Goal: Answer question/provide support: Share knowledge or assist other users

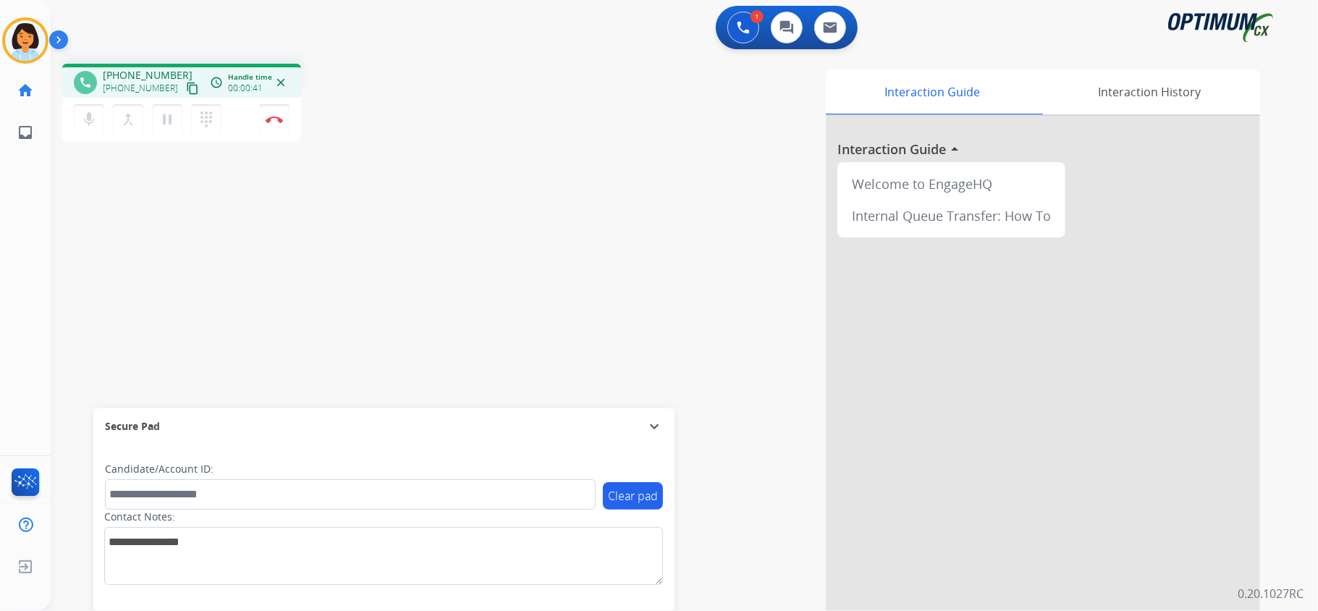
click at [186, 88] on mat-icon "content_copy" at bounding box center [192, 88] width 13 height 13
click at [265, 111] on button "Disconnect" at bounding box center [274, 119] width 30 height 30
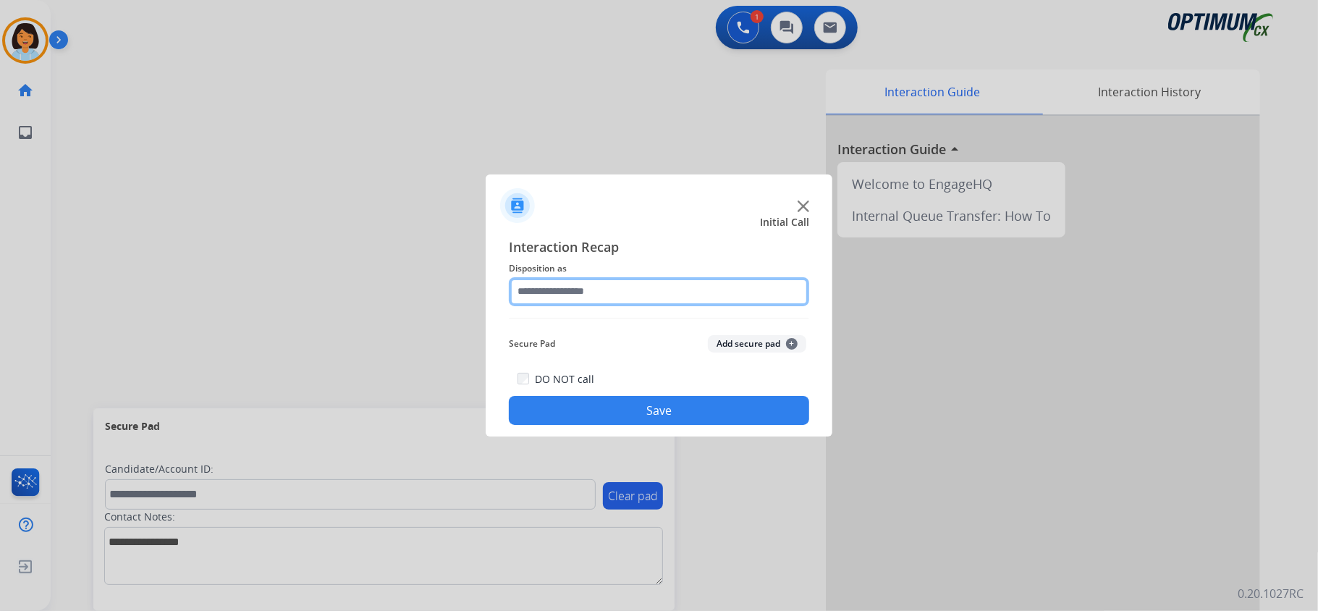
click at [768, 292] on input "text" at bounding box center [659, 291] width 300 height 29
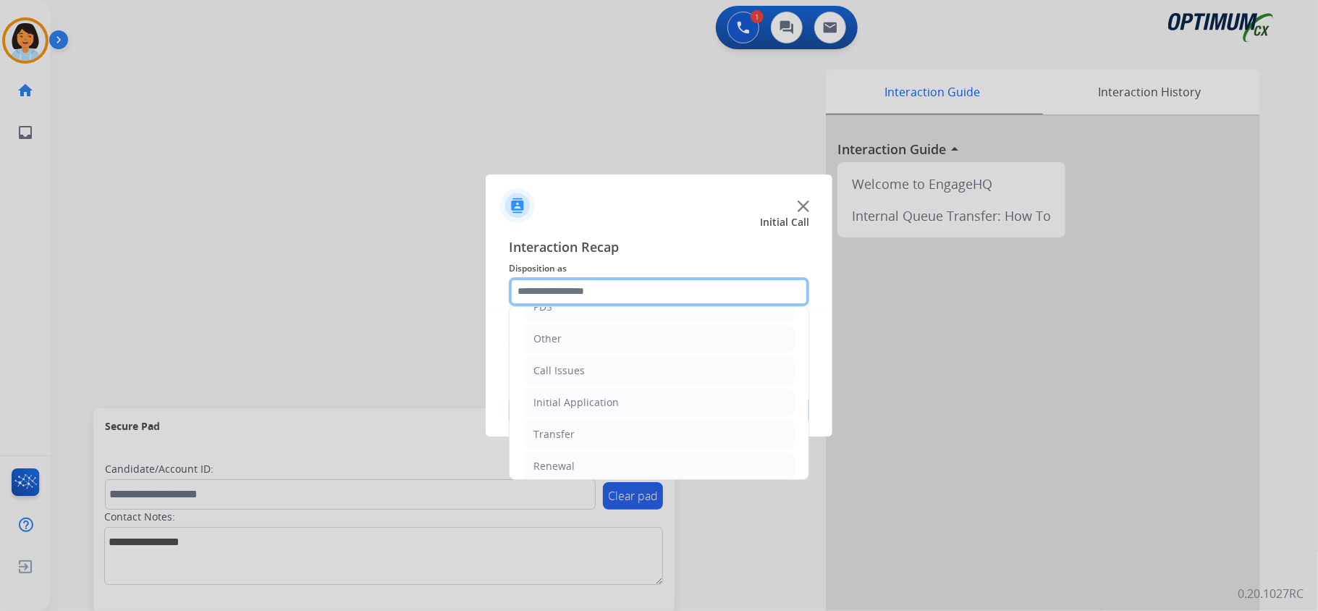
scroll to position [90, 0]
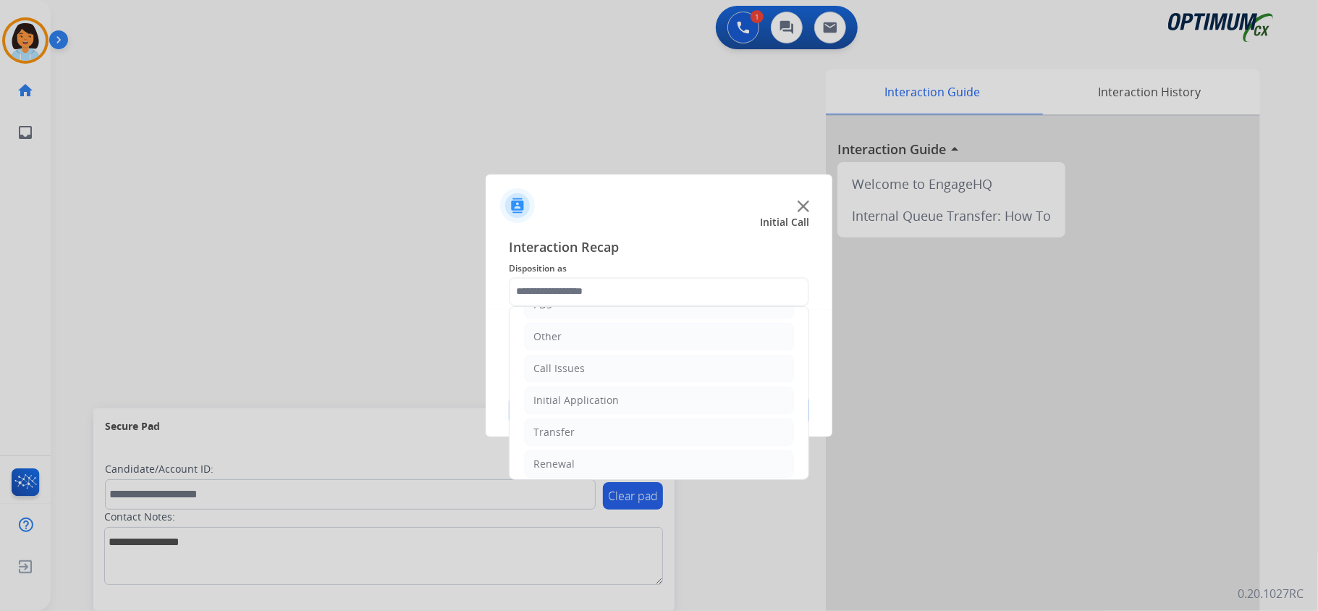
click at [796, 339] on ul "Bookstore Finance PDS Other Call Issues Initial Application Transfer Renewal" at bounding box center [658, 352] width 299 height 271
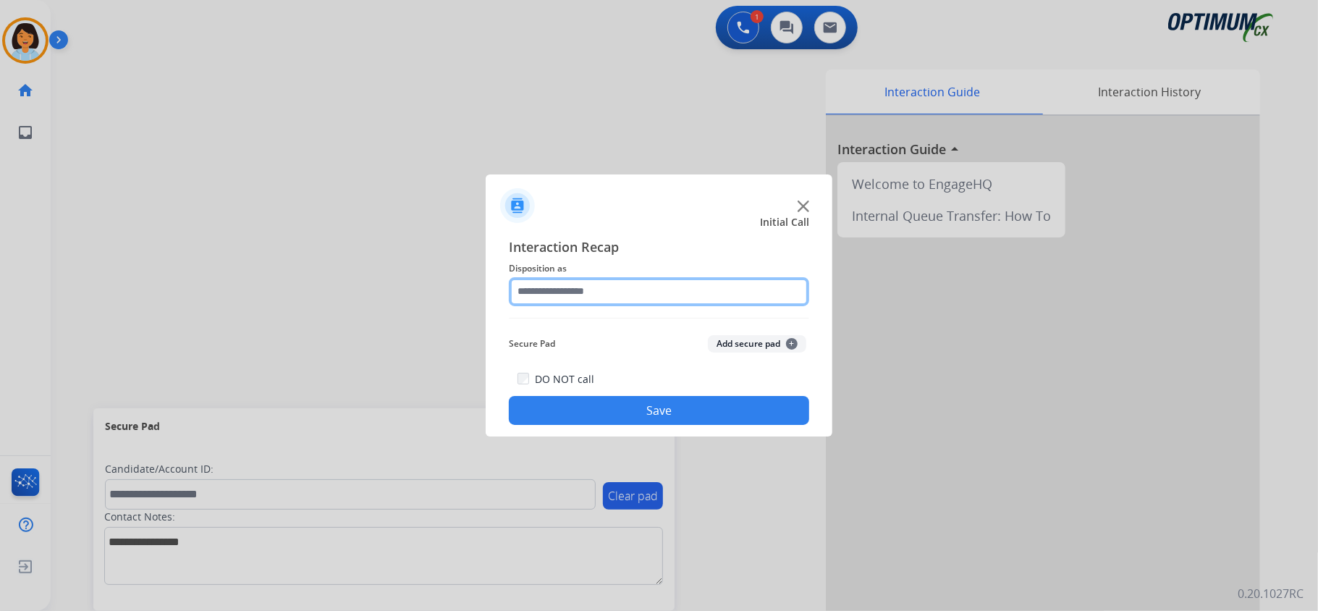
click at [716, 281] on input "text" at bounding box center [659, 291] width 300 height 29
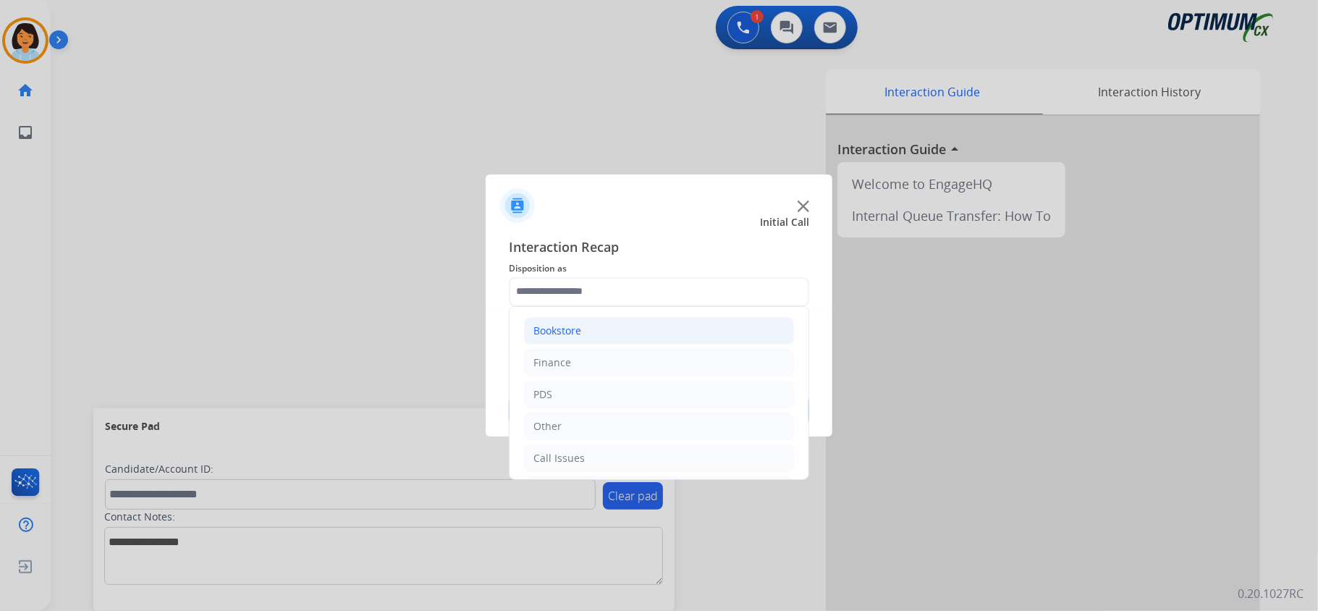
click at [541, 331] on div "Bookstore" at bounding box center [557, 330] width 48 height 14
click at [609, 397] on div "General Questions (Bookstore)" at bounding box center [635, 394] width 147 height 14
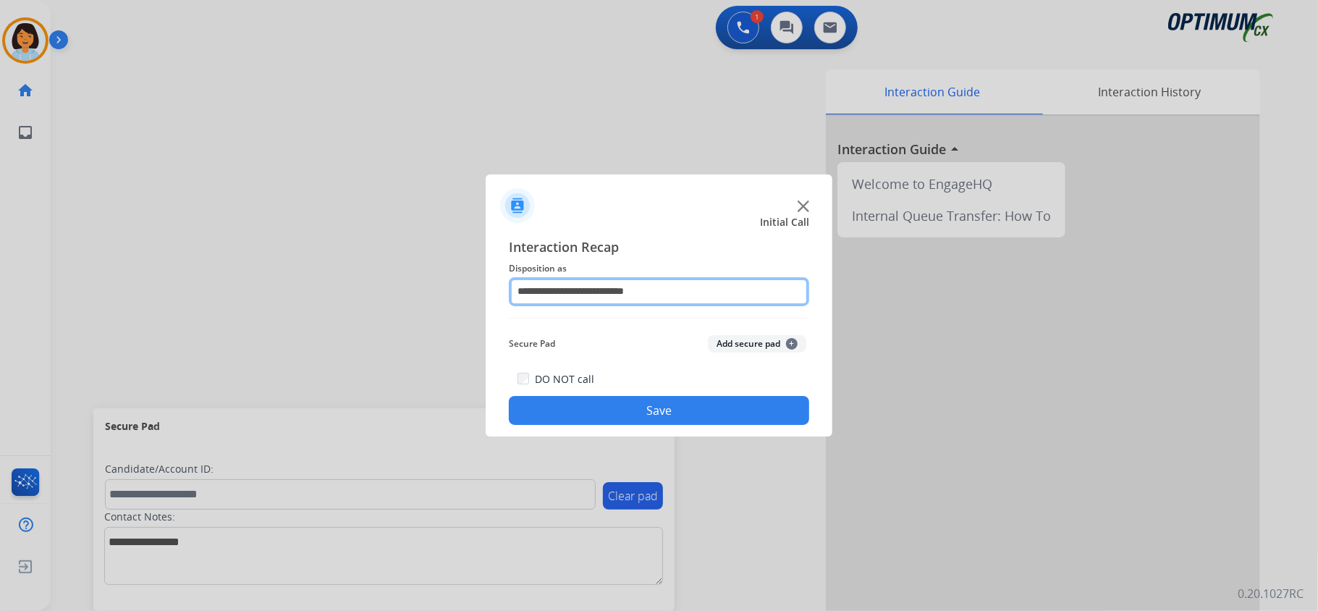
click at [687, 296] on input "**********" at bounding box center [659, 291] width 300 height 29
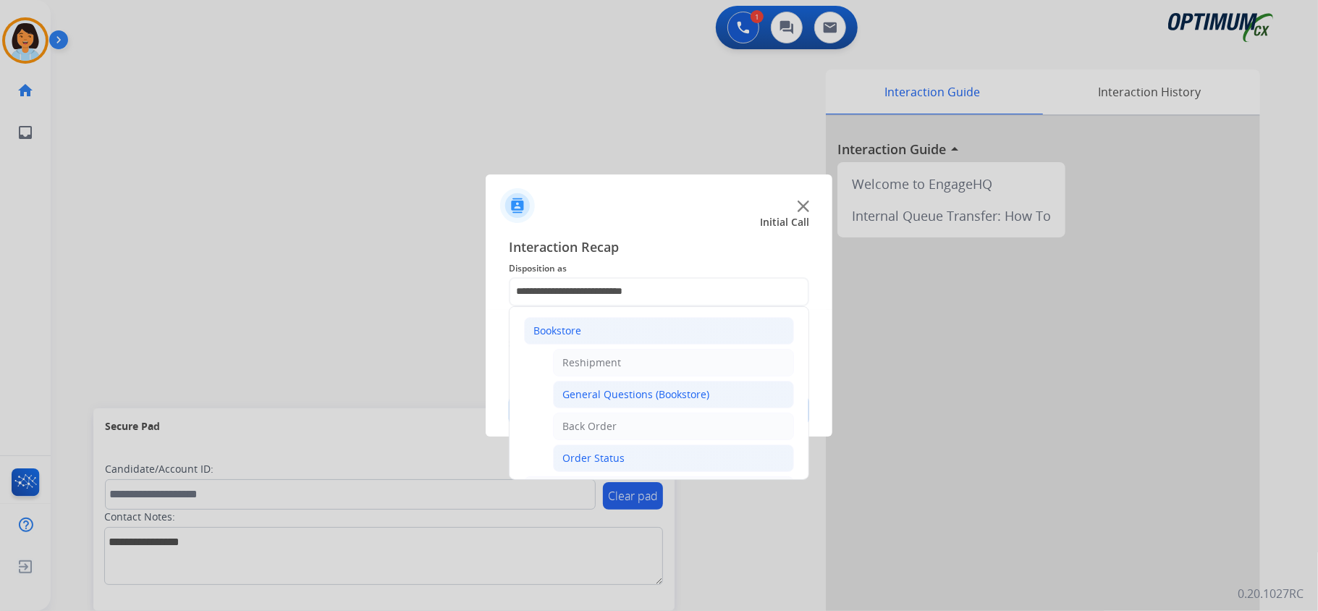
click at [635, 457] on li "Order Status" at bounding box center [673, 457] width 241 height 27
type input "**********"
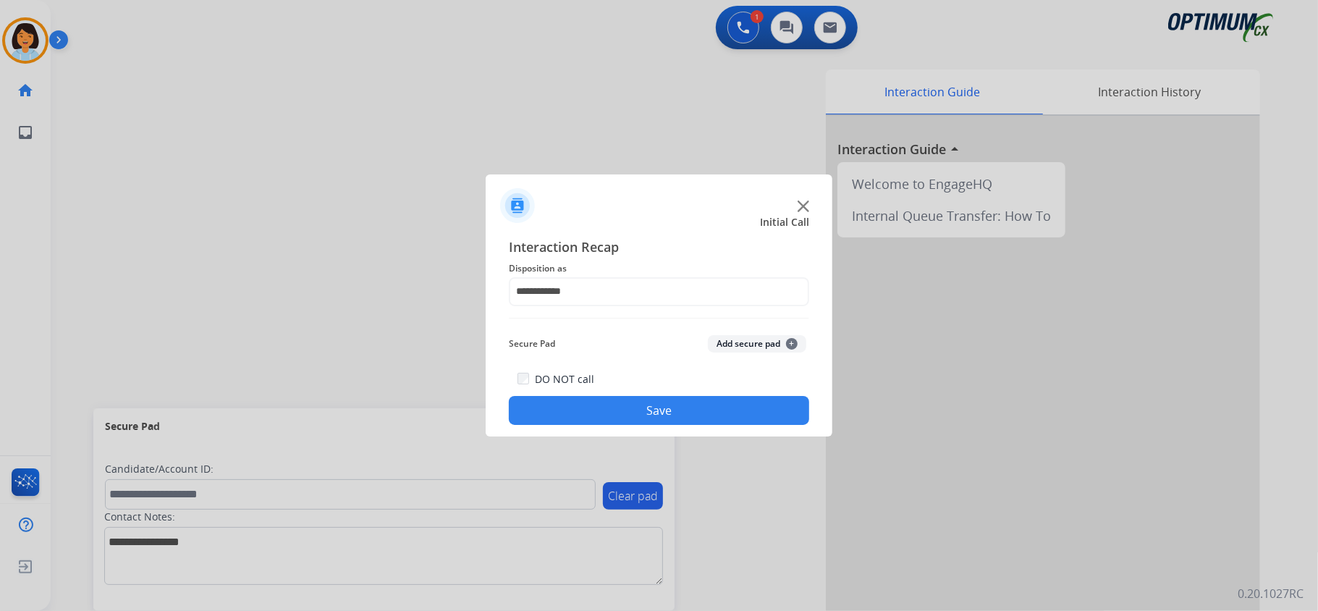
click at [616, 415] on button "Save" at bounding box center [659, 410] width 300 height 29
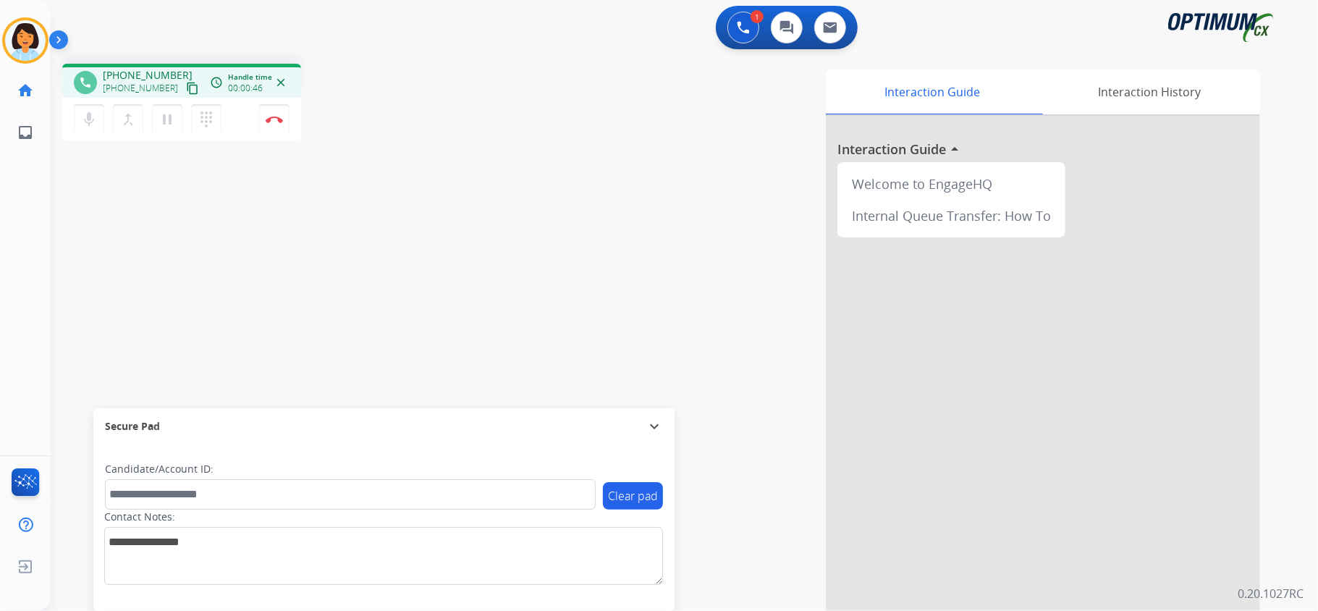
click at [186, 85] on mat-icon "content_copy" at bounding box center [192, 88] width 13 height 13
click at [276, 116] on img at bounding box center [274, 119] width 17 height 7
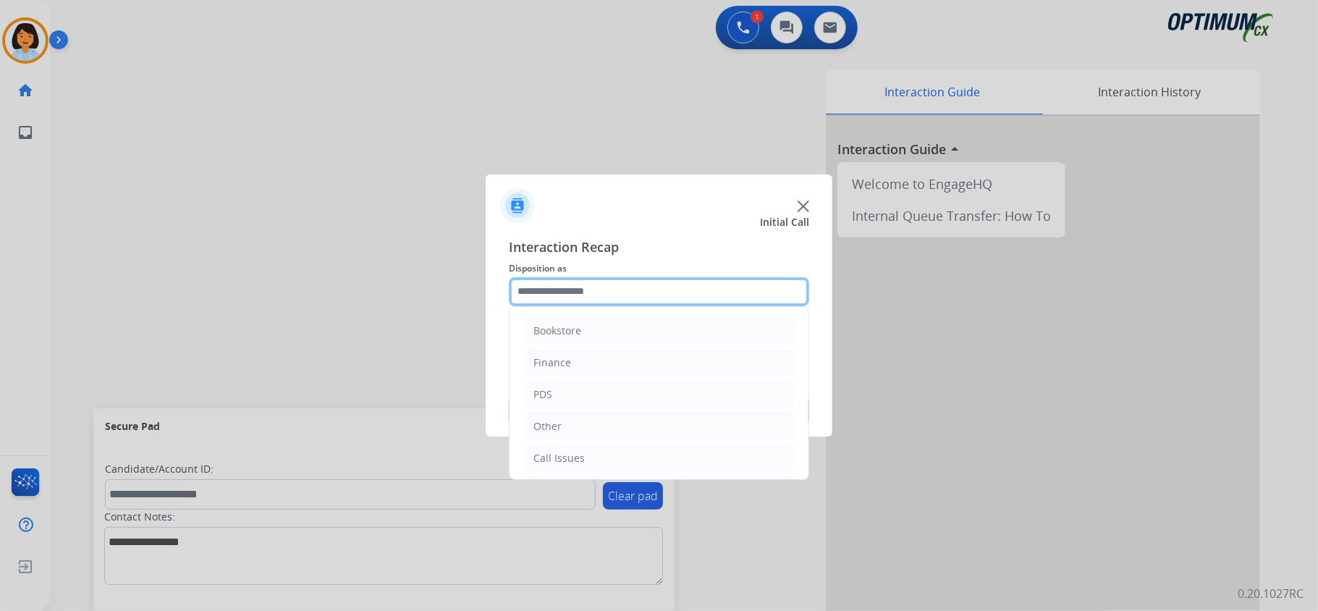
click at [642, 294] on input "text" at bounding box center [659, 291] width 300 height 29
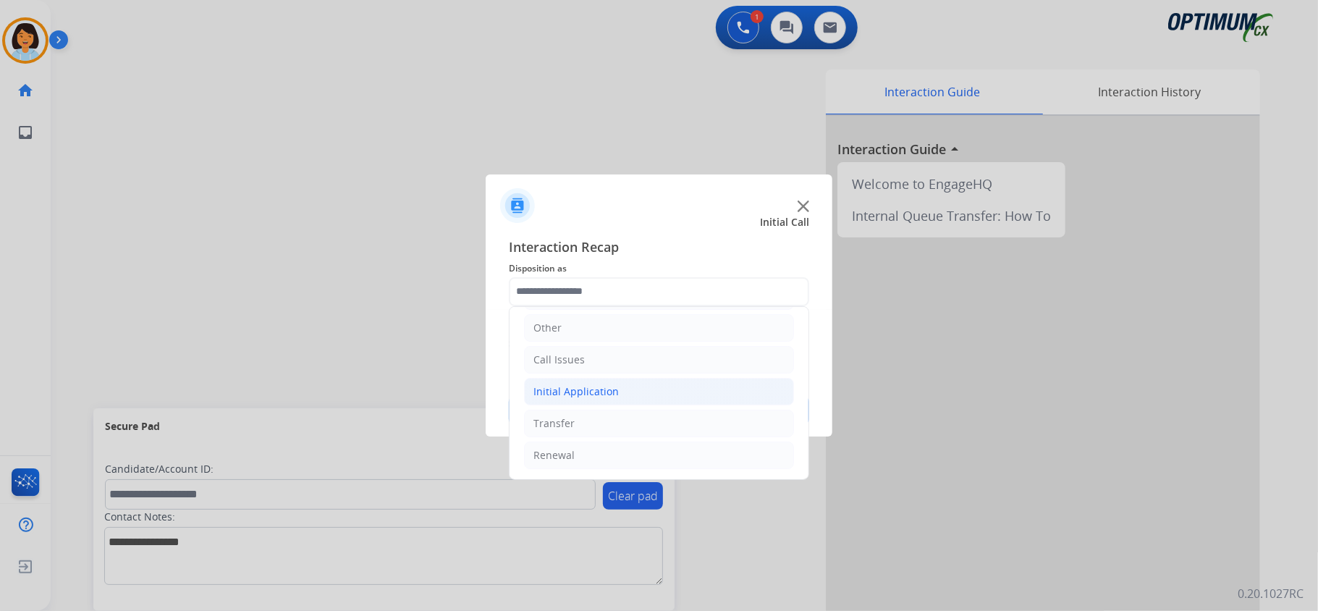
click at [615, 389] on li "Initial Application" at bounding box center [659, 391] width 270 height 27
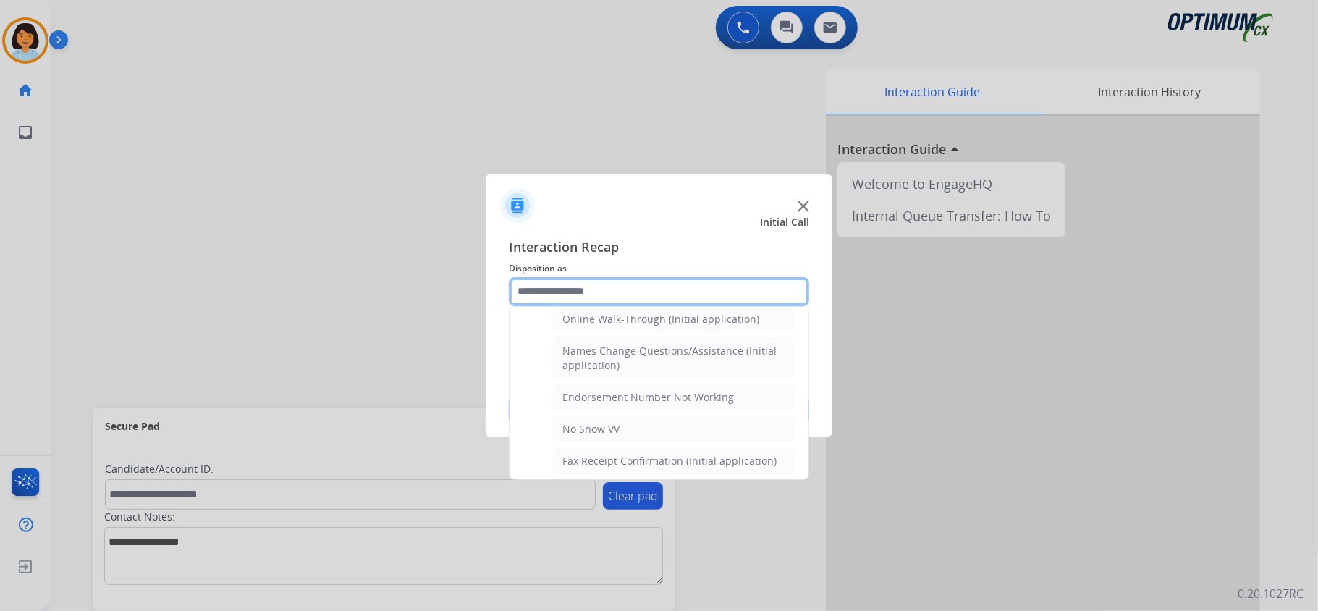
scroll to position [295, 0]
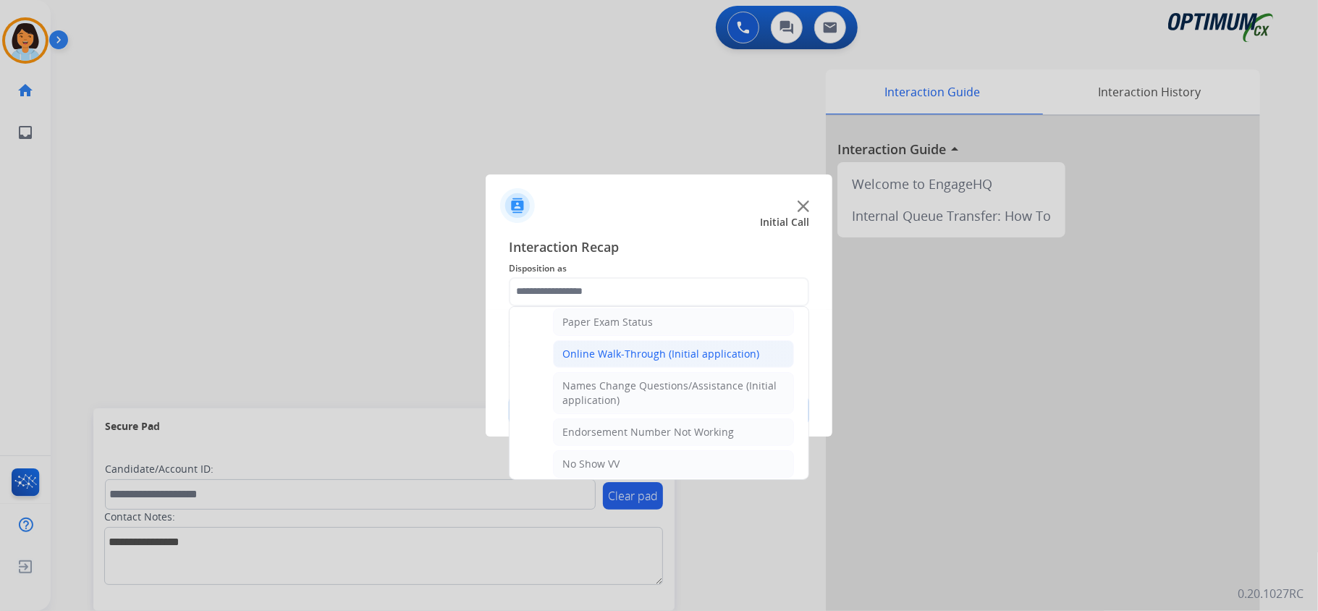
click at [635, 361] on div "Online Walk-Through (Initial application)" at bounding box center [660, 354] width 197 height 14
type input "**********"
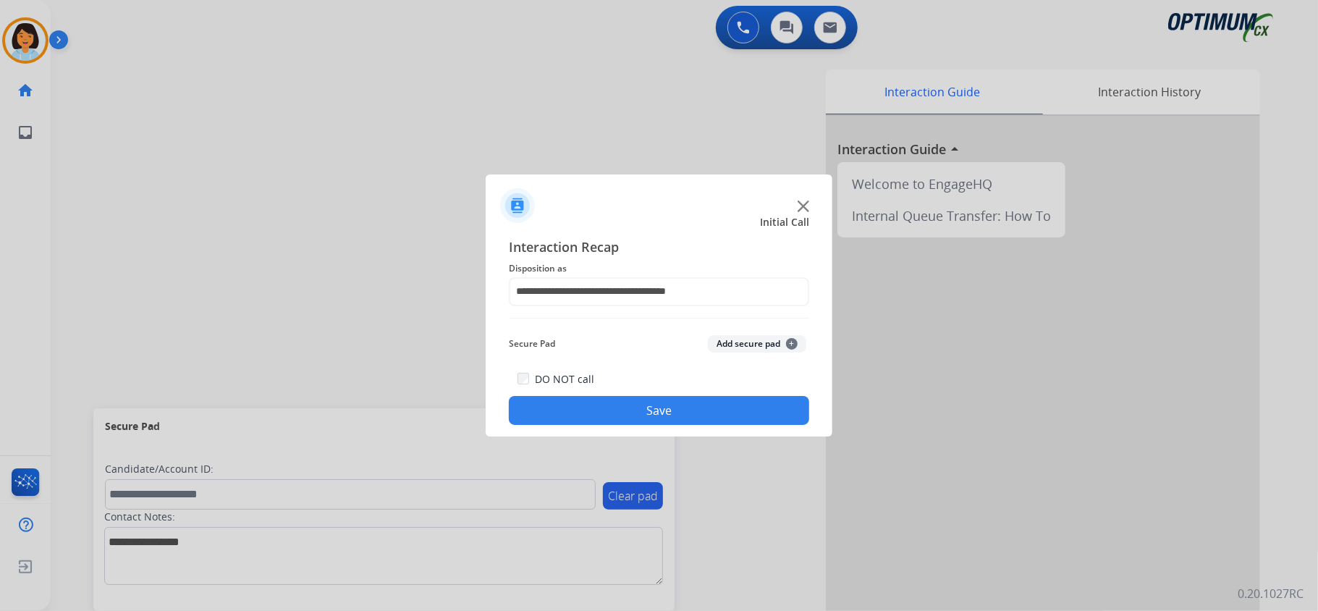
click at [629, 412] on button "Save" at bounding box center [659, 410] width 300 height 29
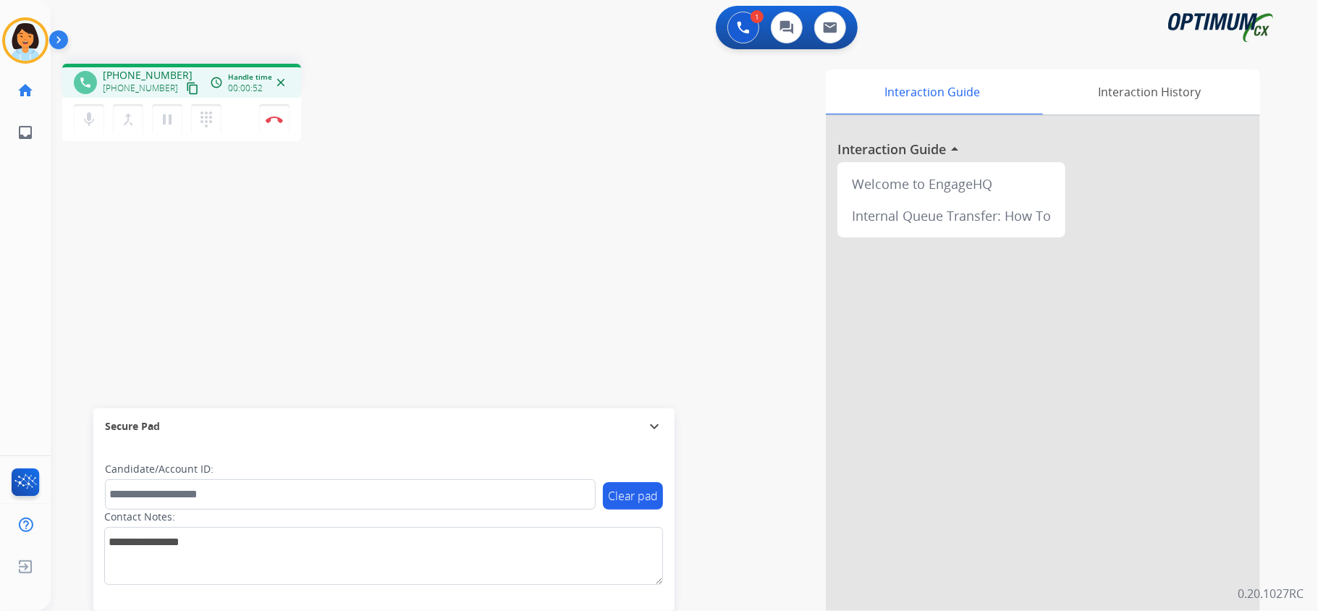
click at [184, 85] on button "content_copy" at bounding box center [192, 88] width 17 height 17
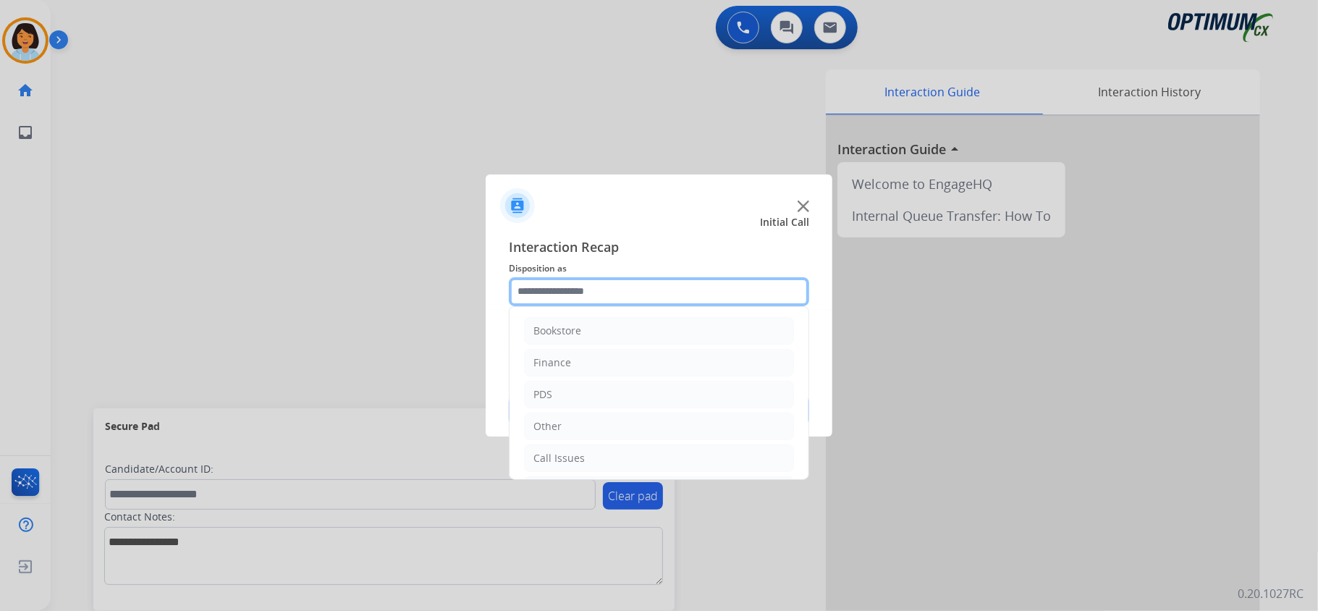
click at [643, 300] on input "text" at bounding box center [659, 291] width 300 height 29
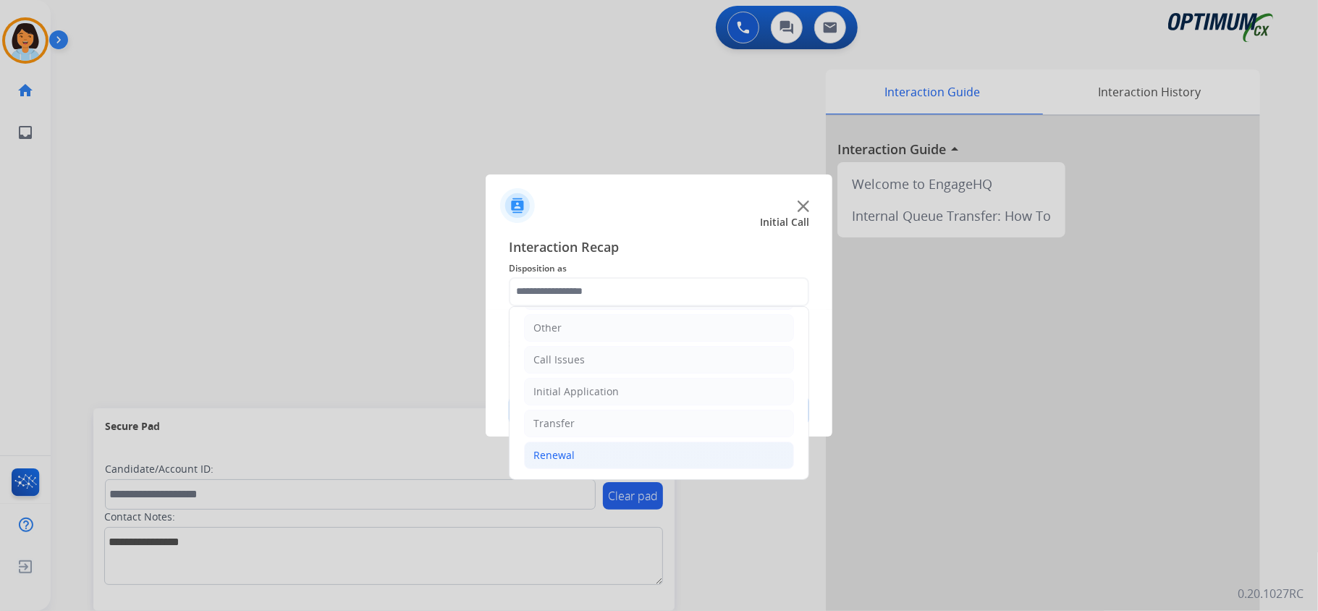
click at [593, 451] on li "Renewal" at bounding box center [659, 454] width 270 height 27
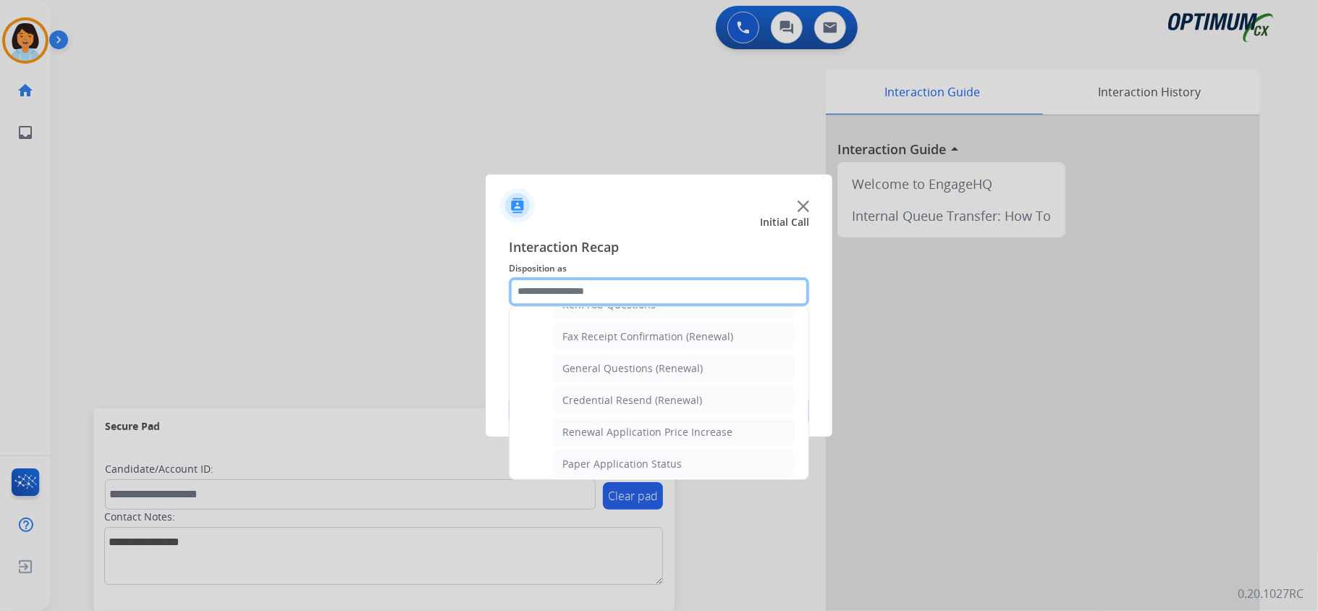
scroll to position [408, 0]
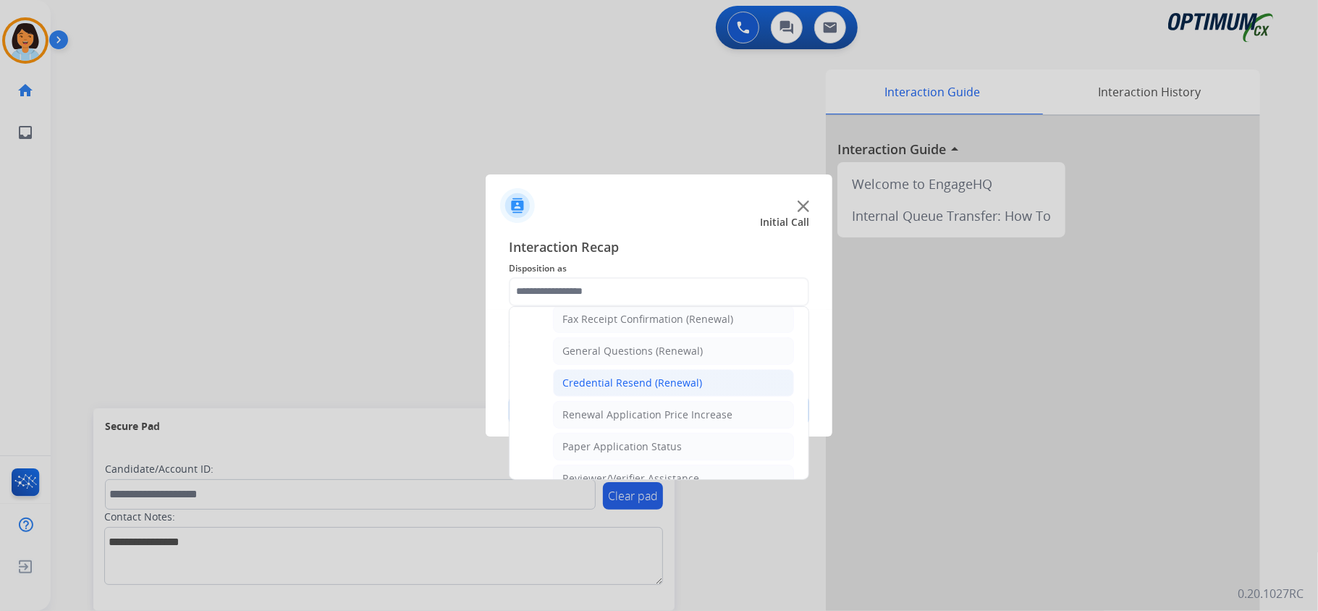
click at [663, 390] on div "Credential Resend (Renewal)" at bounding box center [632, 383] width 140 height 14
type input "**********"
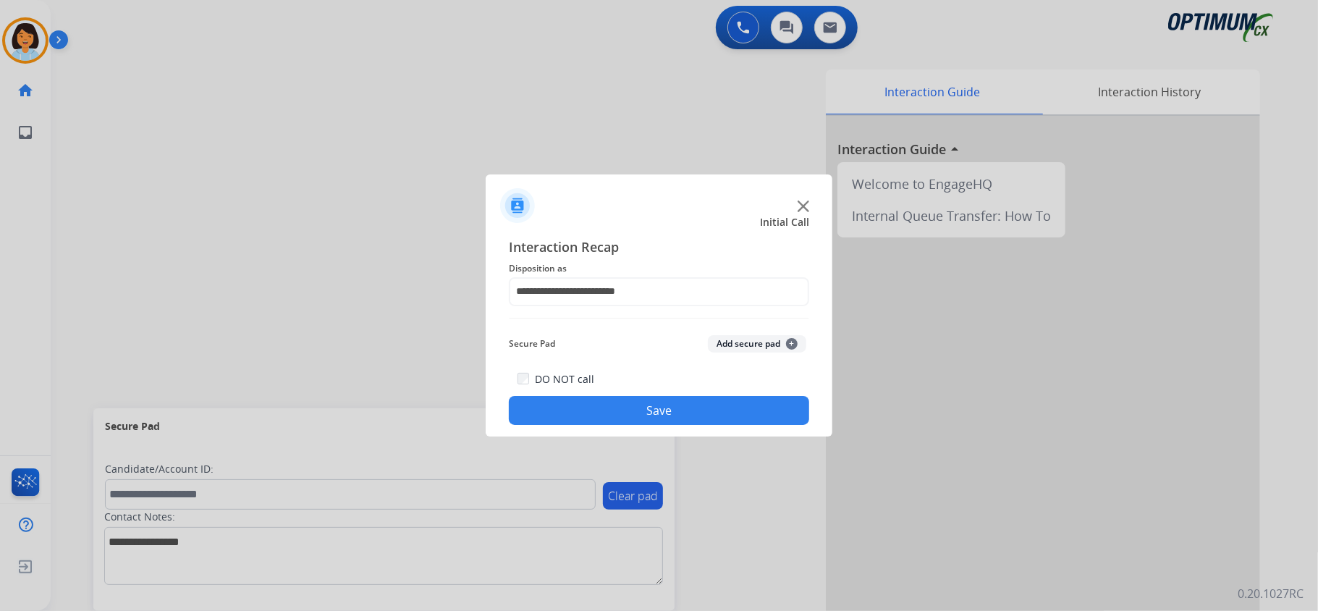
click at [657, 418] on button "Save" at bounding box center [659, 410] width 300 height 29
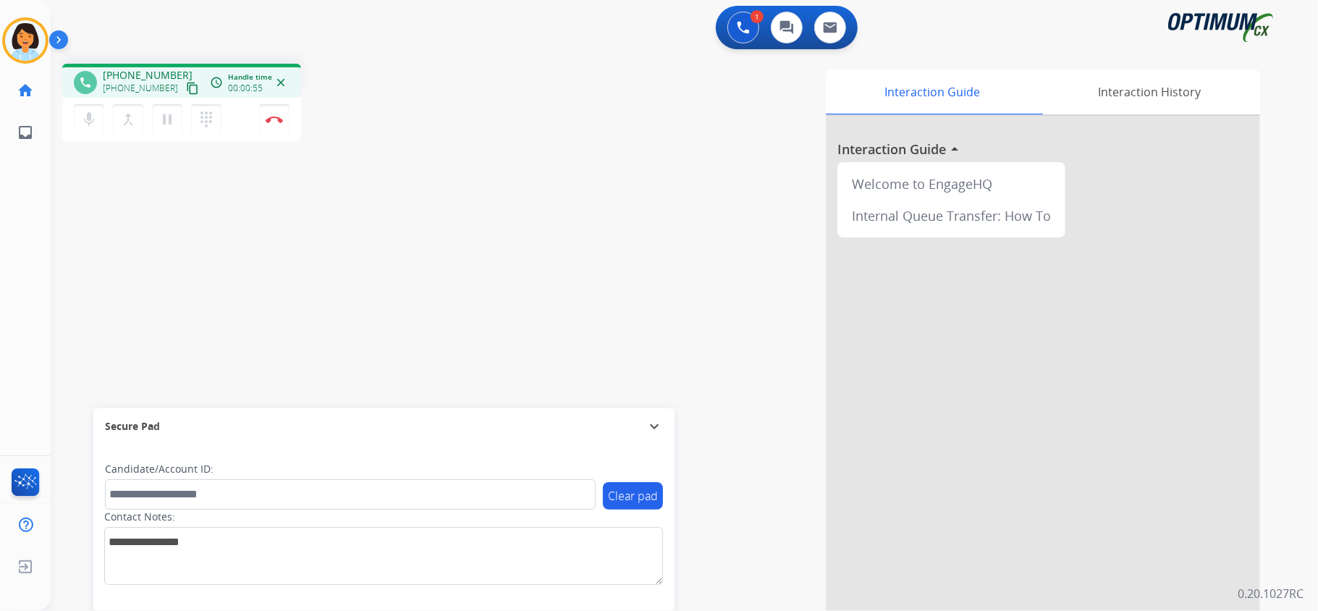
click at [186, 85] on mat-icon "content_copy" at bounding box center [192, 88] width 13 height 13
click at [275, 120] on img at bounding box center [274, 119] width 17 height 7
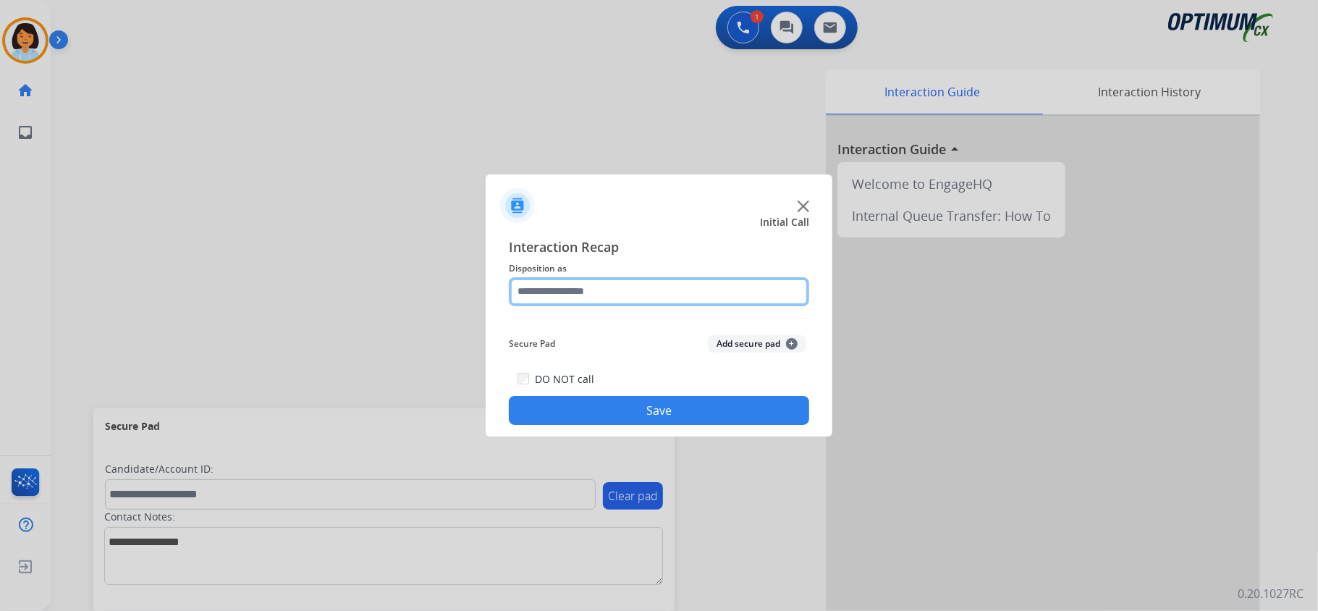
click at [674, 299] on input "text" at bounding box center [659, 291] width 300 height 29
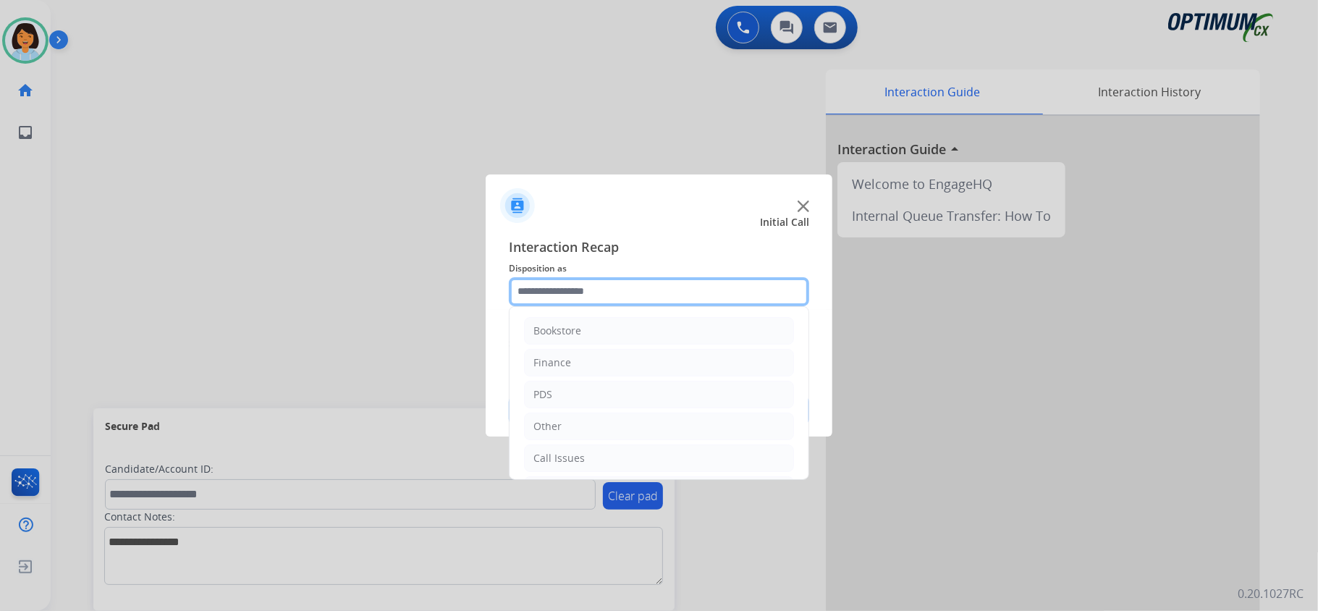
drag, startPoint x: 709, startPoint y: 284, endPoint x: 621, endPoint y: 293, distance: 88.7
click at [621, 293] on input "text" at bounding box center [659, 291] width 300 height 29
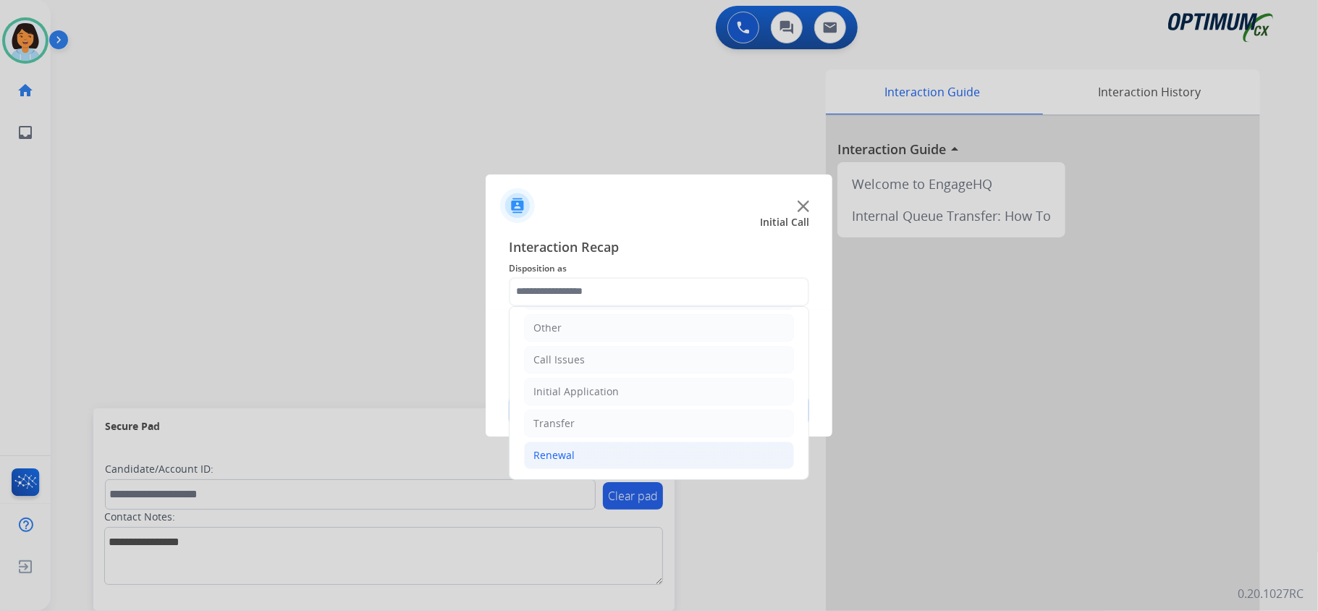
click at [582, 461] on li "Renewal" at bounding box center [659, 454] width 270 height 27
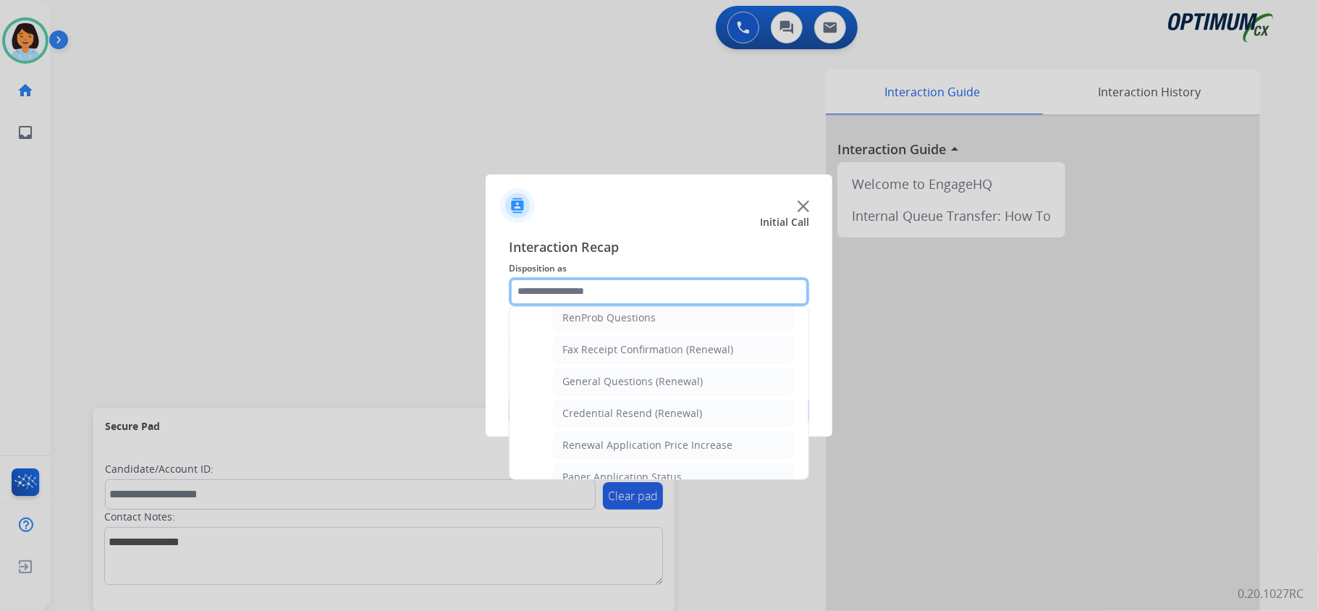
scroll to position [412, 0]
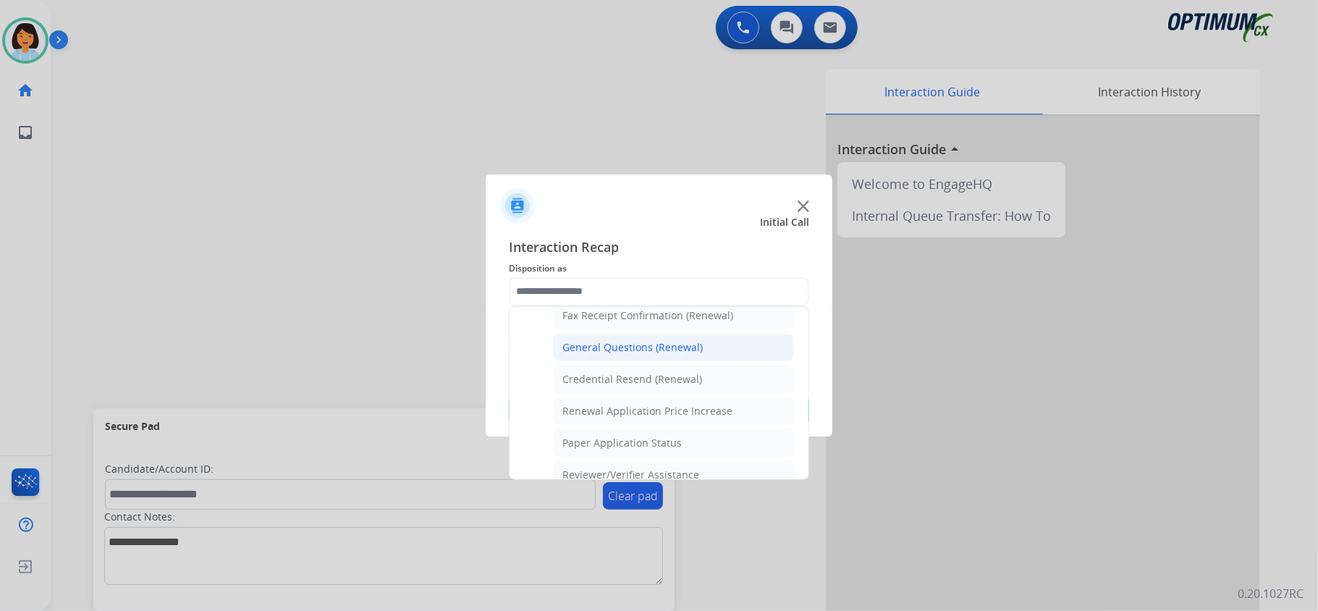
click at [645, 352] on div "General Questions (Renewal)" at bounding box center [632, 347] width 140 height 14
type input "**********"
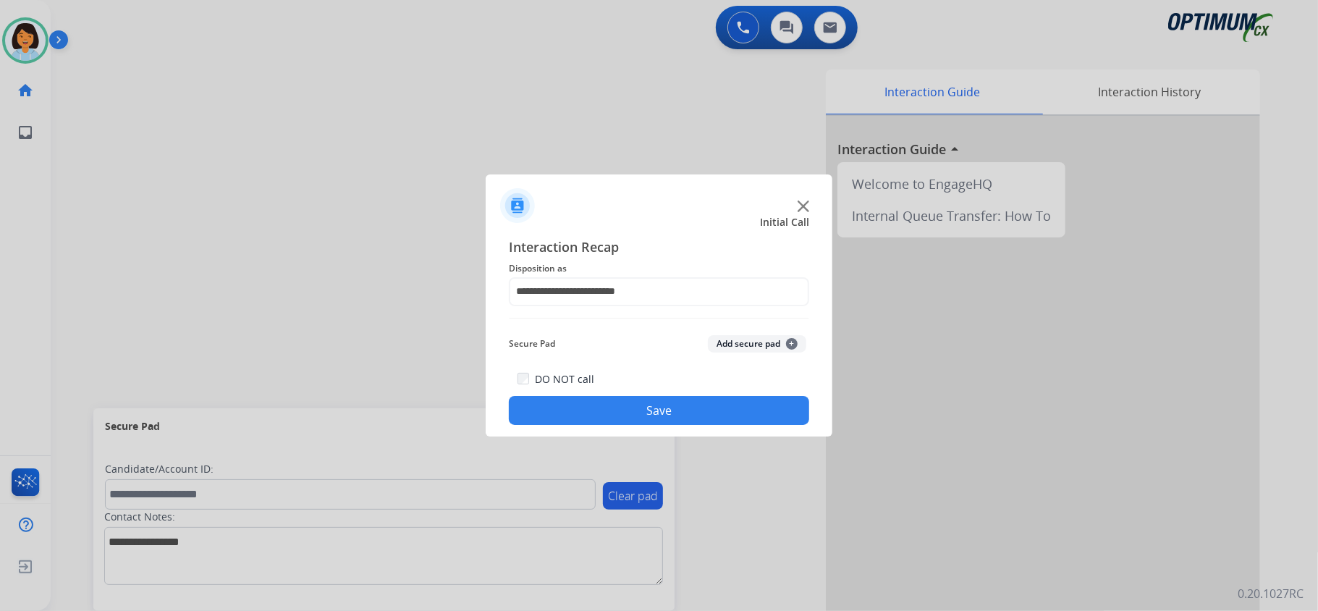
click at [626, 418] on button "Save" at bounding box center [659, 410] width 300 height 29
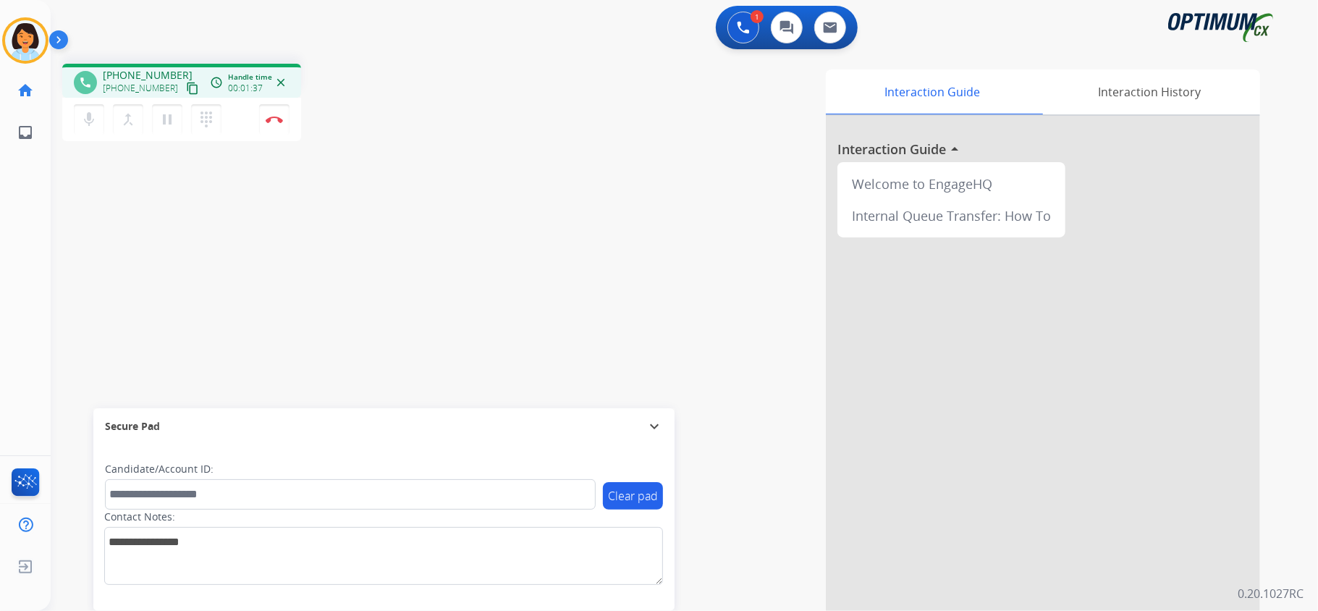
click at [186, 85] on mat-icon "content_copy" at bounding box center [192, 88] width 13 height 13
click at [276, 110] on button "Disconnect" at bounding box center [274, 119] width 30 height 30
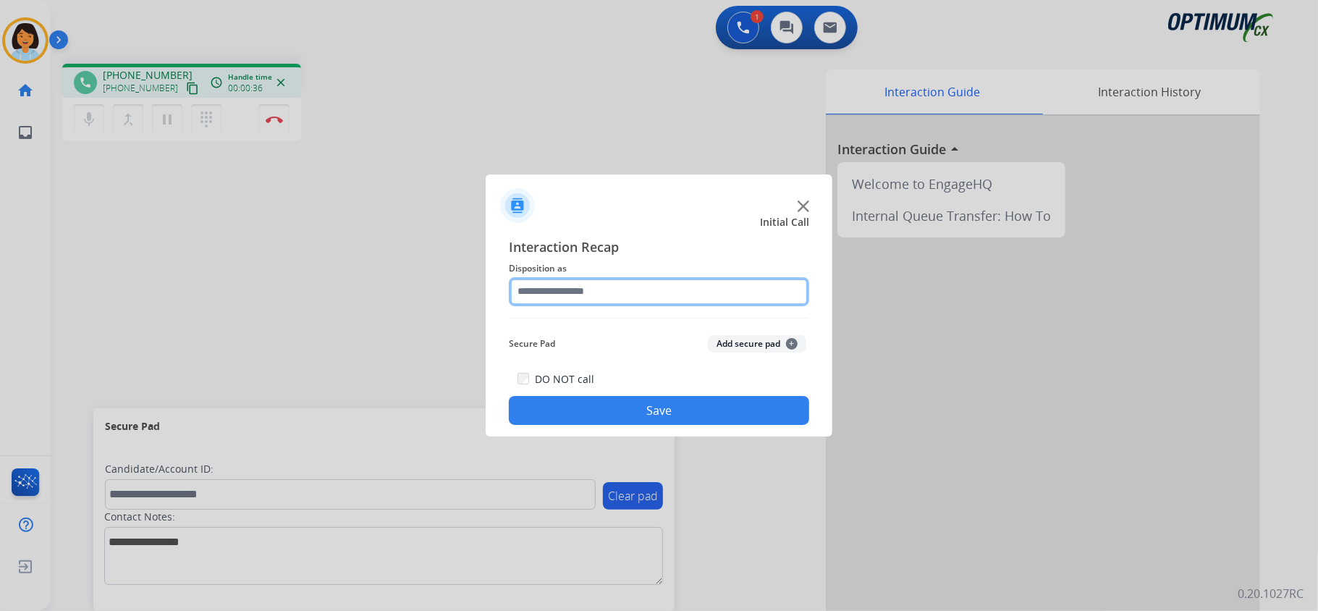
click at [632, 290] on input "text" at bounding box center [659, 291] width 300 height 29
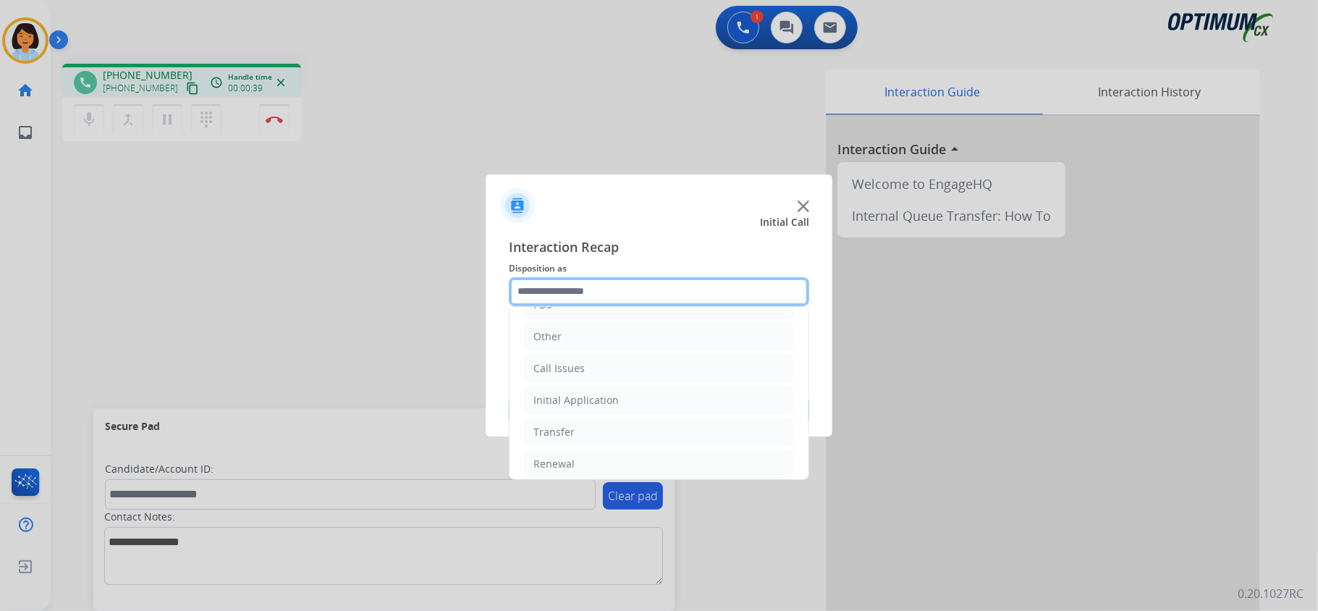
scroll to position [90, 0]
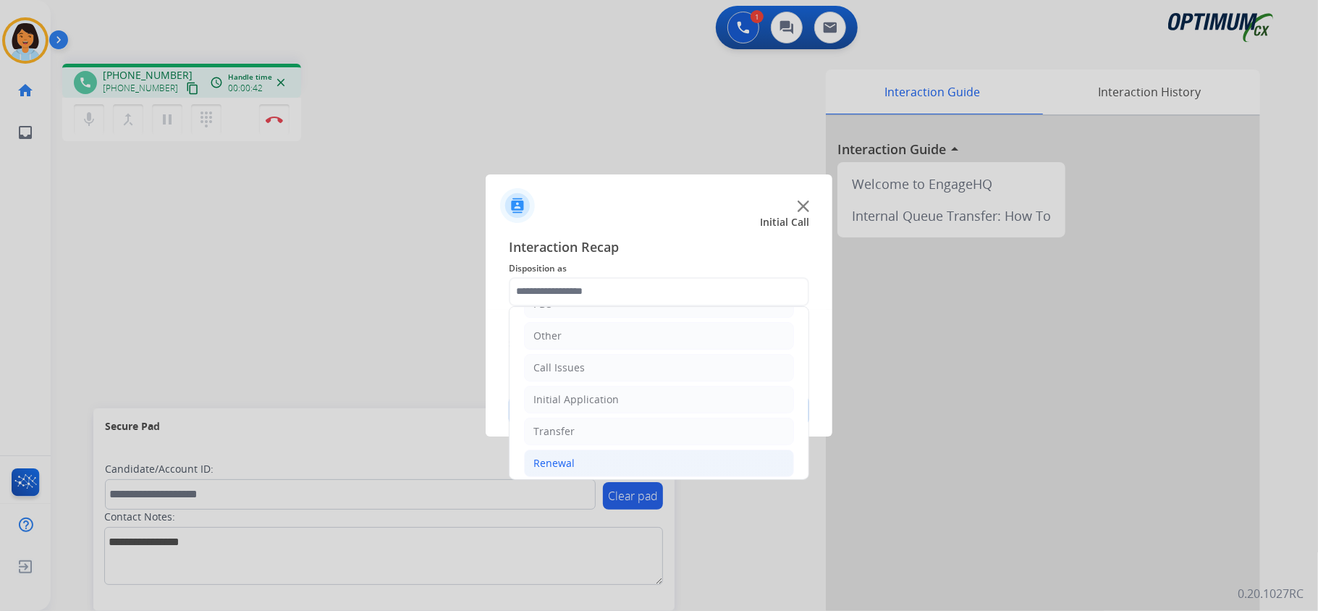
click at [619, 475] on li "Renewal" at bounding box center [659, 462] width 270 height 27
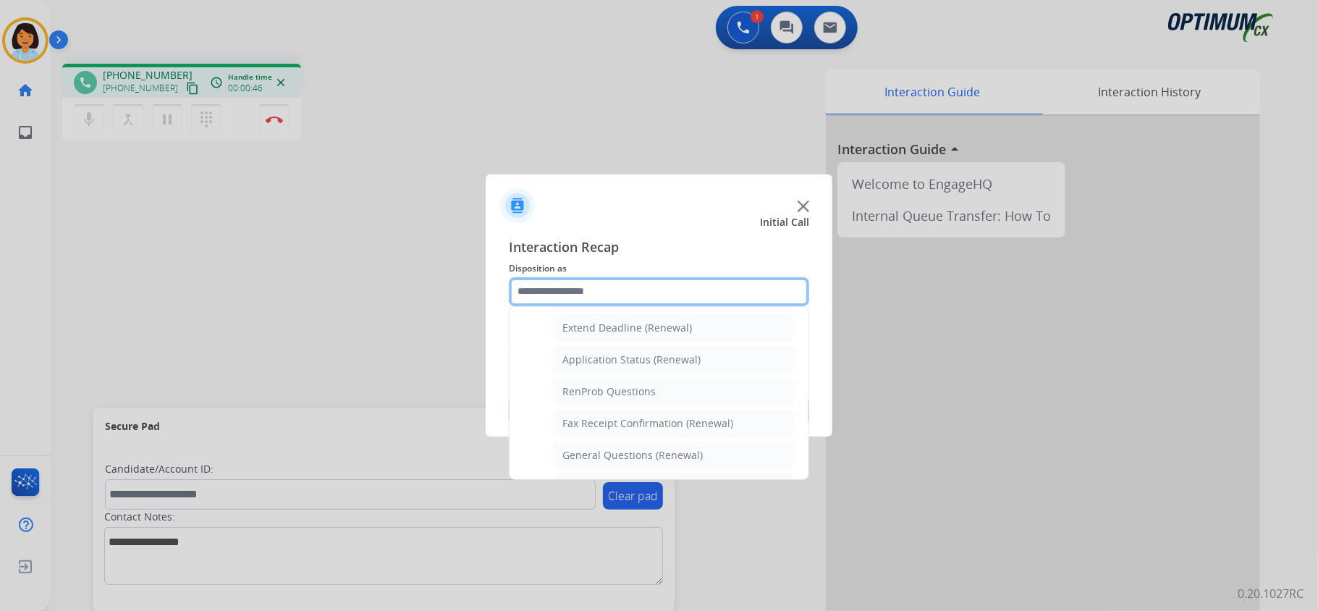
scroll to position [349, 0]
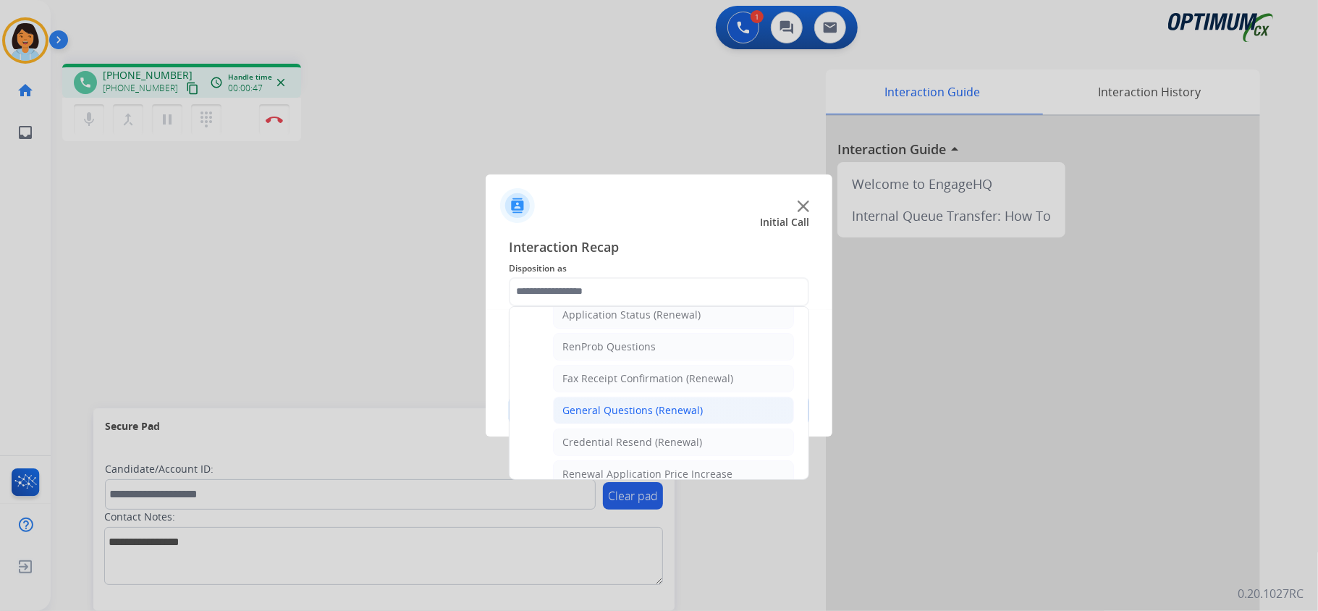
click at [695, 408] on div "General Questions (Renewal)" at bounding box center [632, 410] width 140 height 14
type input "**********"
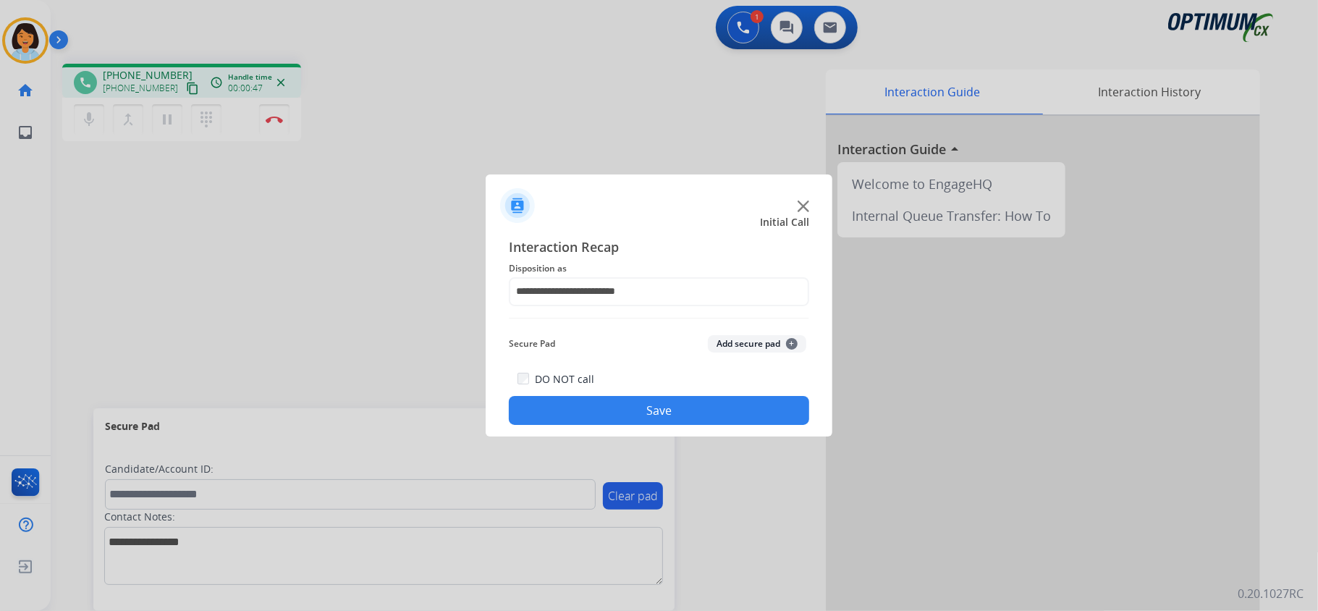
click at [667, 404] on button "Save" at bounding box center [659, 410] width 300 height 29
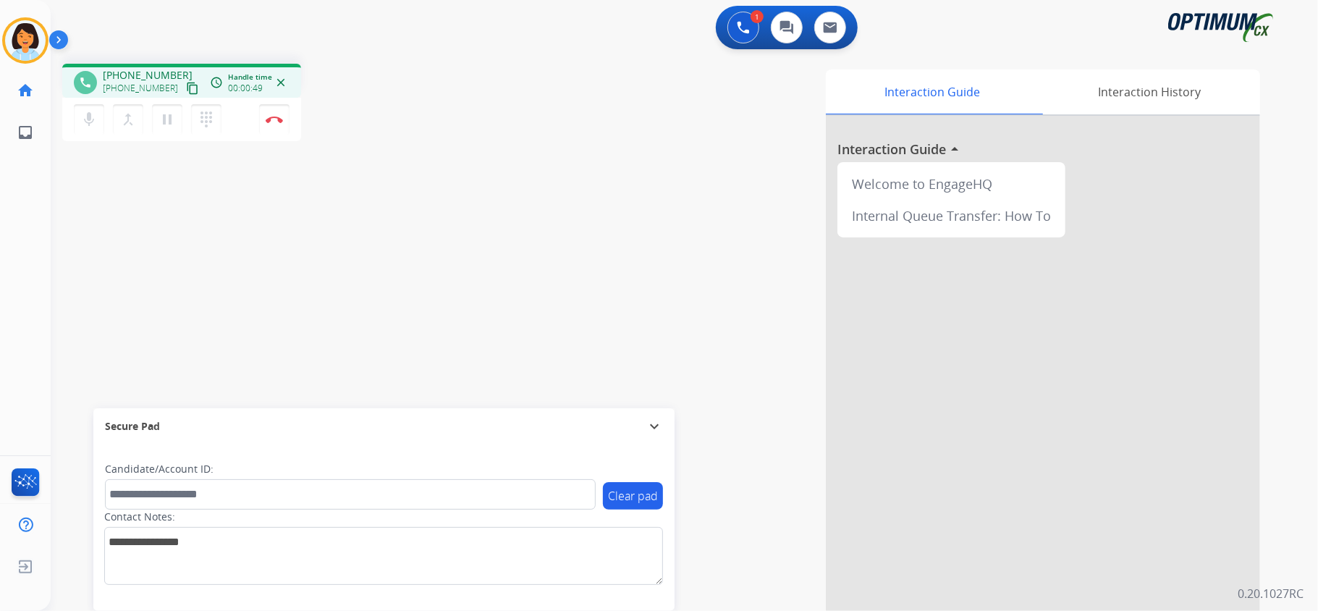
click at [186, 84] on mat-icon "content_copy" at bounding box center [192, 88] width 13 height 13
click at [270, 113] on button "Disconnect" at bounding box center [274, 119] width 30 height 30
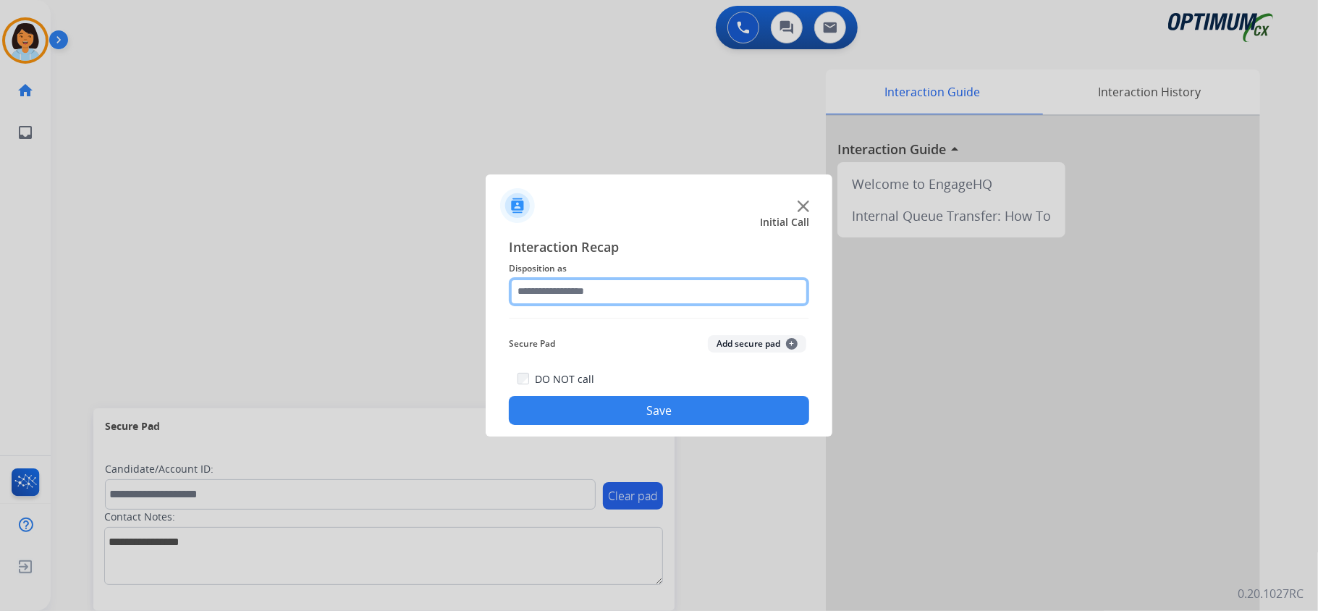
click at [697, 277] on input "text" at bounding box center [659, 291] width 300 height 29
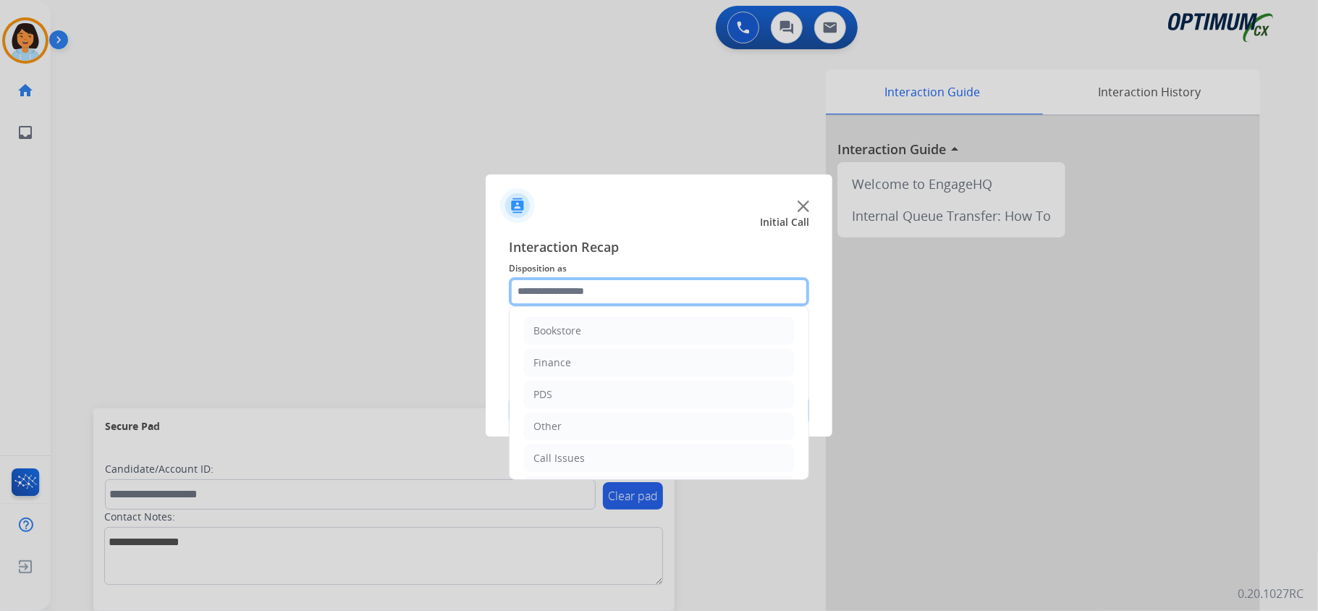
scroll to position [102, 0]
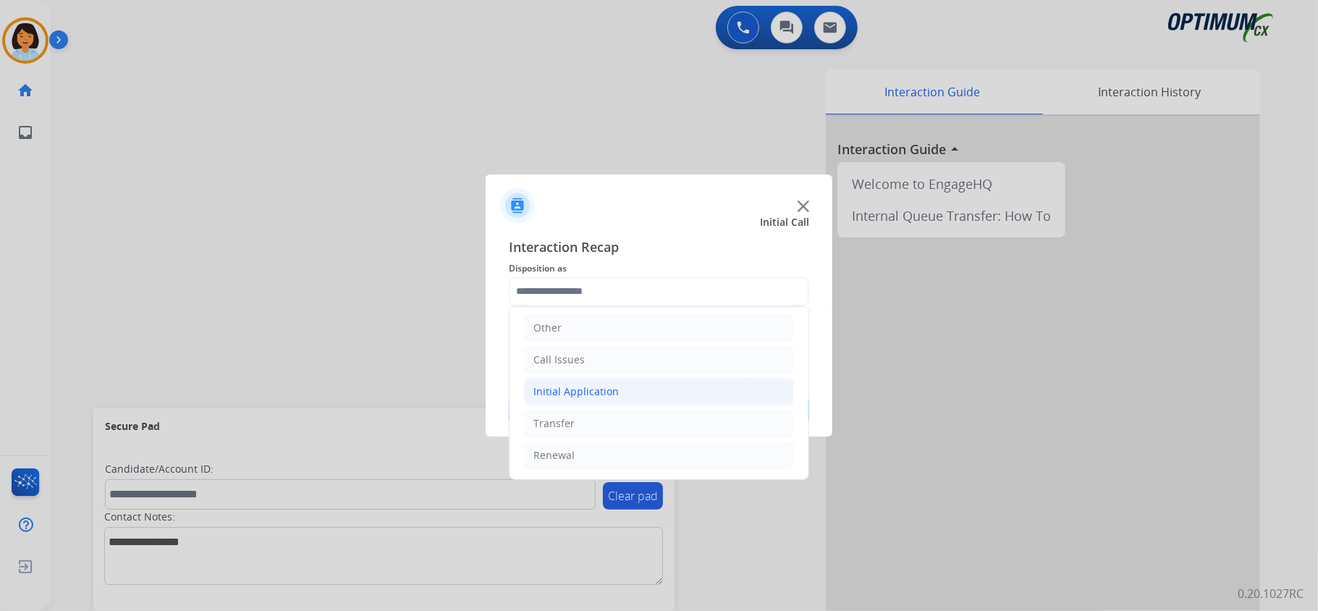
click at [617, 391] on li "Initial Application" at bounding box center [659, 391] width 270 height 27
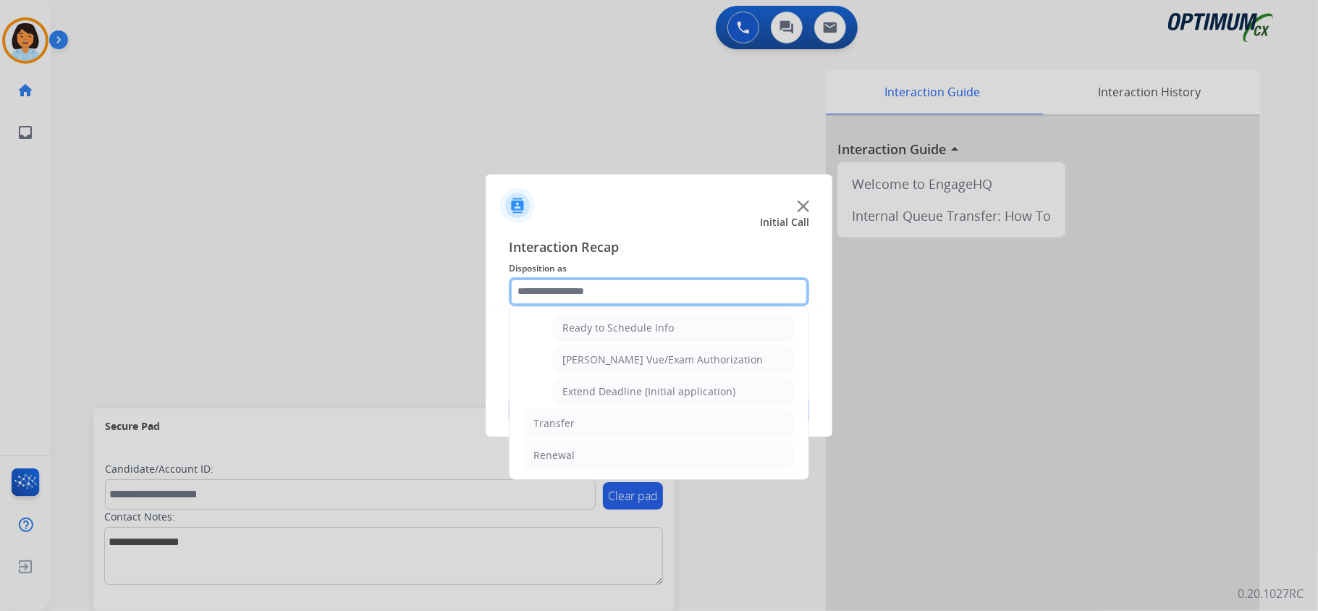
scroll to position [892, 0]
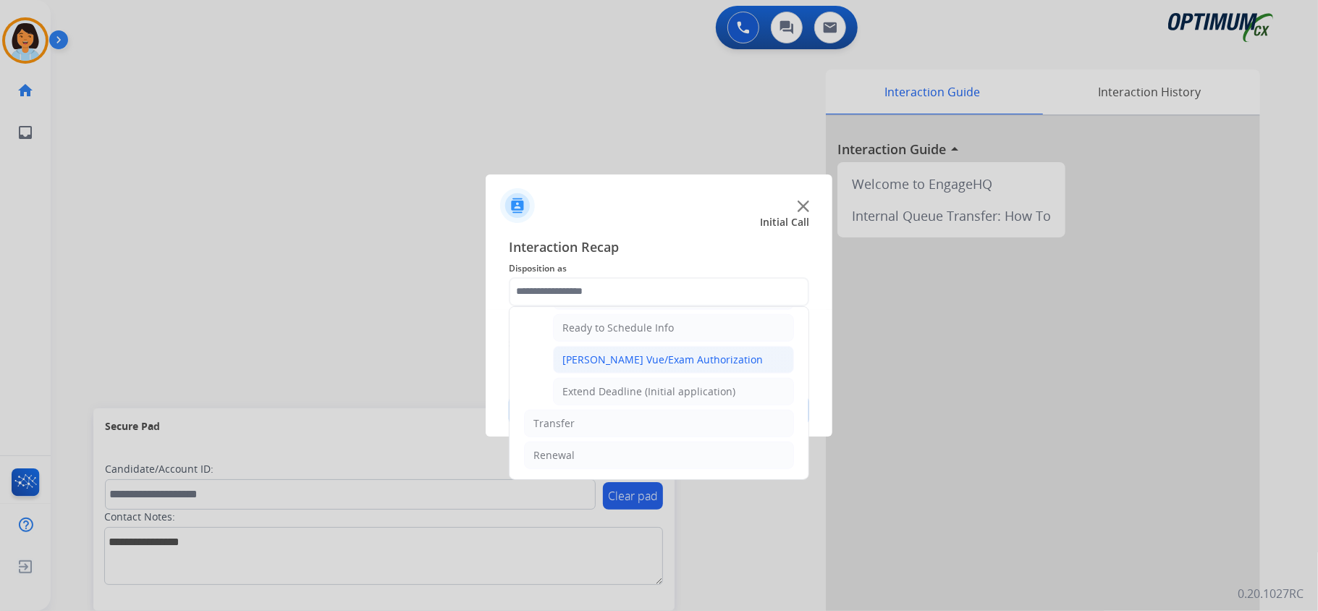
click at [679, 357] on div "[PERSON_NAME] Vue/Exam Authorization" at bounding box center [662, 359] width 200 height 14
type input "**********"
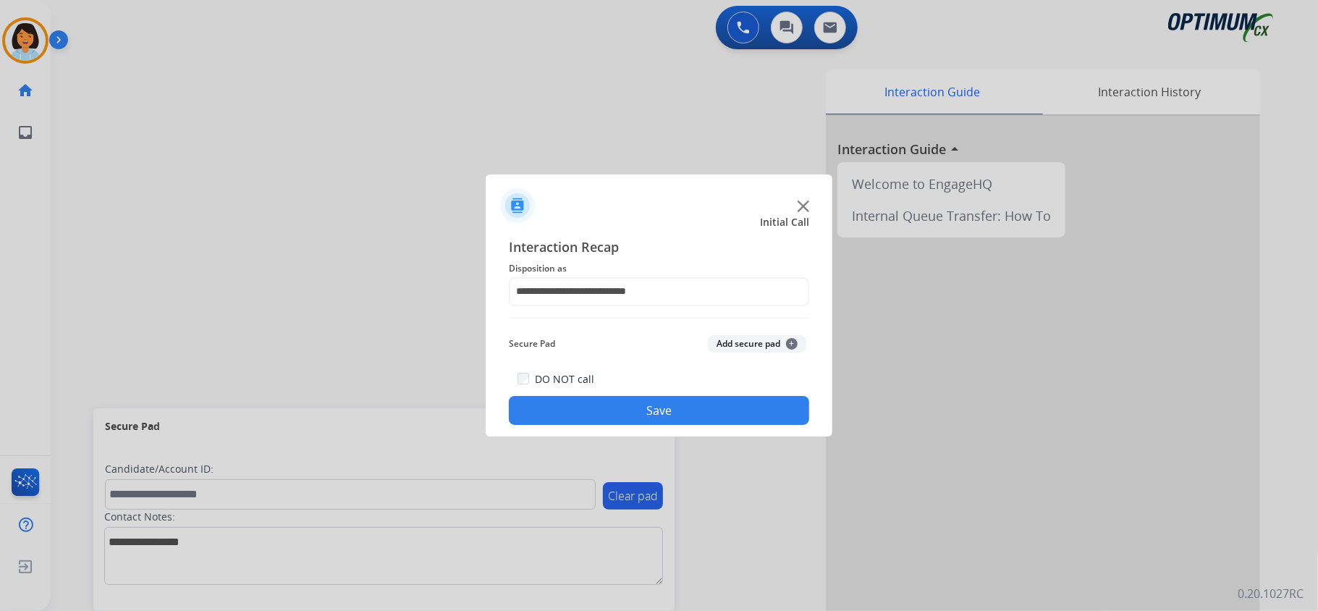
click at [669, 405] on button "Save" at bounding box center [659, 410] width 300 height 29
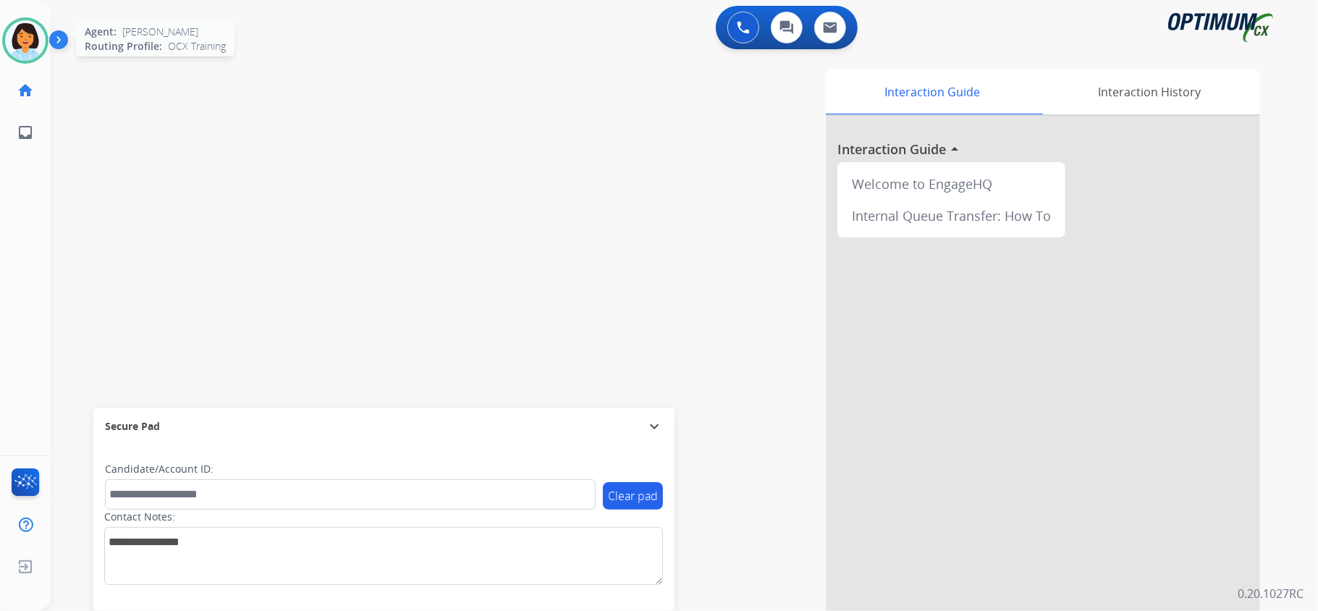
click at [21, 45] on img at bounding box center [25, 40] width 41 height 41
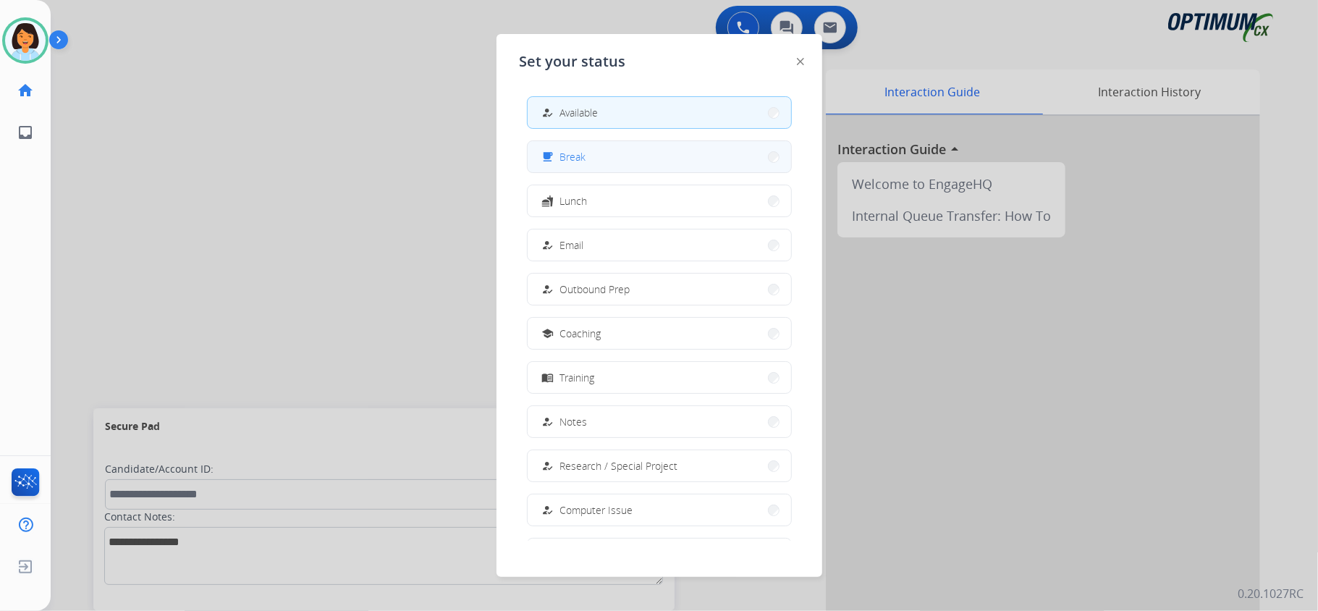
click at [663, 162] on button "free_breakfast Break" at bounding box center [658, 156] width 263 height 31
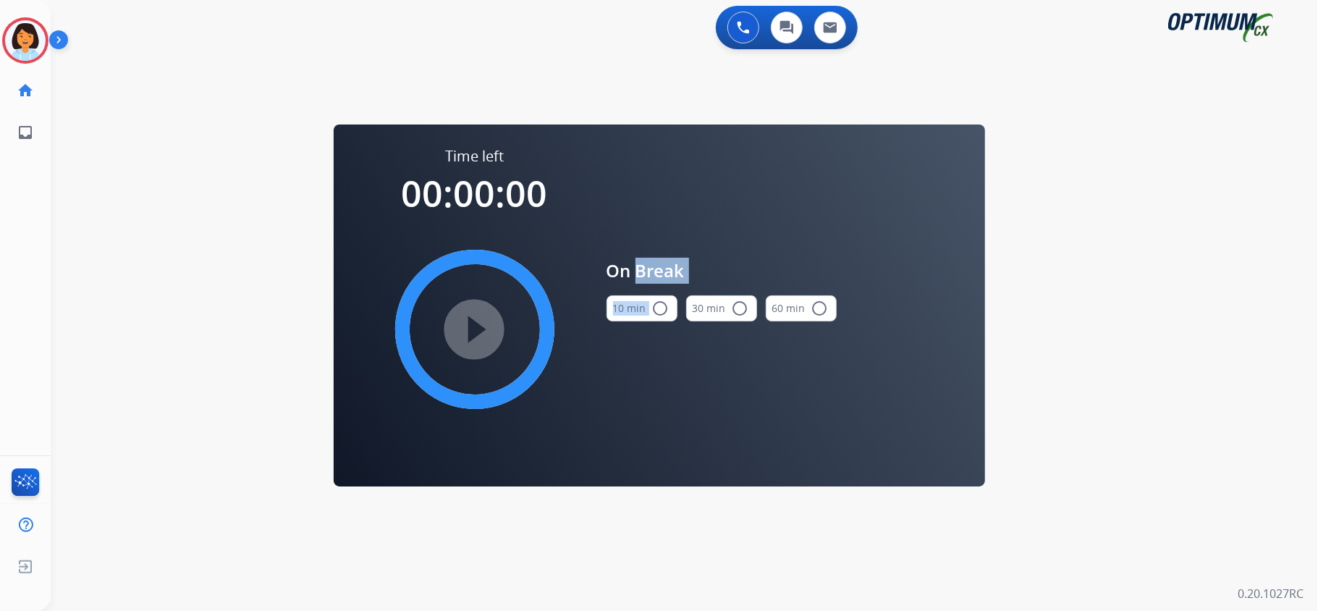
drag, startPoint x: 663, startPoint y: 162, endPoint x: 644, endPoint y: 307, distance: 146.0
click at [644, 307] on div "On Break 10 min radio_button_unchecked 30 min radio_button_unchecked 60 min rad…" at bounding box center [721, 295] width 230 height 299
click at [644, 307] on button "10 min radio_button_unchecked" at bounding box center [641, 308] width 71 height 26
click at [466, 321] on mat-icon "play_circle_filled" at bounding box center [474, 329] width 17 height 17
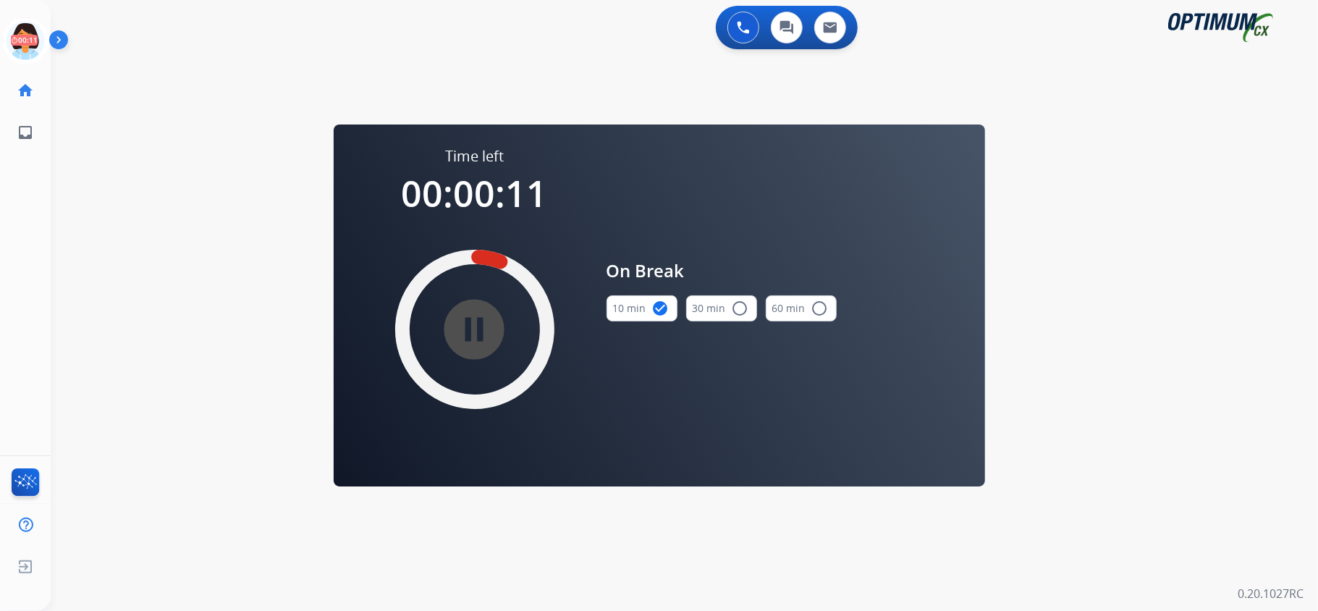
click at [224, 436] on div "0 Voice Interactions 0 Chat Interactions 0 Email Interactions swap_horiz Break …" at bounding box center [684, 305] width 1267 height 611
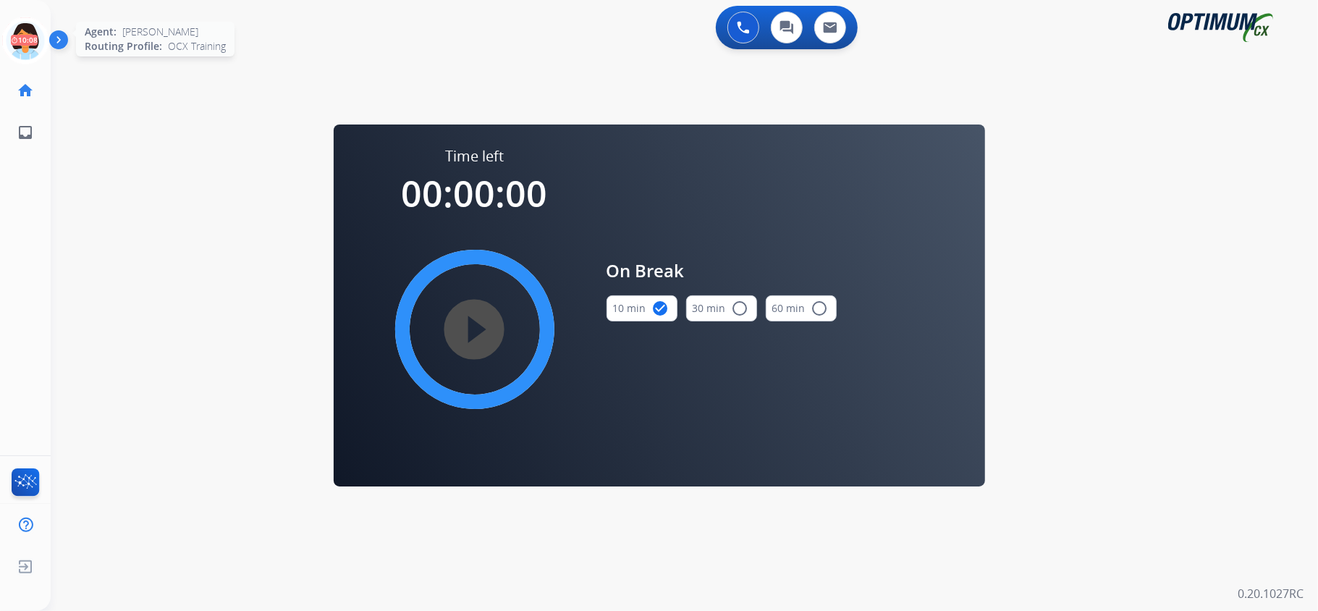
click at [26, 44] on icon at bounding box center [25, 40] width 47 height 47
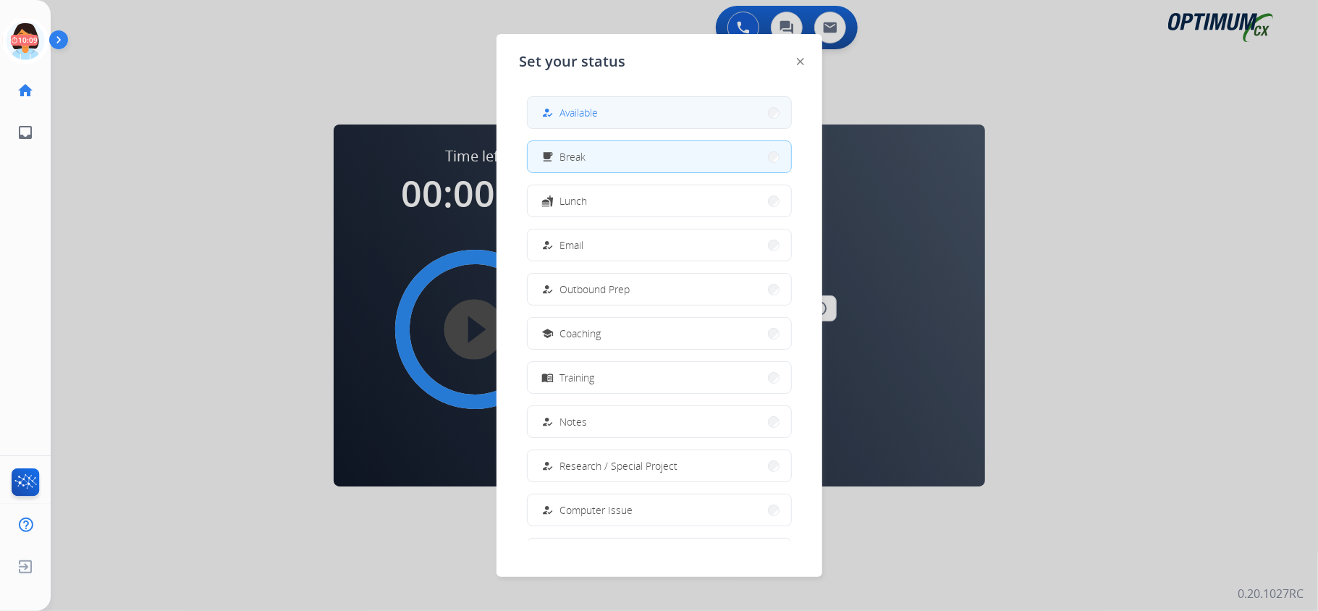
click at [661, 122] on button "how_to_reg Available" at bounding box center [658, 112] width 263 height 31
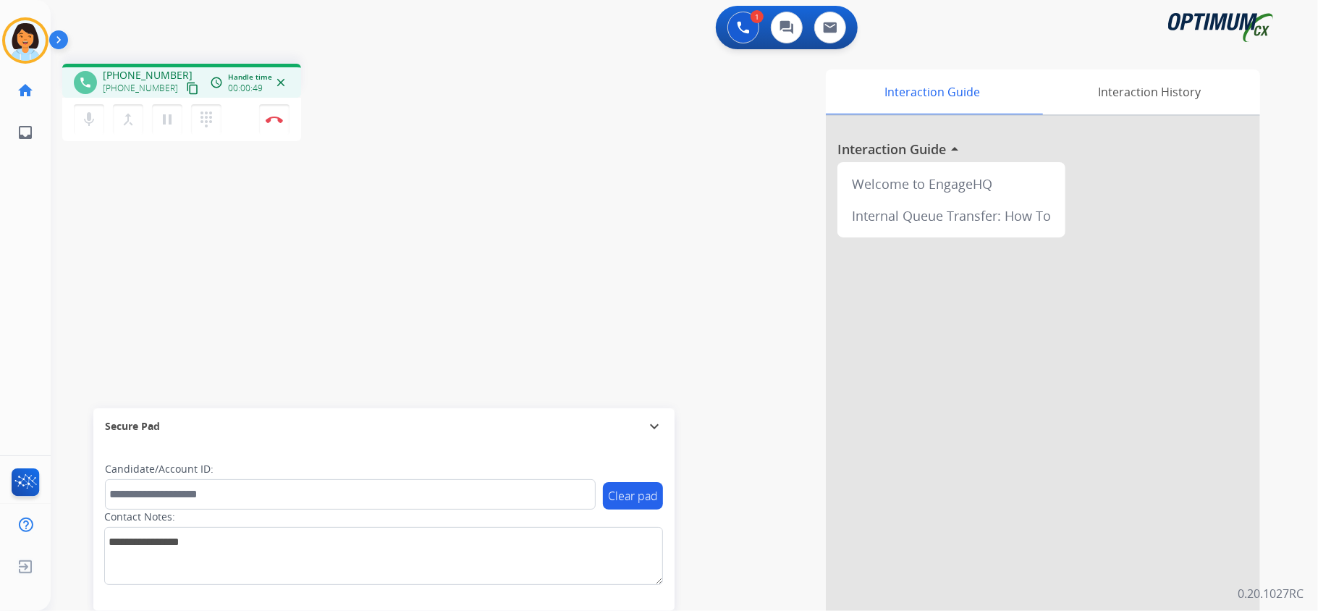
click at [186, 88] on mat-icon "content_copy" at bounding box center [192, 88] width 13 height 13
click at [273, 120] on img at bounding box center [274, 119] width 17 height 7
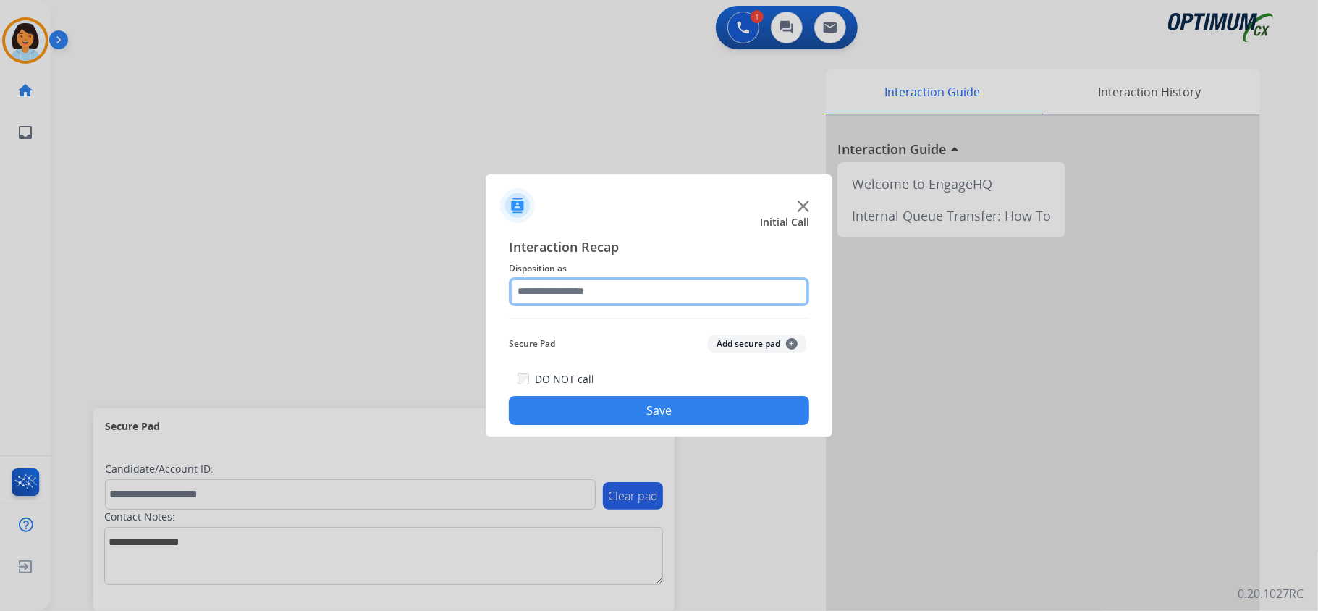
click at [779, 284] on input "text" at bounding box center [659, 291] width 300 height 29
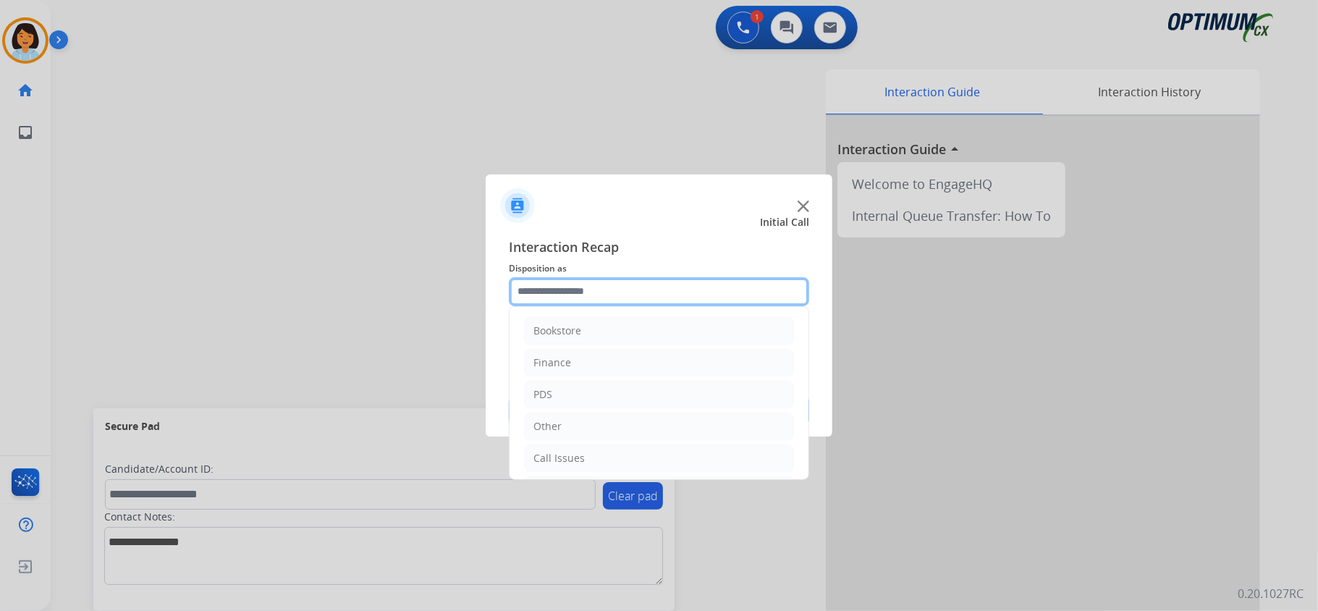
scroll to position [102, 0]
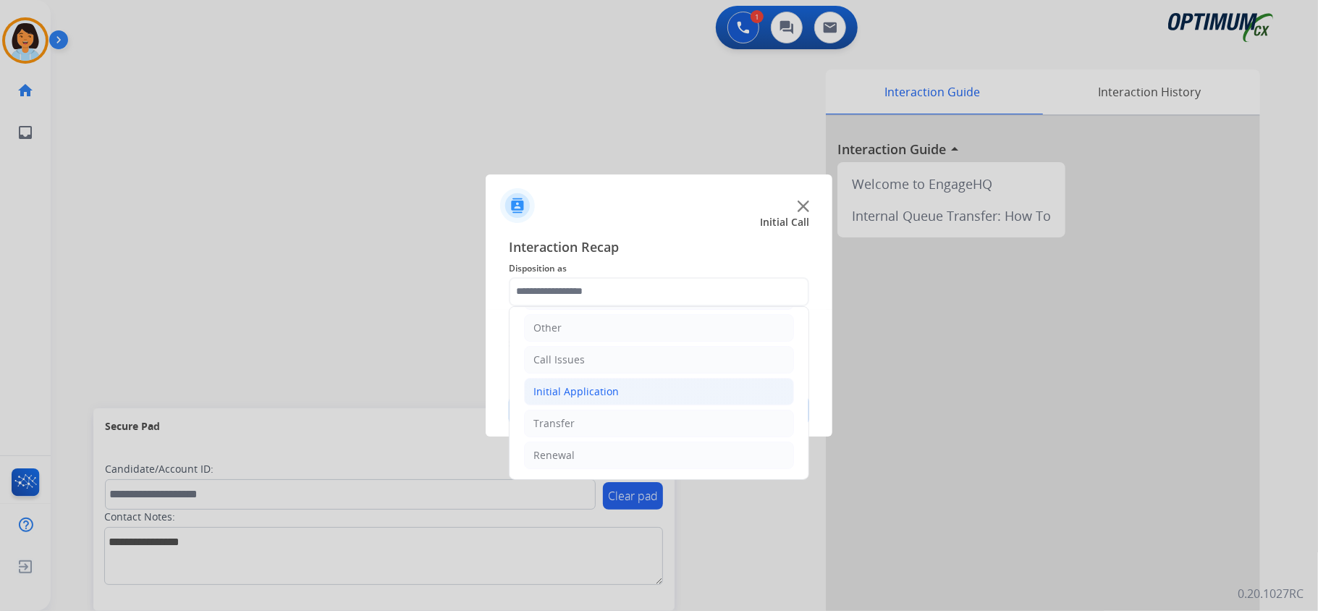
click at [565, 385] on div "Initial Application" at bounding box center [575, 391] width 85 height 14
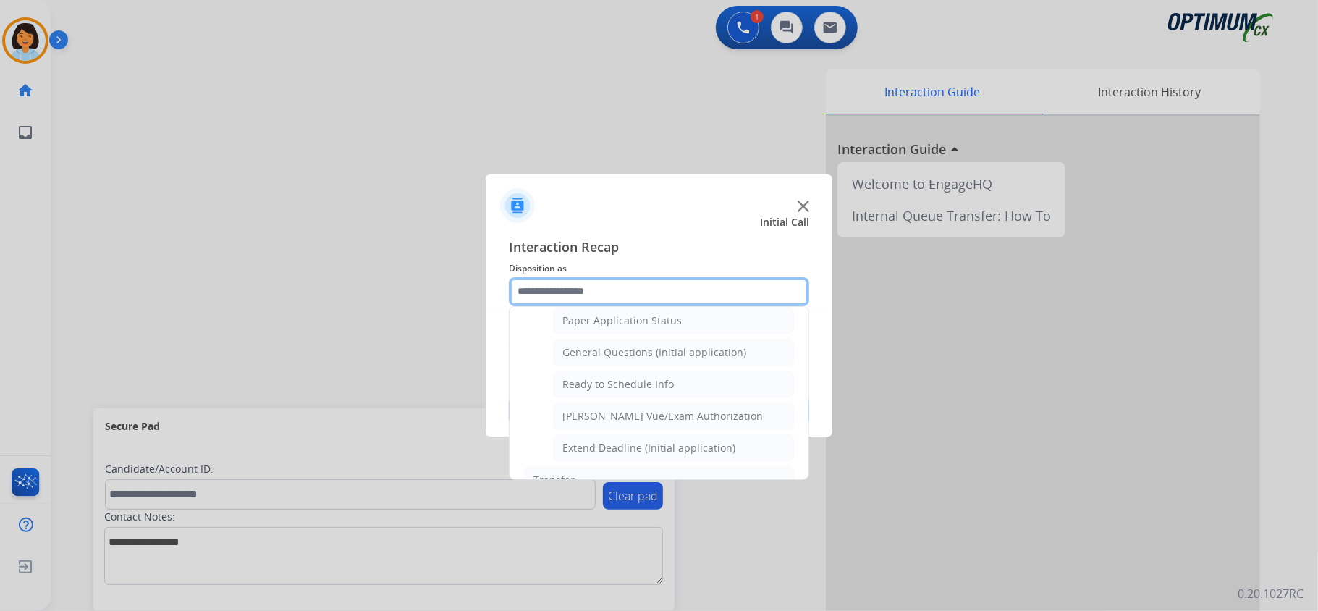
scroll to position [851, 0]
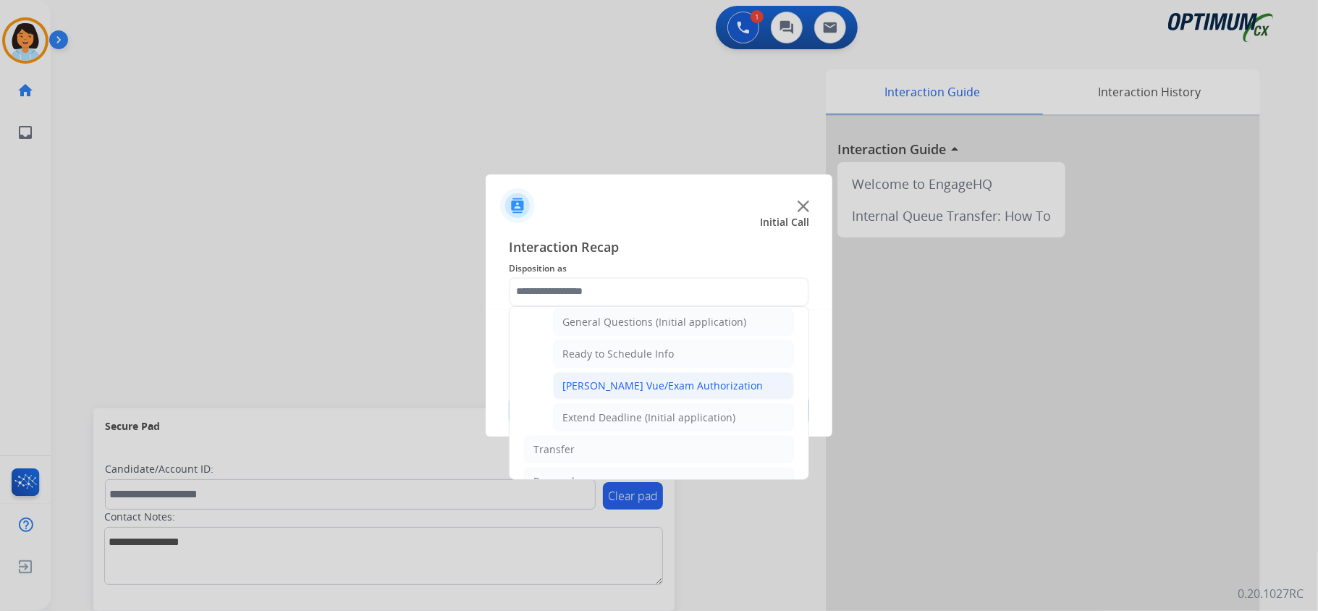
click at [650, 392] on div "[PERSON_NAME] Vue/Exam Authorization" at bounding box center [662, 385] width 200 height 14
type input "**********"
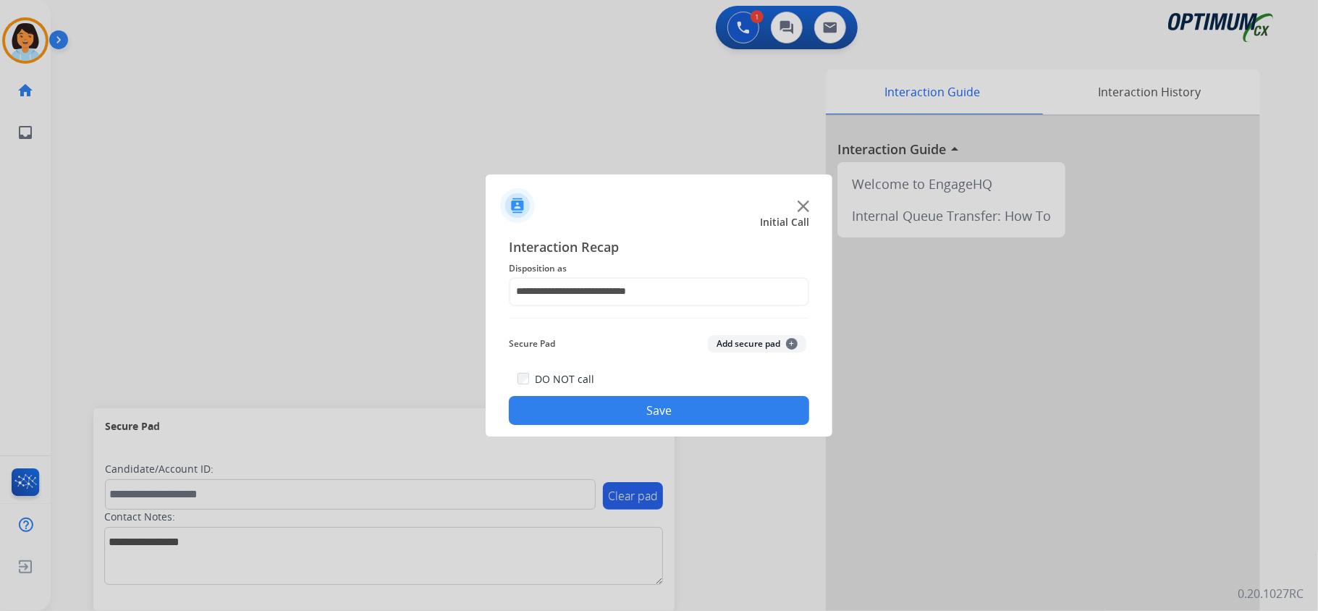
click at [611, 410] on button "Save" at bounding box center [659, 410] width 300 height 29
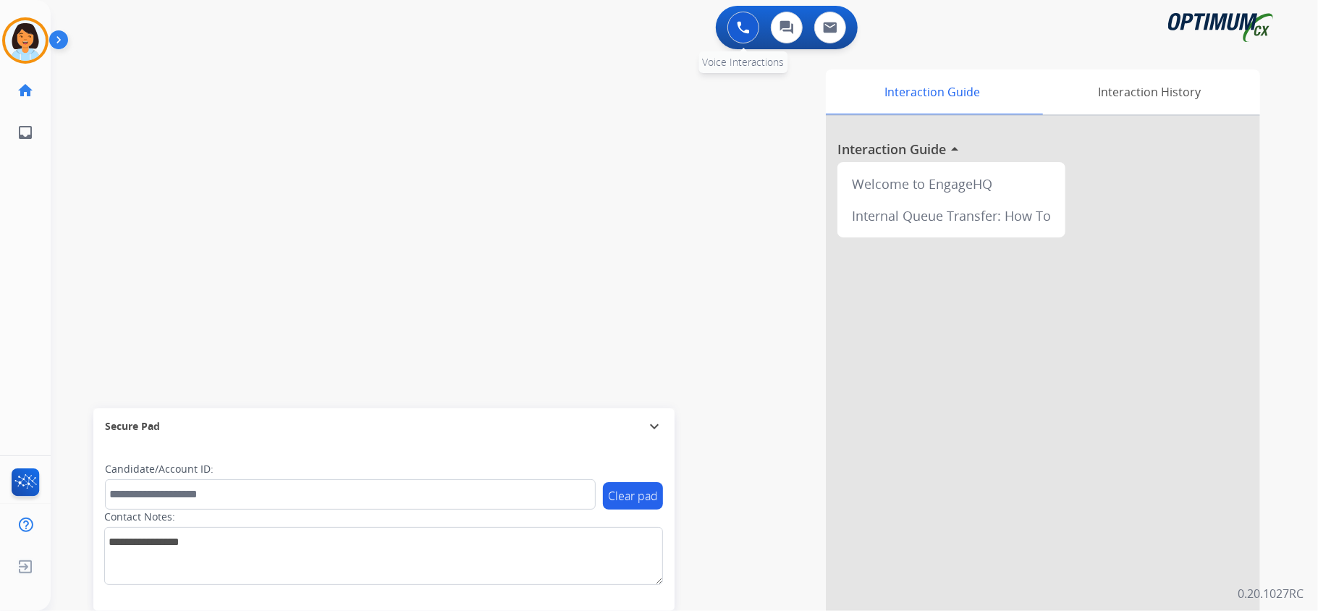
click at [750, 27] on img at bounding box center [743, 27] width 13 height 13
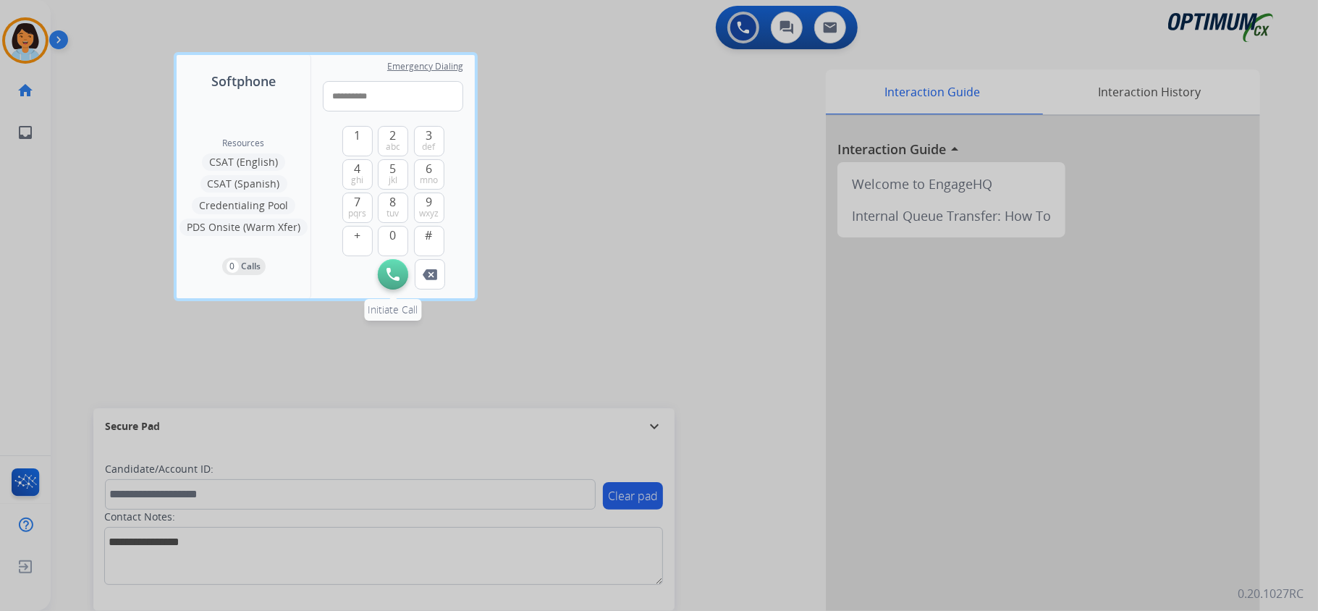
type input "**********"
click at [386, 267] on button "Initiate Call" at bounding box center [393, 274] width 30 height 30
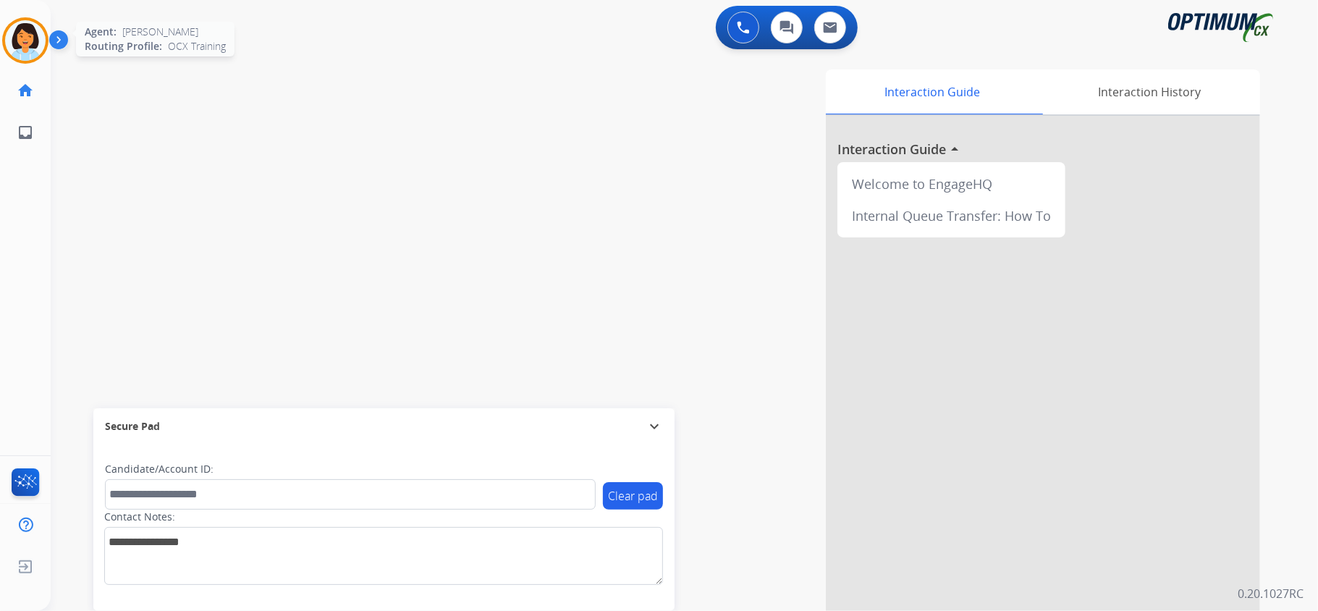
click at [35, 41] on img at bounding box center [25, 40] width 41 height 41
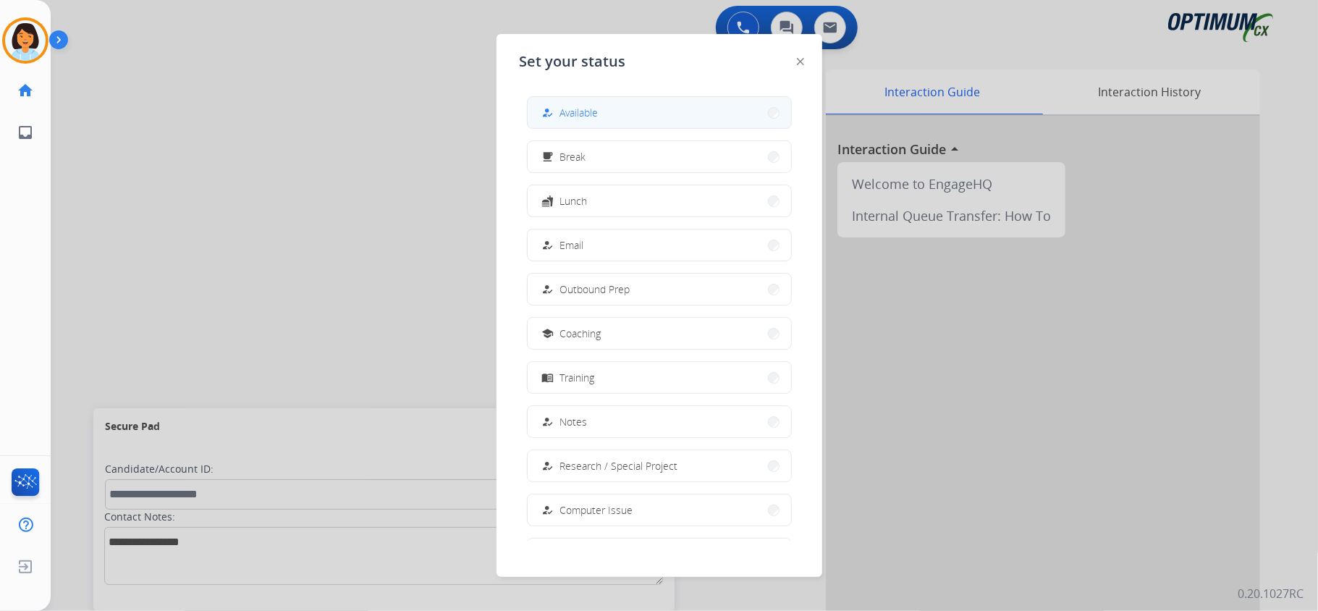
click at [623, 102] on button "how_to_reg Available" at bounding box center [658, 112] width 263 height 31
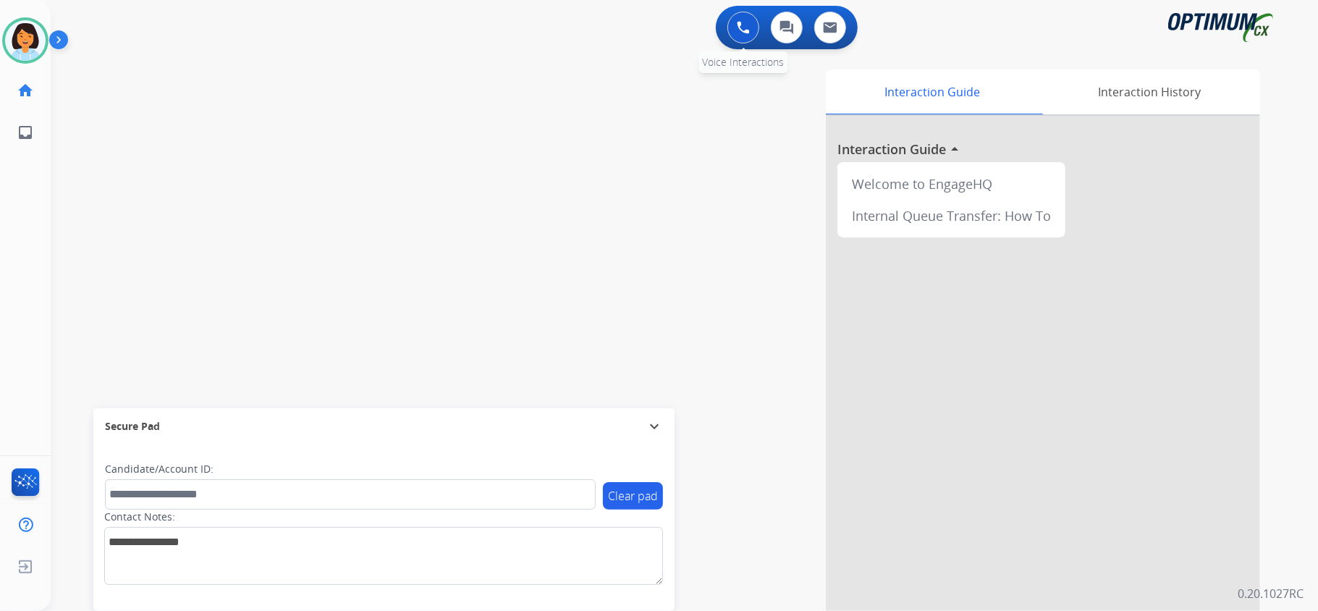
click at [739, 21] on img at bounding box center [743, 27] width 13 height 13
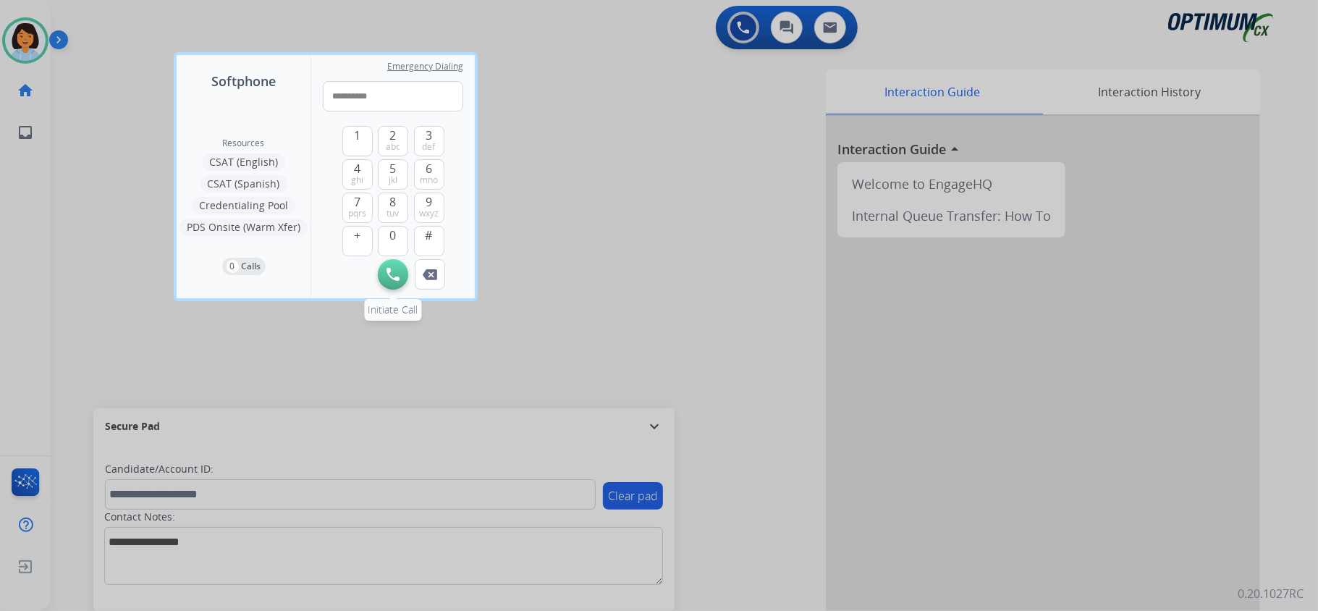
type input "**********"
click at [396, 270] on img at bounding box center [392, 274] width 13 height 13
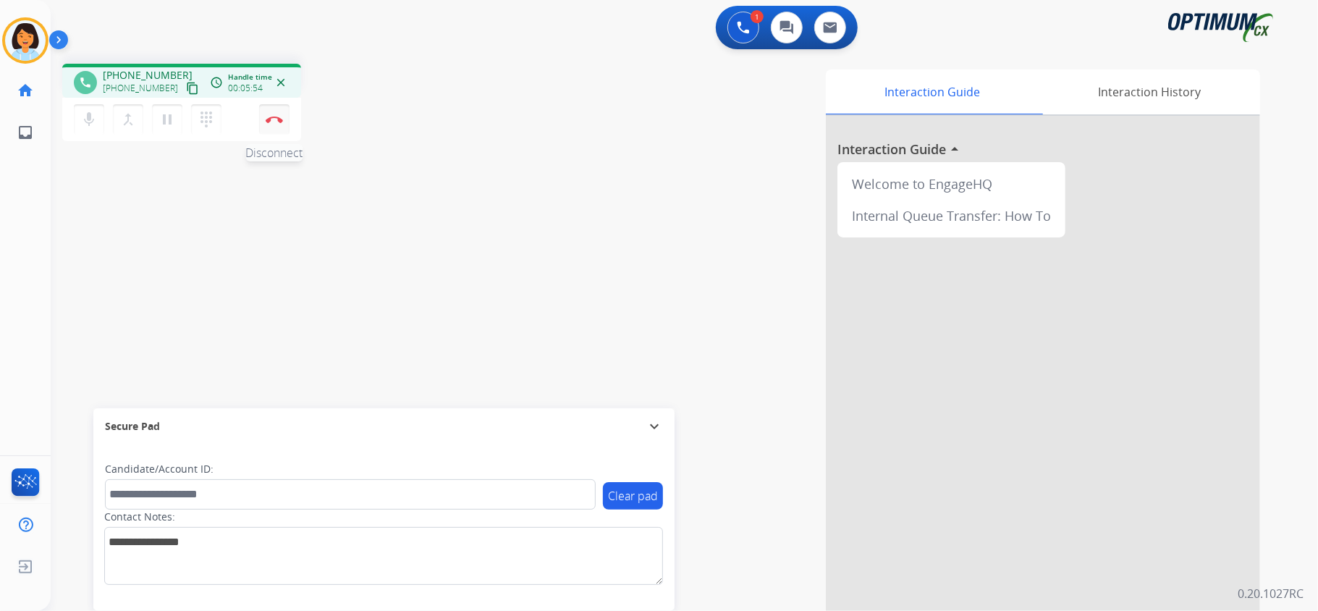
click at [281, 126] on button "Disconnect" at bounding box center [274, 119] width 30 height 30
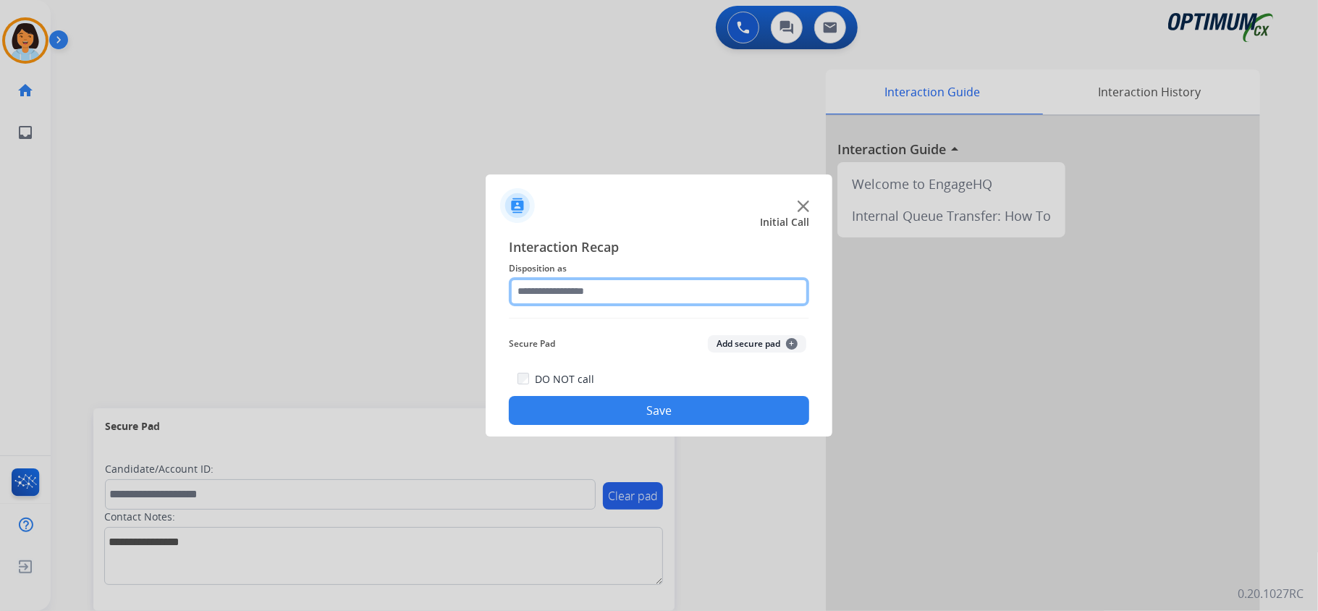
click at [790, 292] on input "text" at bounding box center [659, 291] width 300 height 29
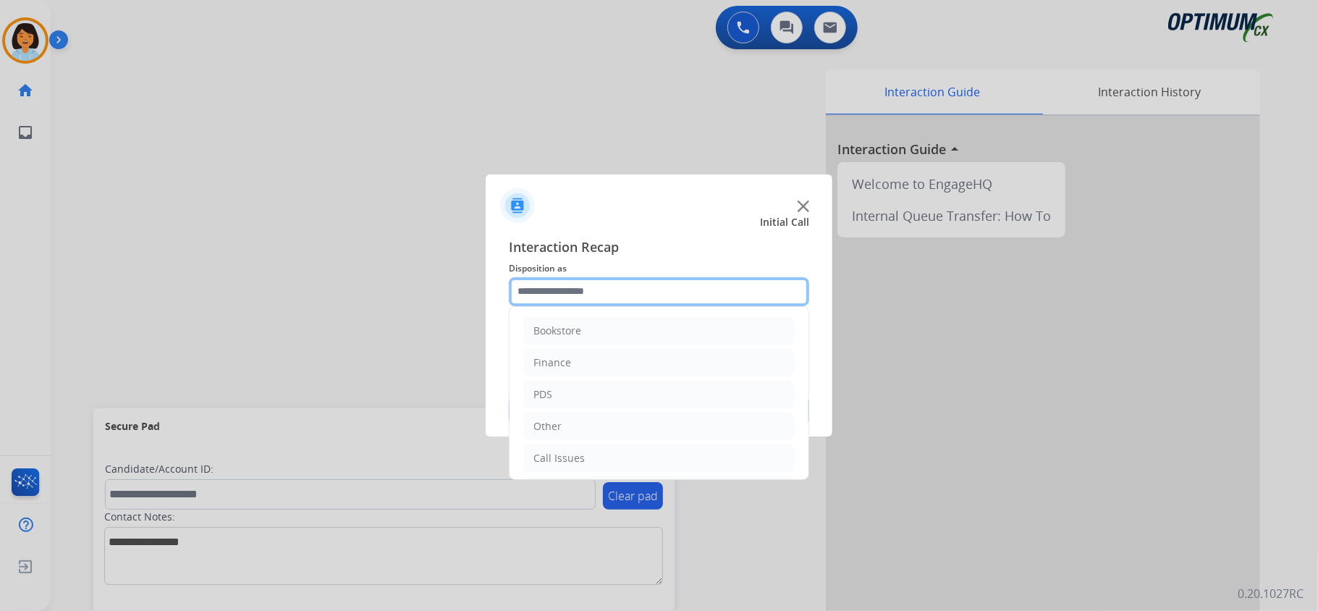
scroll to position [102, 0]
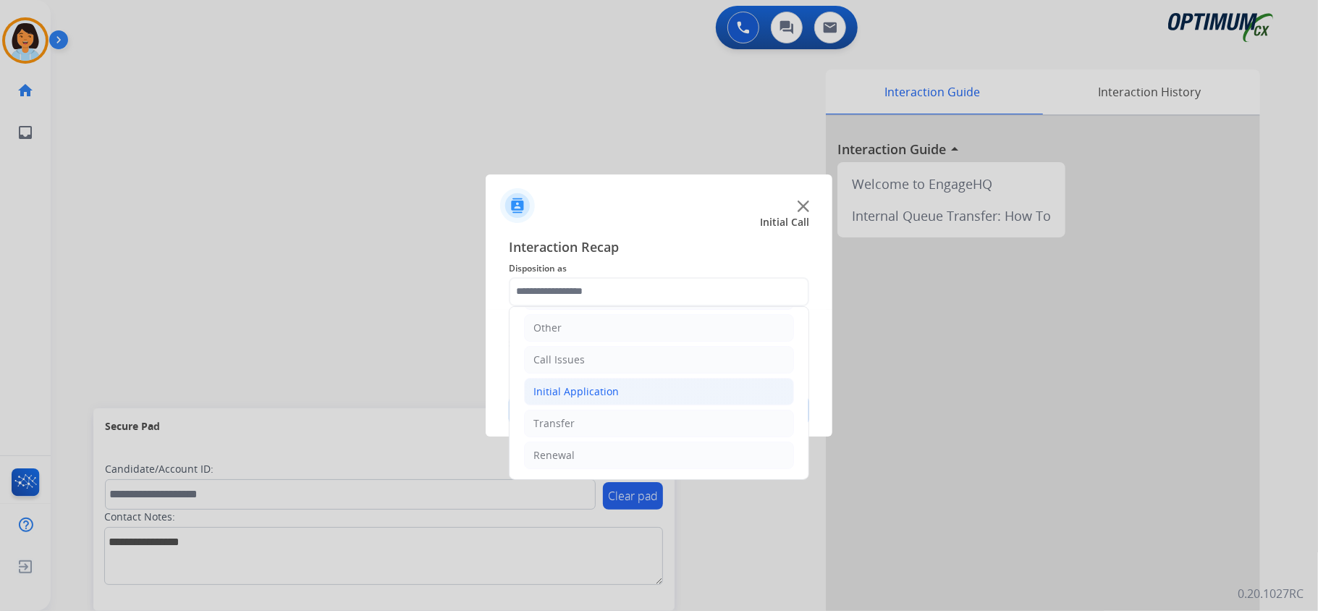
click at [595, 392] on div "Initial Application" at bounding box center [575, 391] width 85 height 14
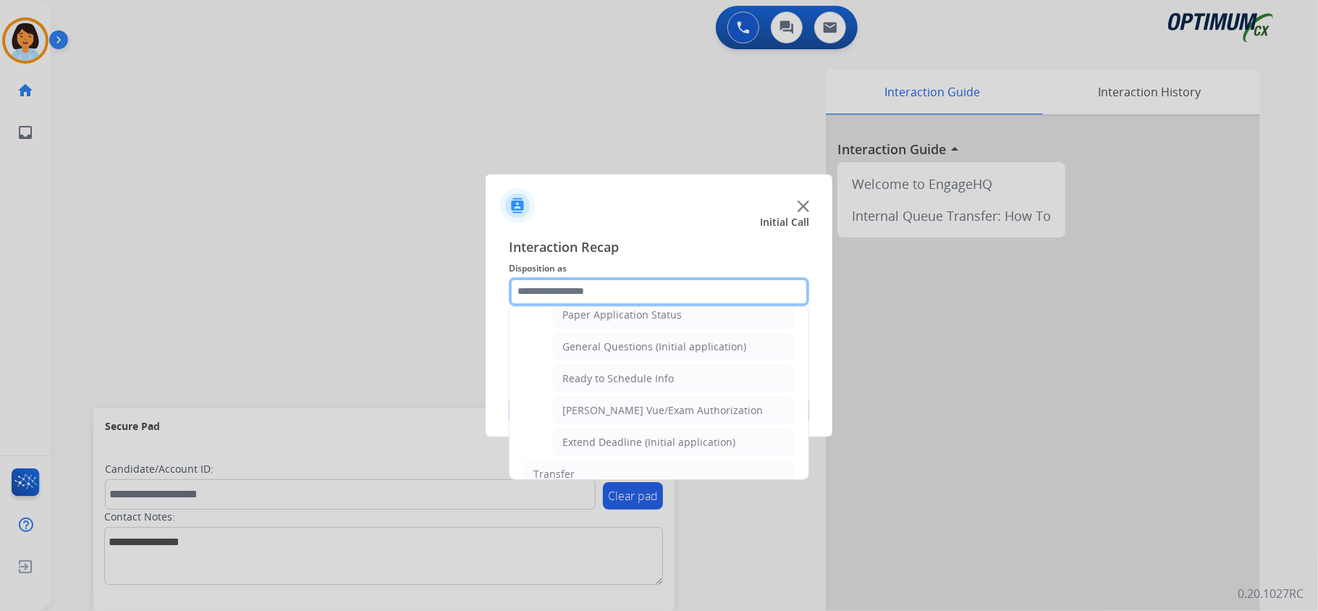
scroll to position [815, 0]
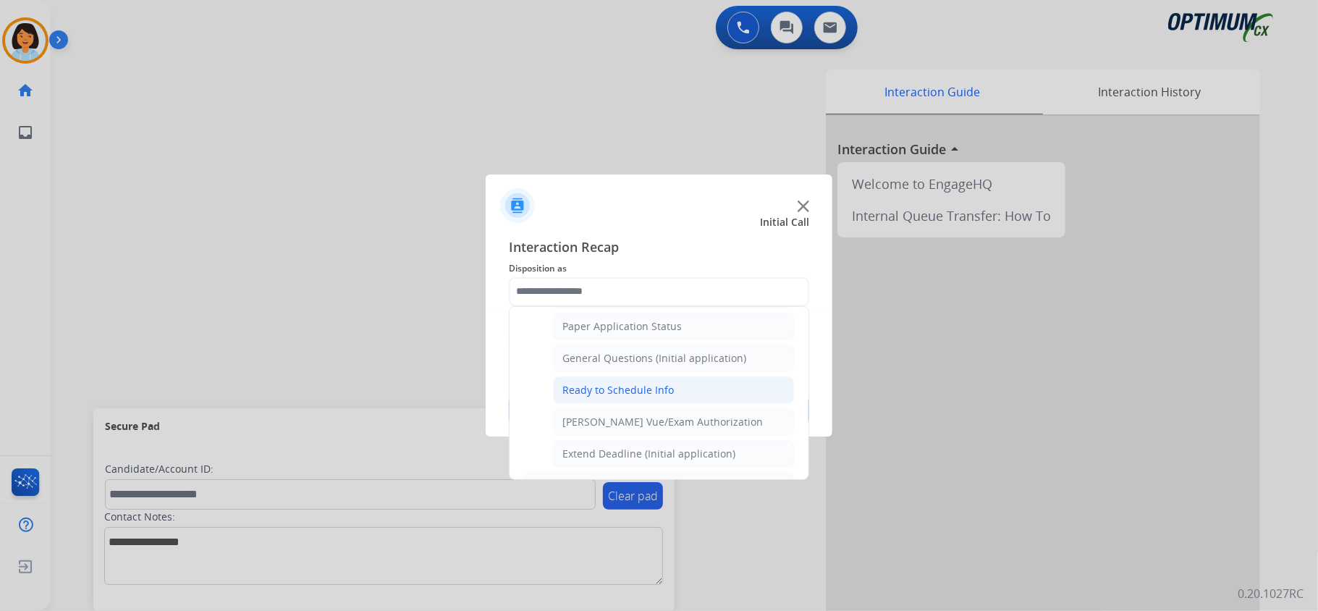
click at [644, 397] on div "Ready to Schedule Info" at bounding box center [617, 390] width 111 height 14
type input "**********"
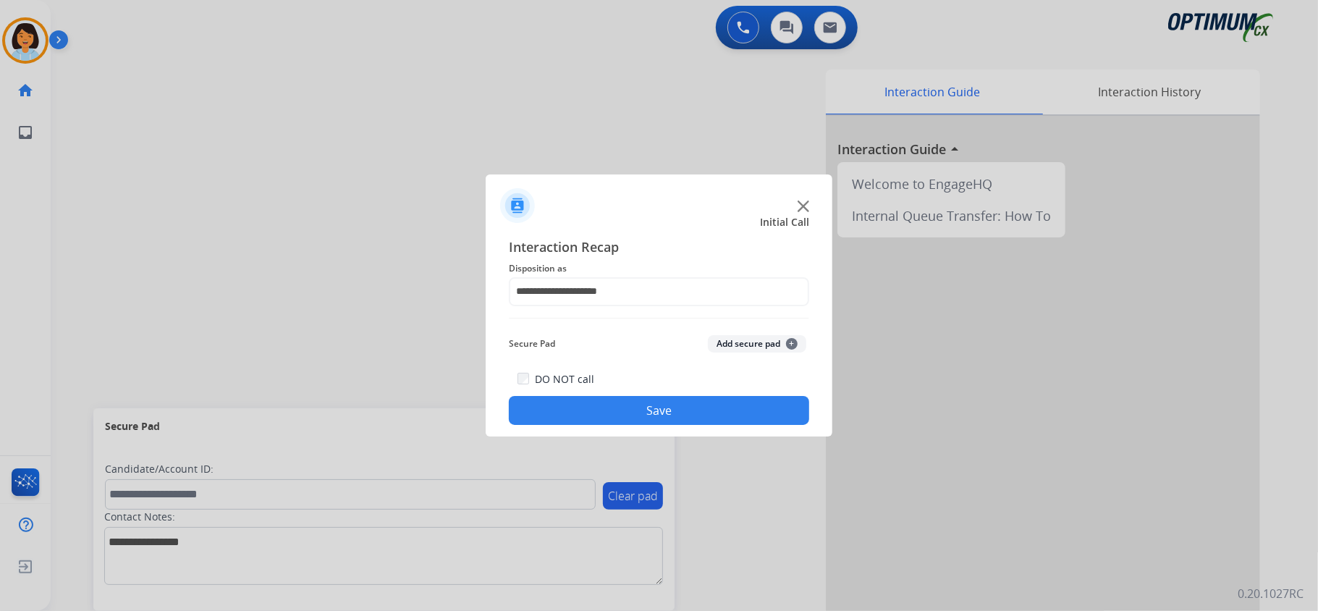
click at [644, 404] on button "Save" at bounding box center [659, 410] width 300 height 29
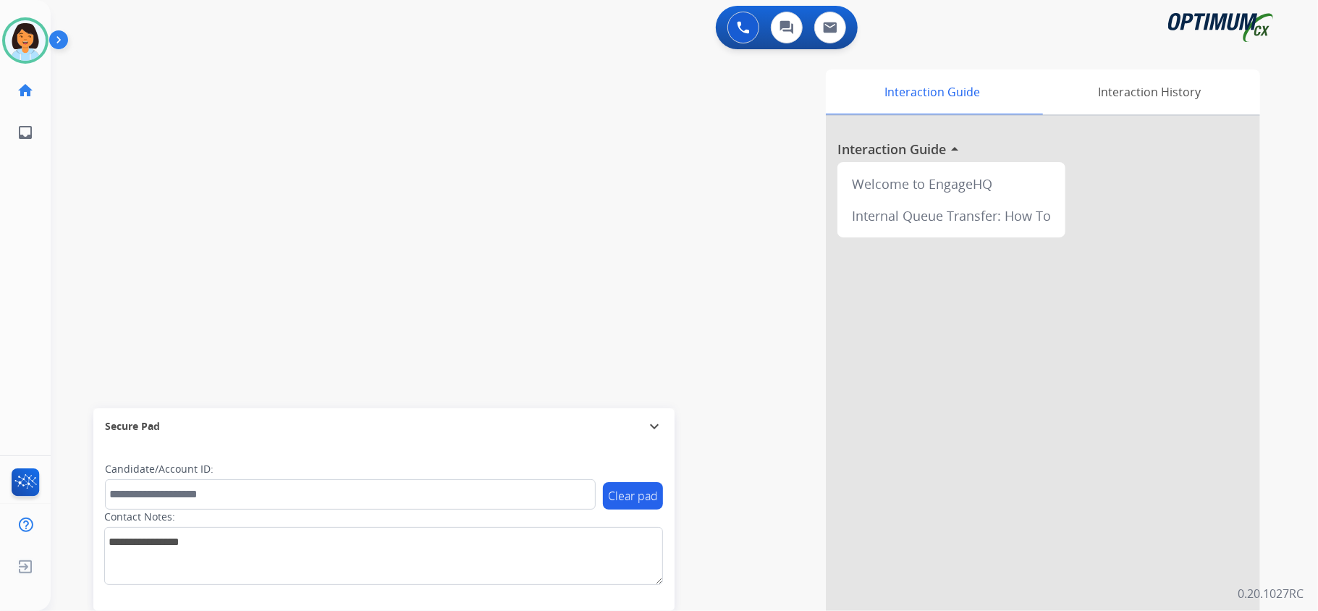
click at [324, 275] on div "swap_horiz Break voice bridge close_fullscreen Connect 3-Way Call merge_type Se…" at bounding box center [667, 353] width 1232 height 603
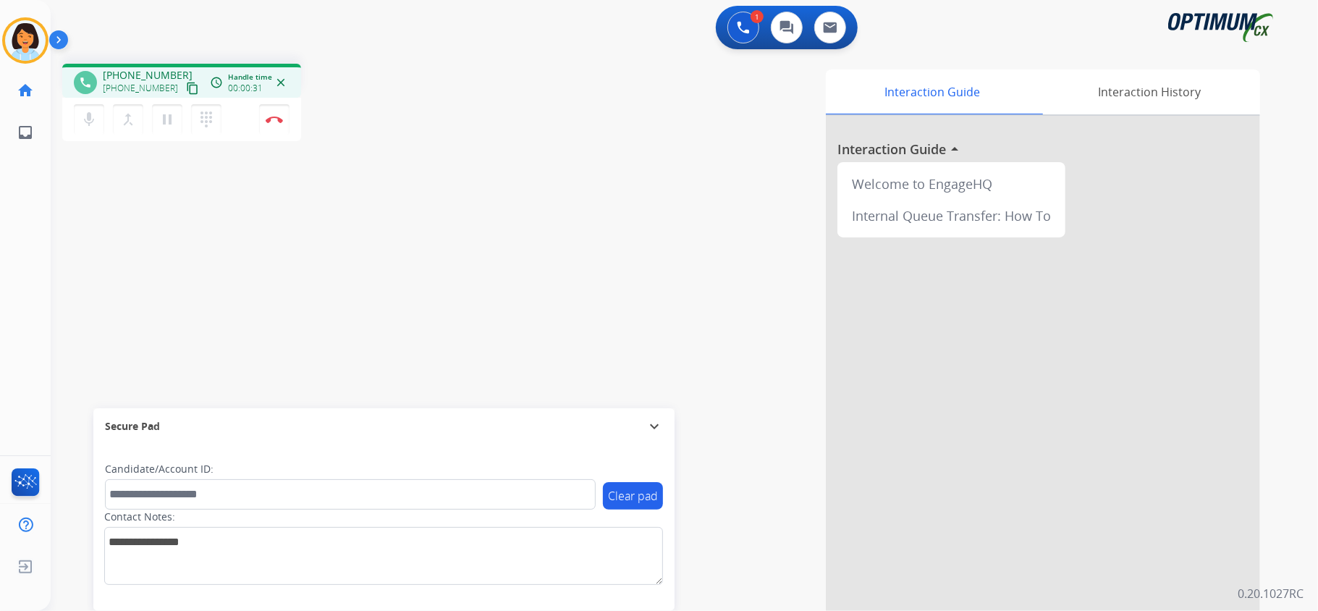
click at [186, 87] on mat-icon "content_copy" at bounding box center [192, 88] width 13 height 13
click at [273, 122] on button "Disconnect" at bounding box center [274, 119] width 30 height 30
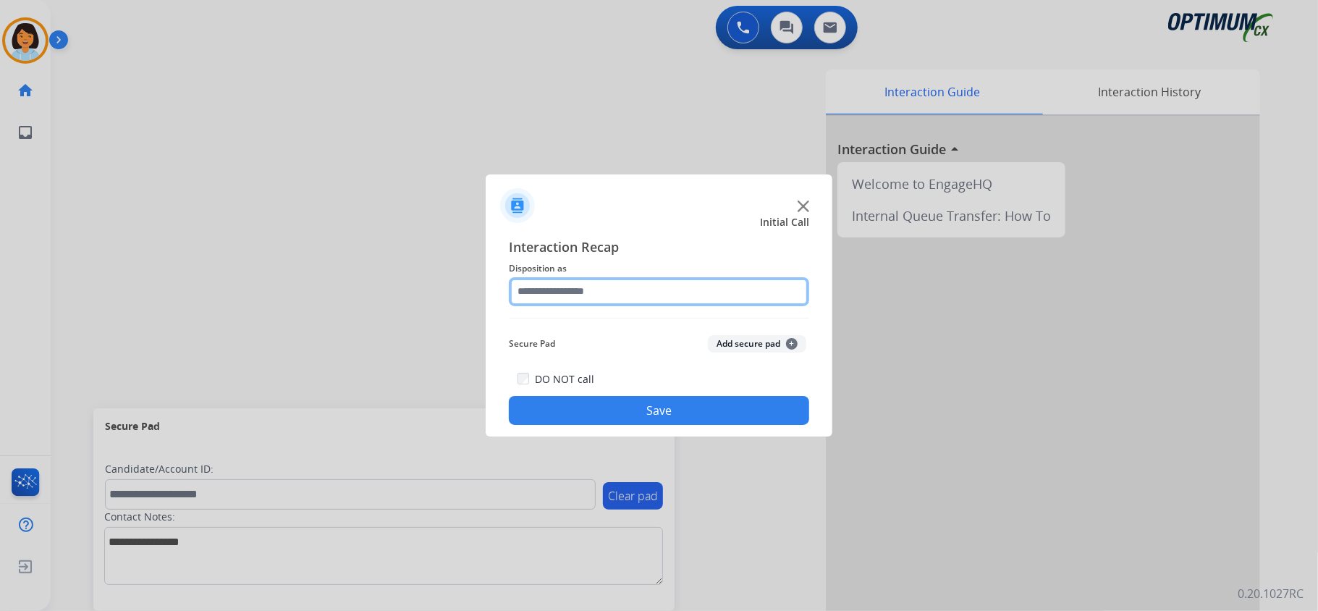
click at [660, 277] on input "text" at bounding box center [659, 291] width 300 height 29
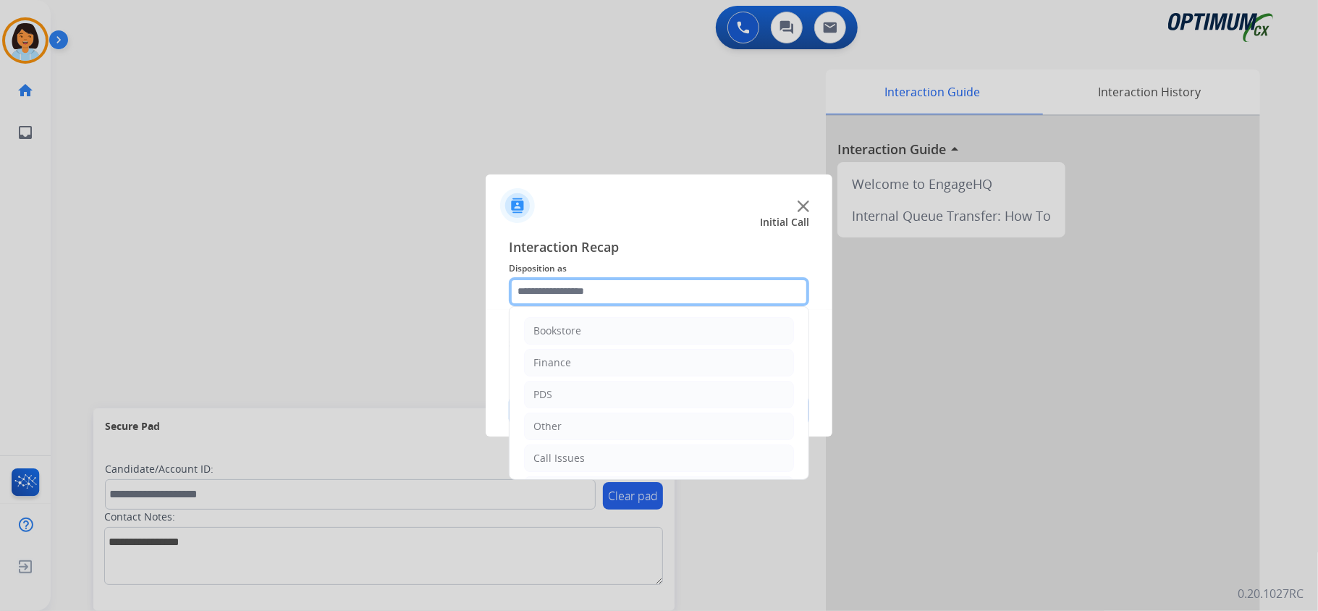
scroll to position [102, 0]
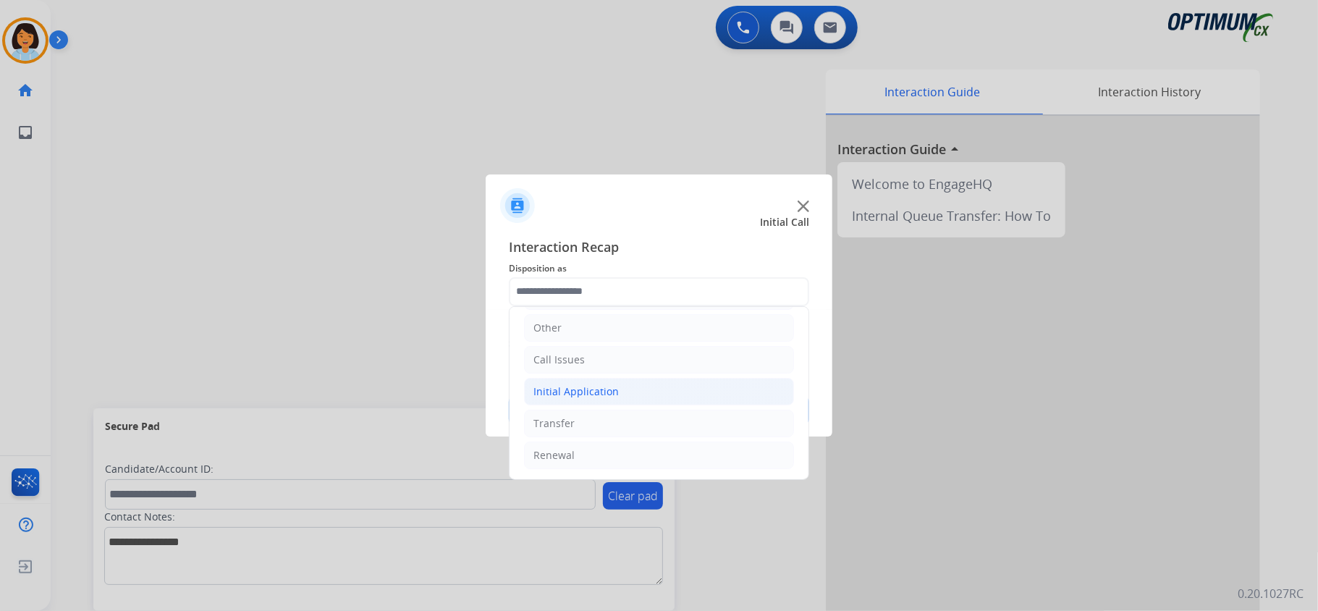
click at [574, 391] on div "Initial Application" at bounding box center [575, 391] width 85 height 14
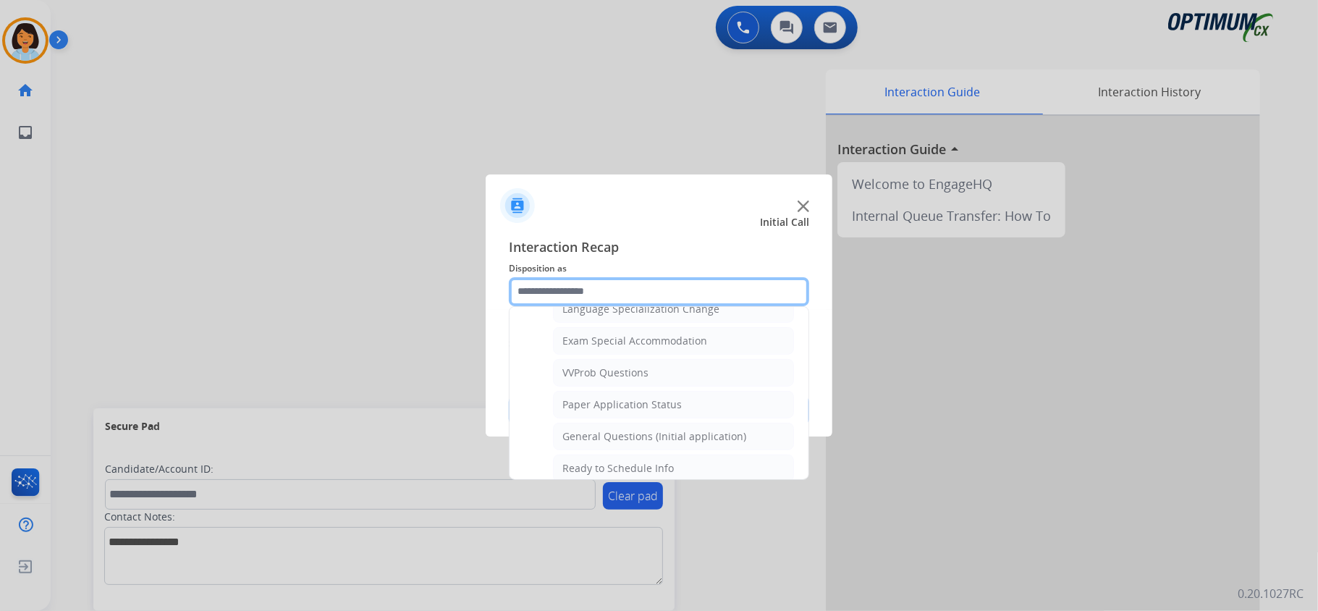
scroll to position [744, 0]
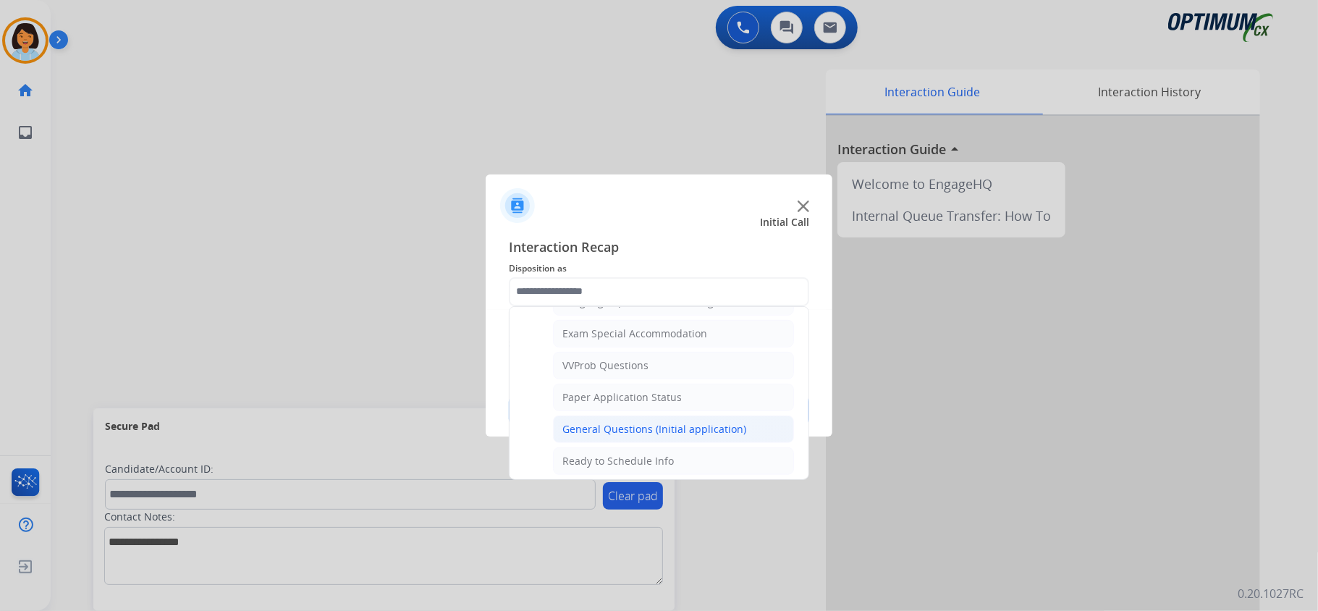
click at [656, 436] on div "General Questions (Initial application)" at bounding box center [654, 429] width 184 height 14
type input "**********"
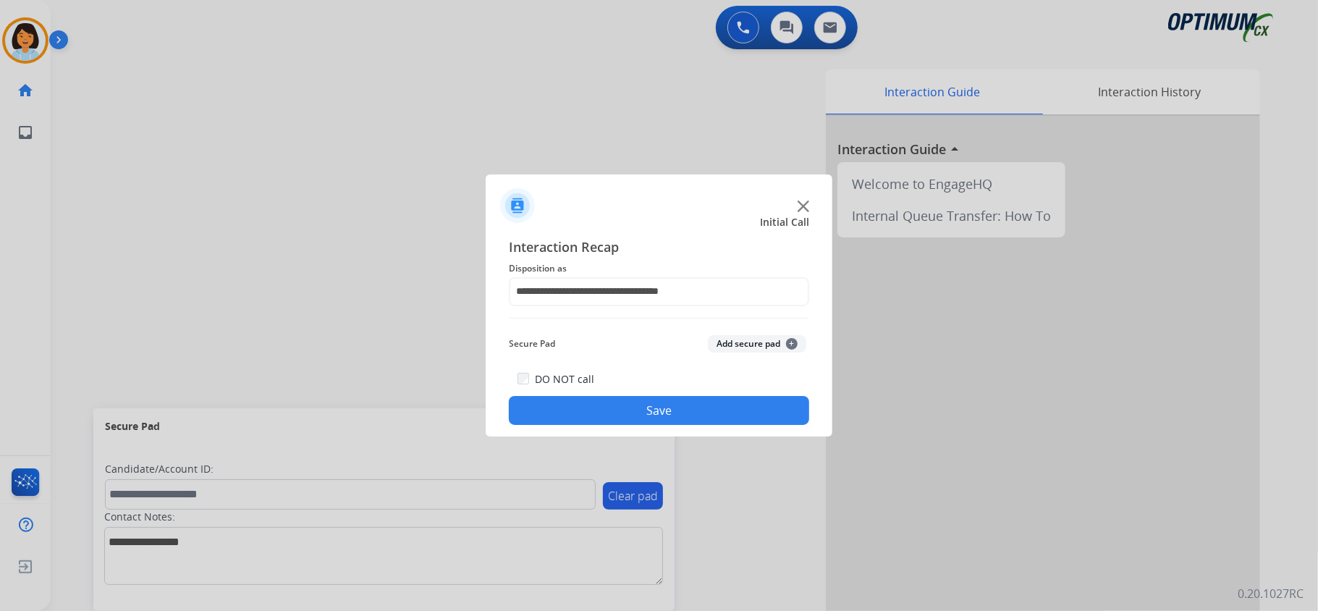
click at [603, 414] on button "Save" at bounding box center [659, 410] width 300 height 29
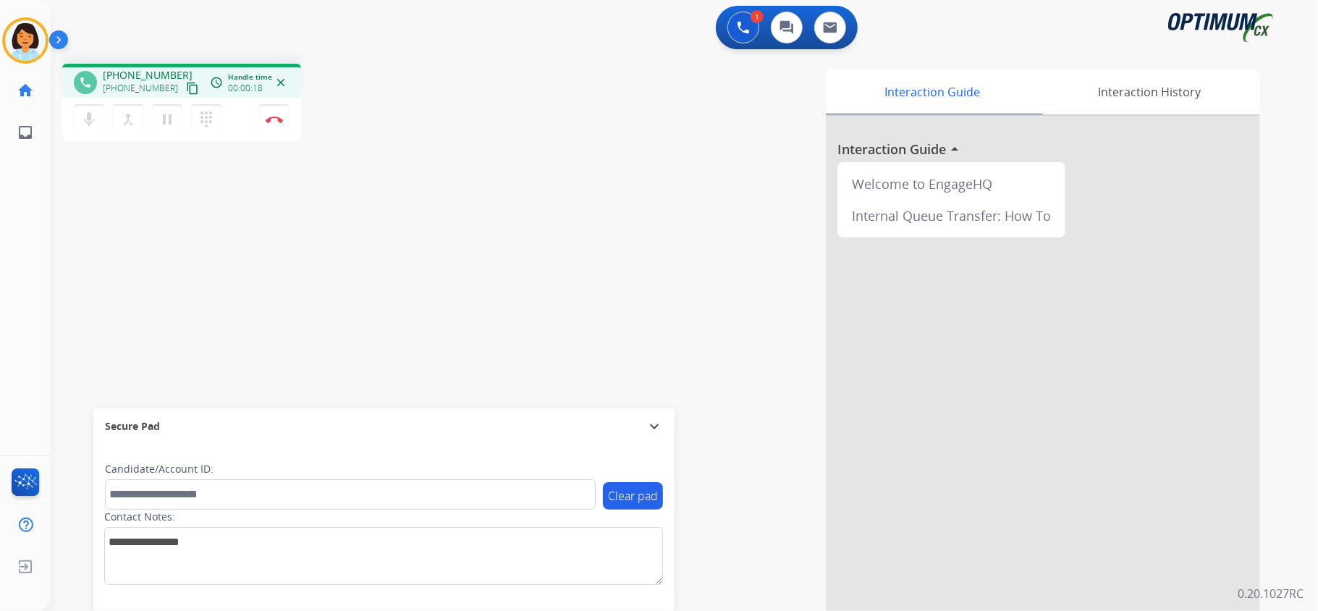
click at [186, 90] on mat-icon "content_copy" at bounding box center [192, 88] width 13 height 13
click at [281, 119] on img at bounding box center [274, 119] width 17 height 7
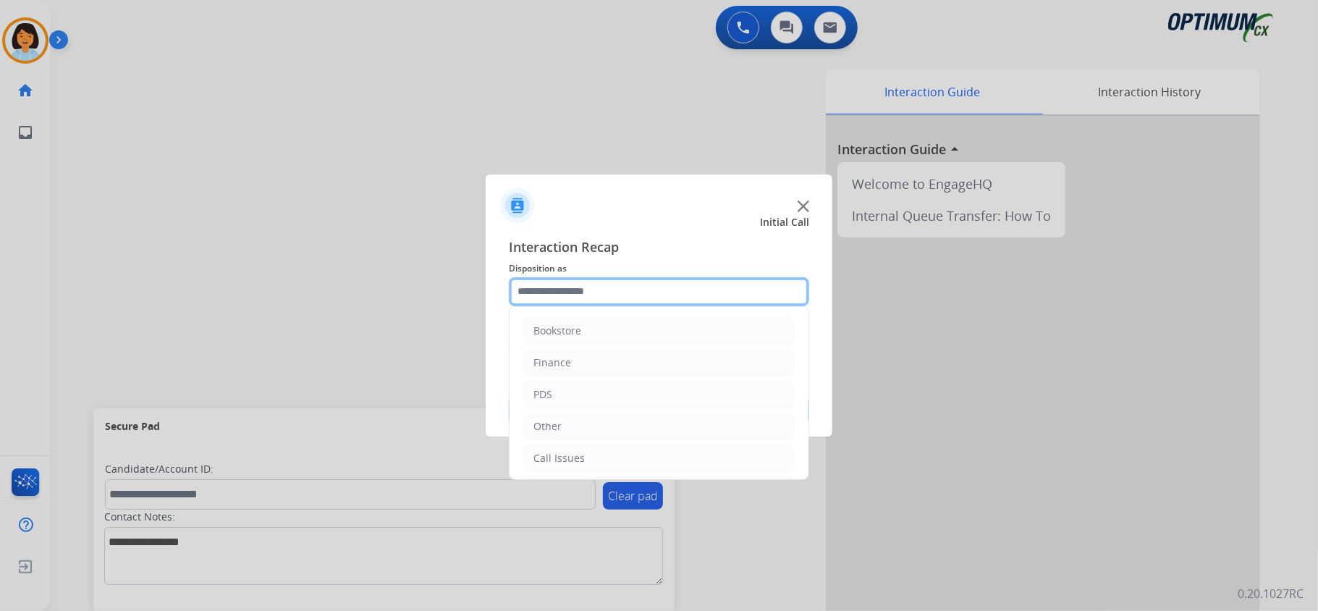
click at [594, 285] on input "text" at bounding box center [659, 291] width 300 height 29
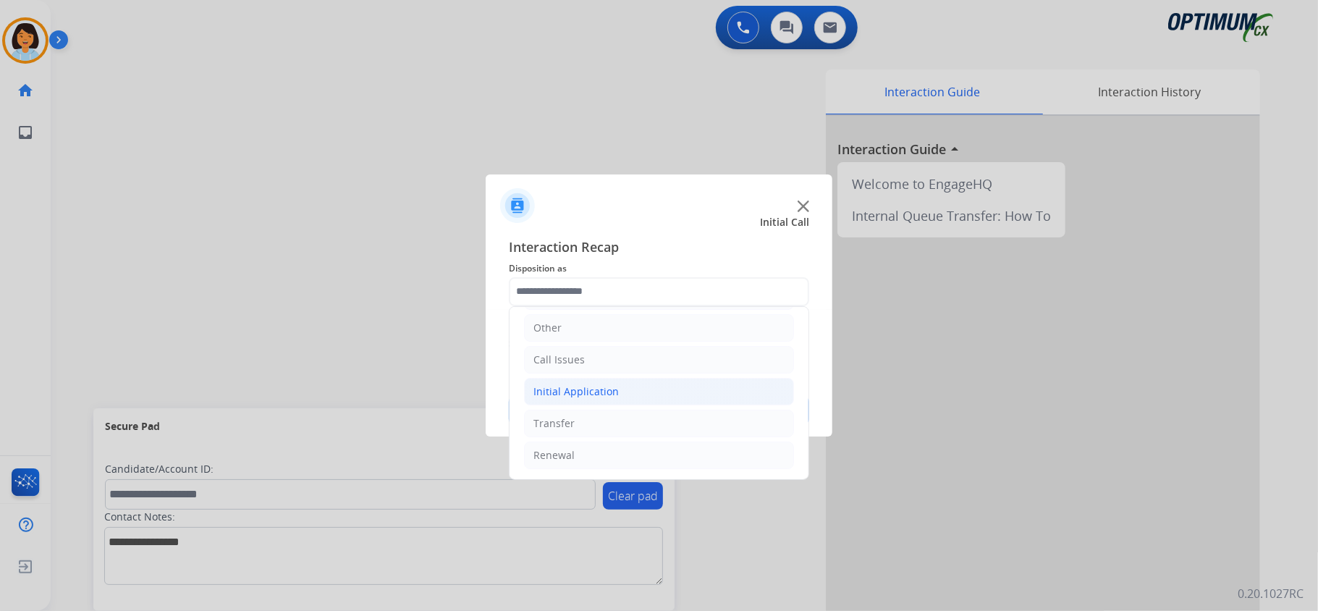
click at [645, 392] on li "Initial Application" at bounding box center [659, 391] width 270 height 27
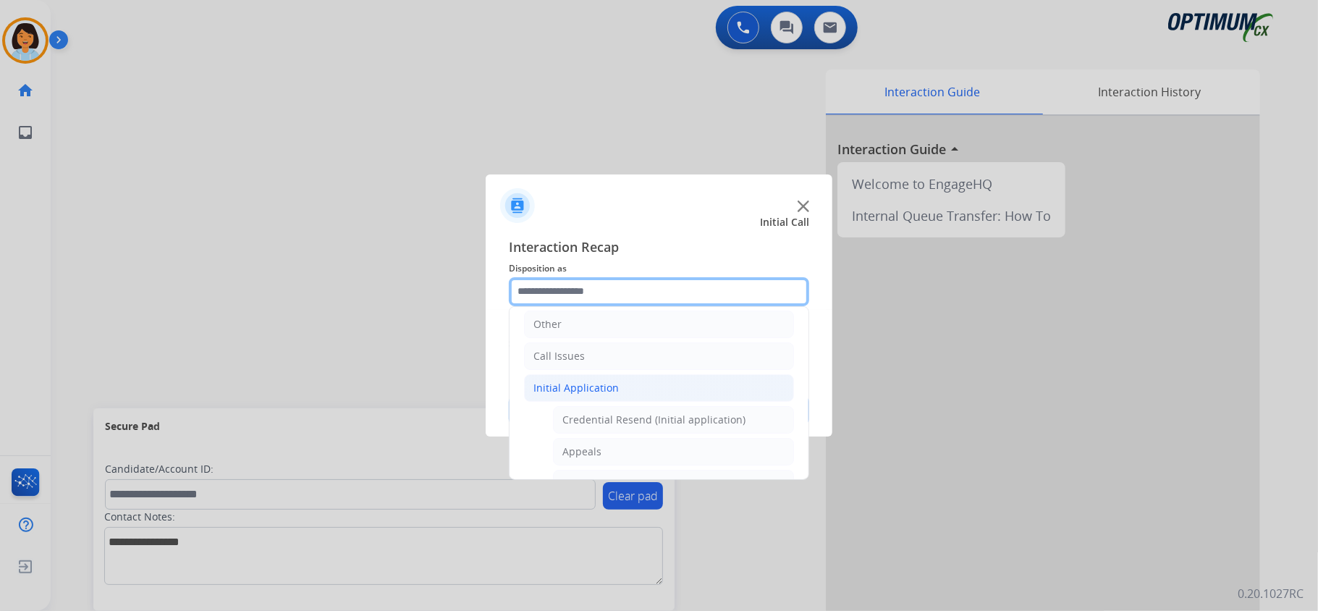
scroll to position [253, 0]
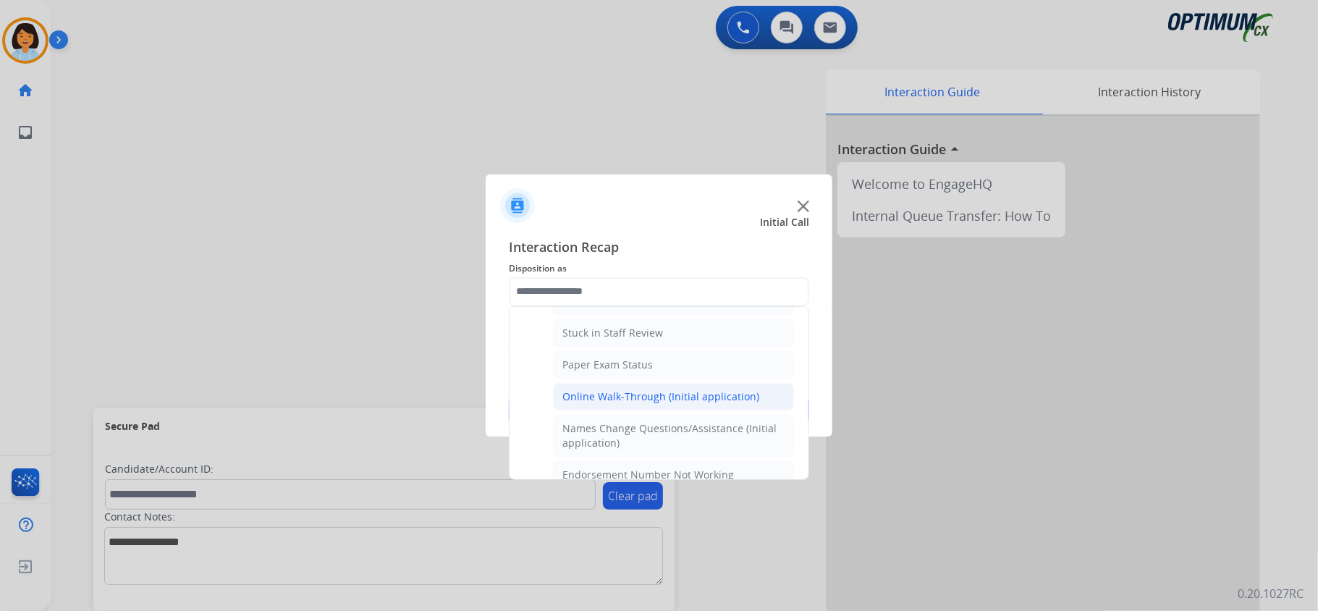
click at [710, 399] on div "Online Walk-Through (Initial application)" at bounding box center [660, 396] width 197 height 14
type input "**********"
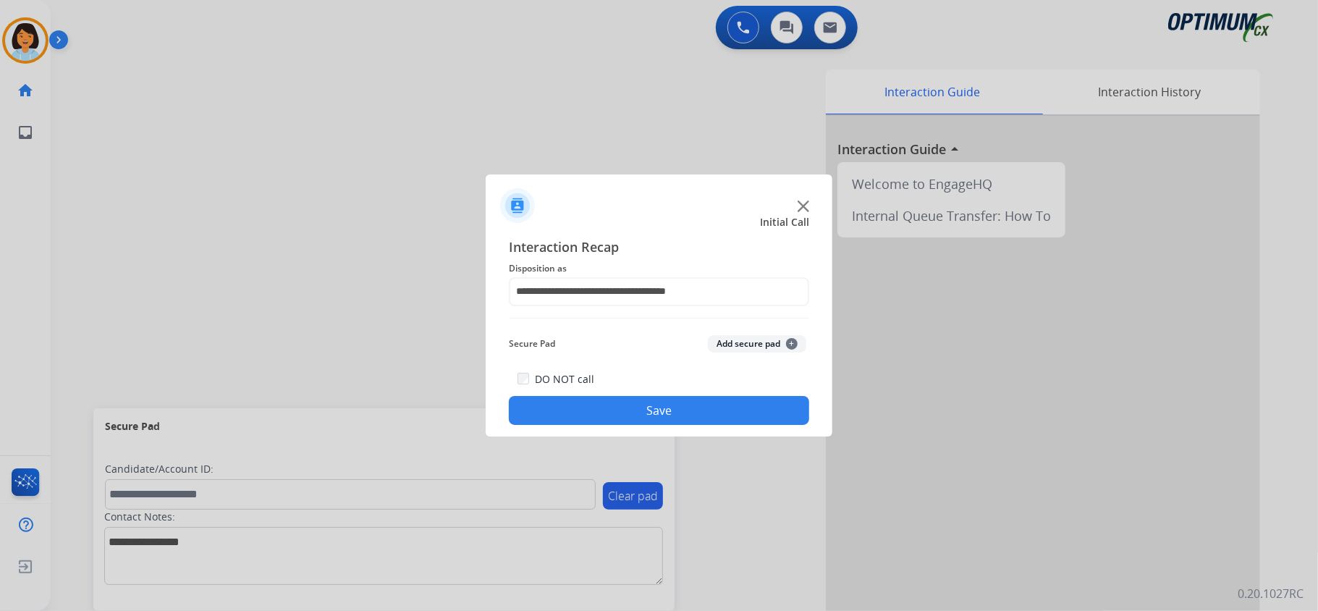
click at [692, 408] on button "Save" at bounding box center [659, 410] width 300 height 29
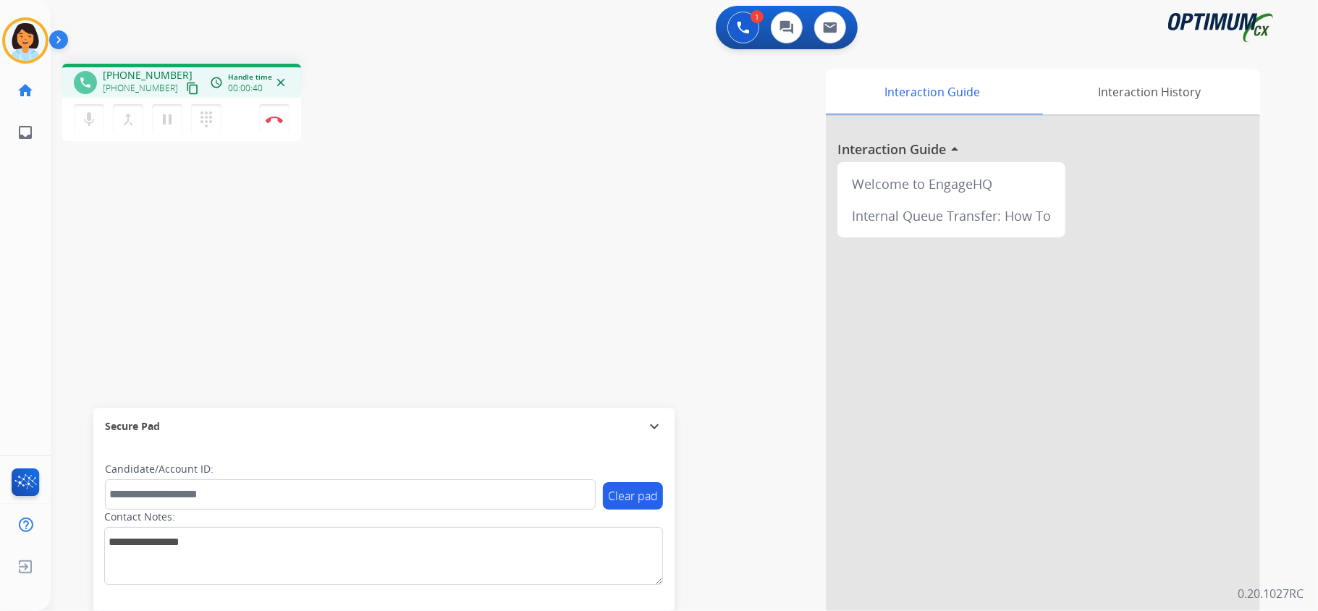
click at [186, 88] on mat-icon "content_copy" at bounding box center [192, 88] width 13 height 13
click at [279, 119] on img at bounding box center [274, 119] width 17 height 7
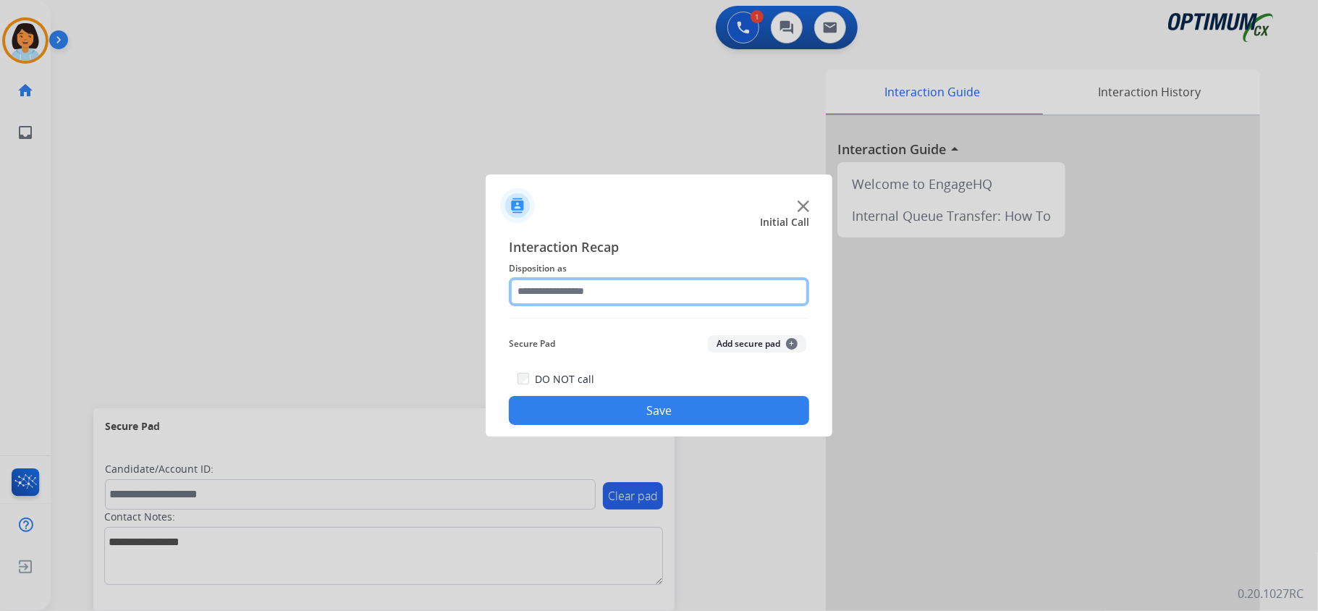
click at [642, 297] on input "text" at bounding box center [659, 291] width 300 height 29
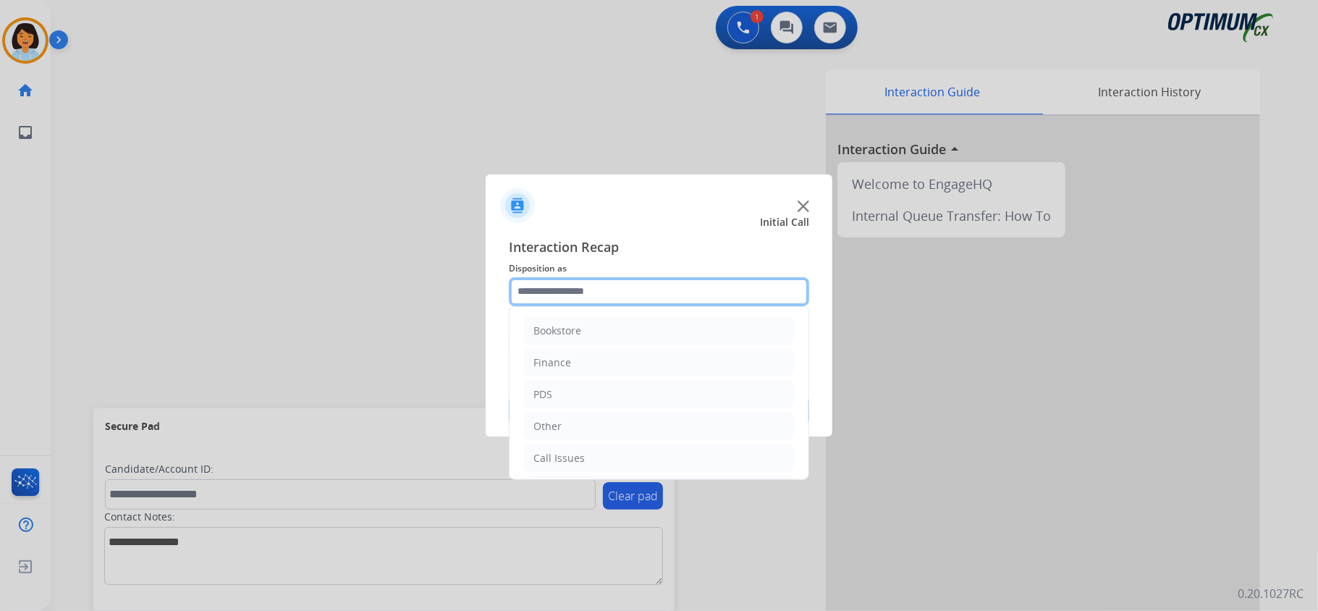
scroll to position [102, 0]
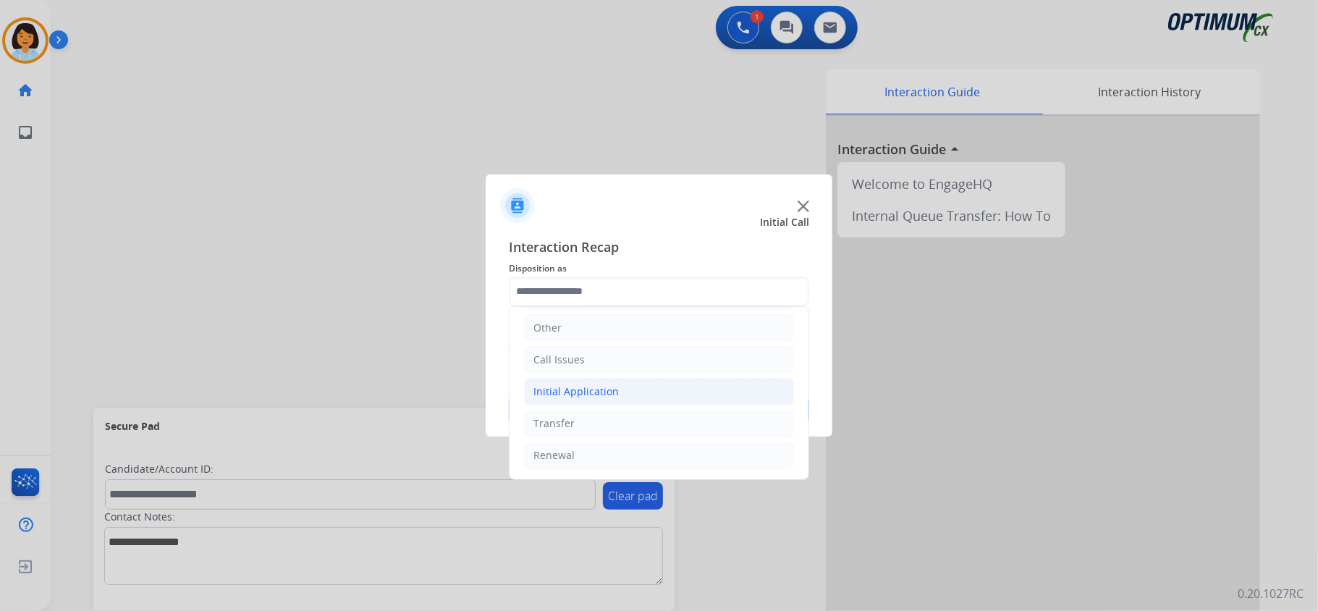
click at [649, 389] on li "Initial Application" at bounding box center [659, 391] width 270 height 27
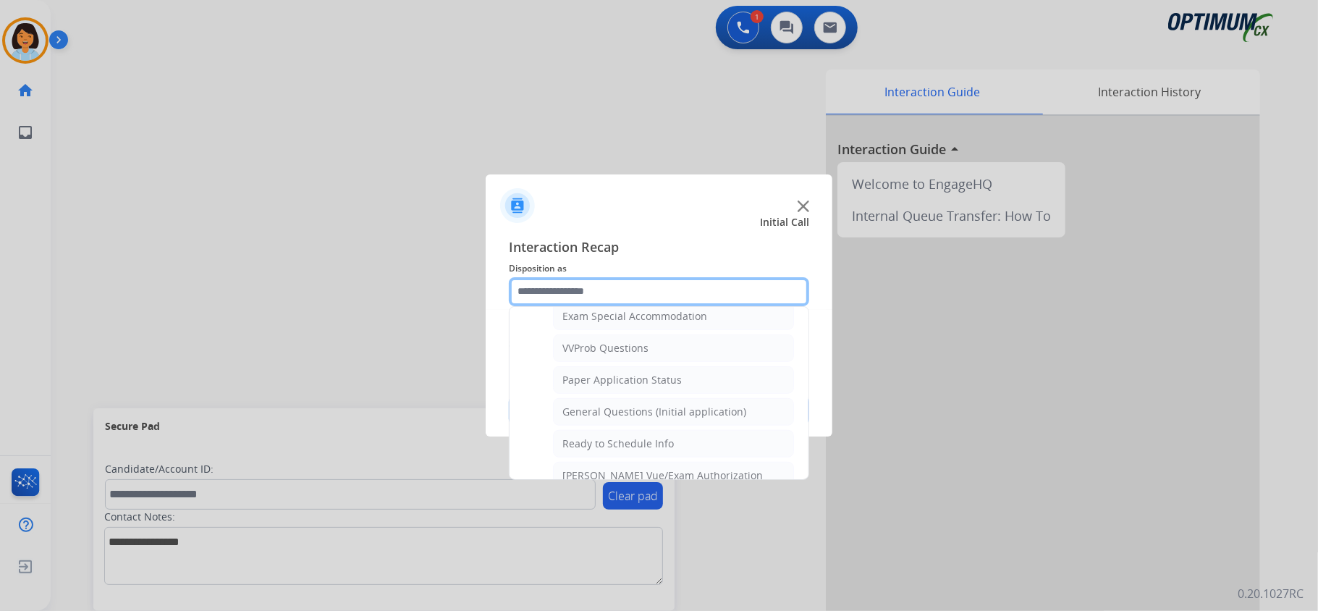
scroll to position [779, 0]
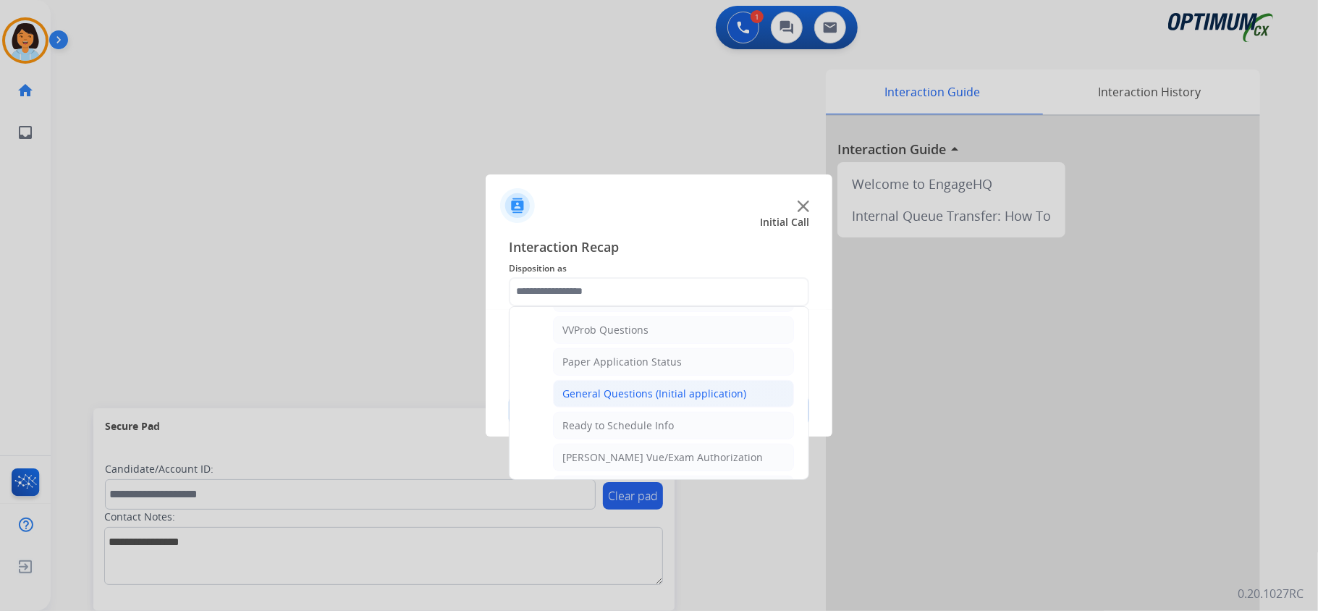
click at [689, 401] on div "General Questions (Initial application)" at bounding box center [654, 393] width 184 height 14
type input "**********"
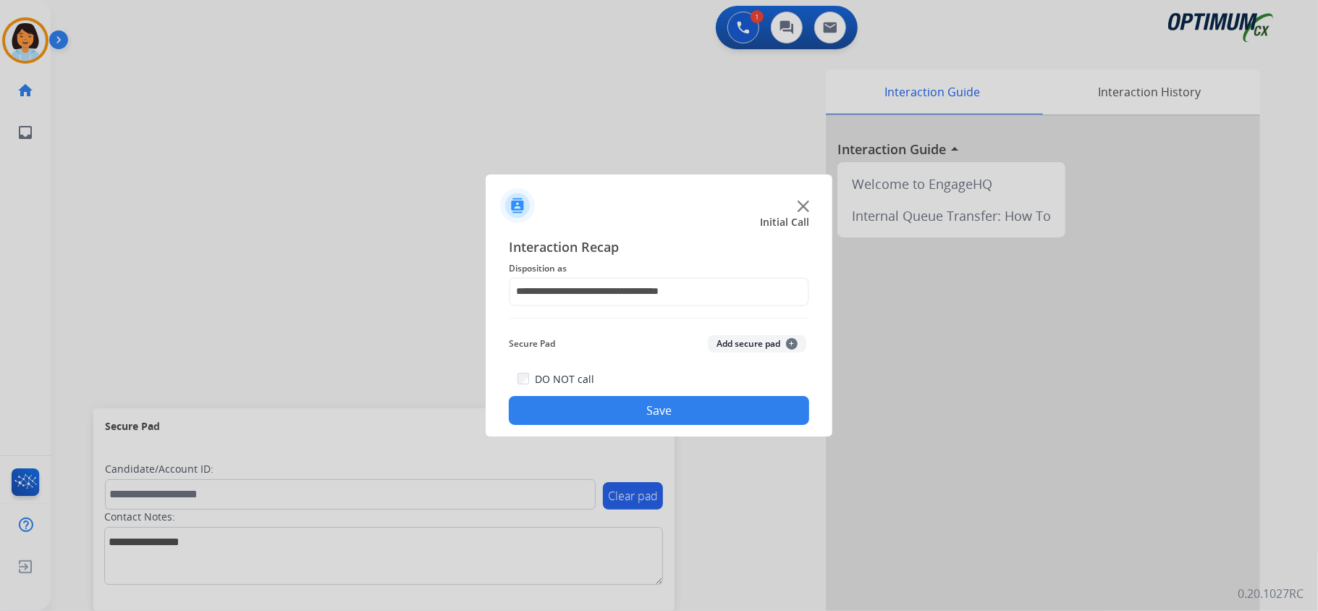
click at [675, 403] on button "Save" at bounding box center [659, 410] width 300 height 29
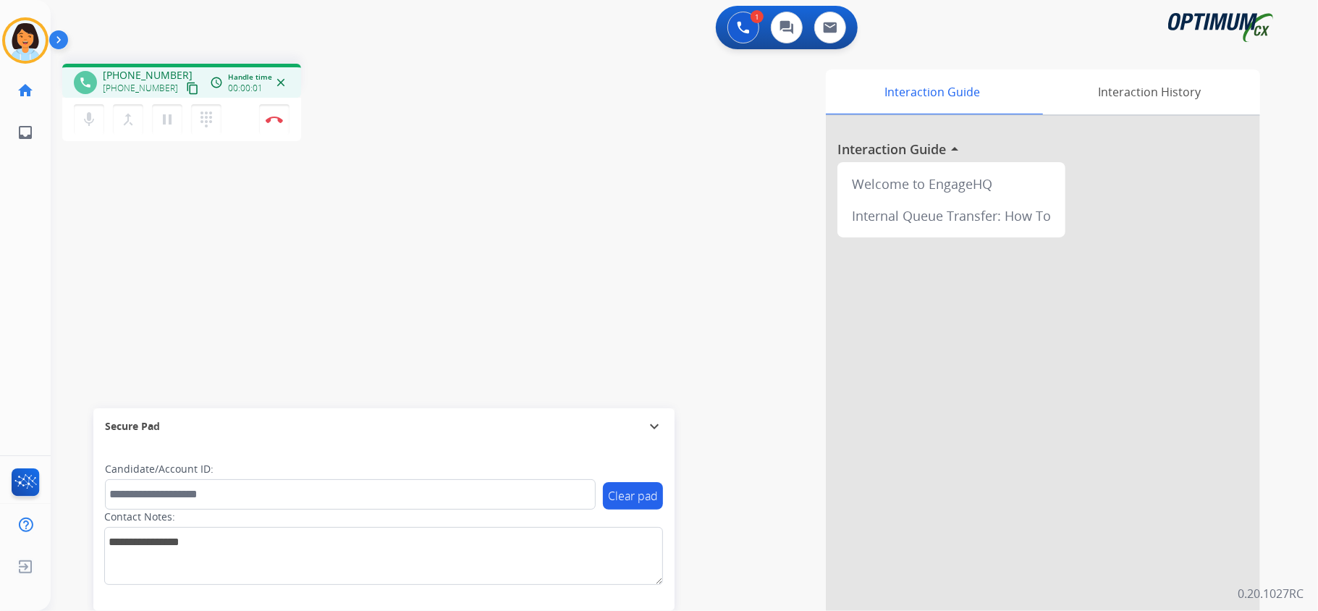
click at [186, 88] on mat-icon "content_copy" at bounding box center [192, 88] width 13 height 13
click at [343, 434] on div "Secure Pad" at bounding box center [384, 426] width 558 height 25
click at [186, 91] on mat-icon "content_copy" at bounding box center [192, 88] width 13 height 13
click at [279, 117] on img at bounding box center [274, 119] width 17 height 7
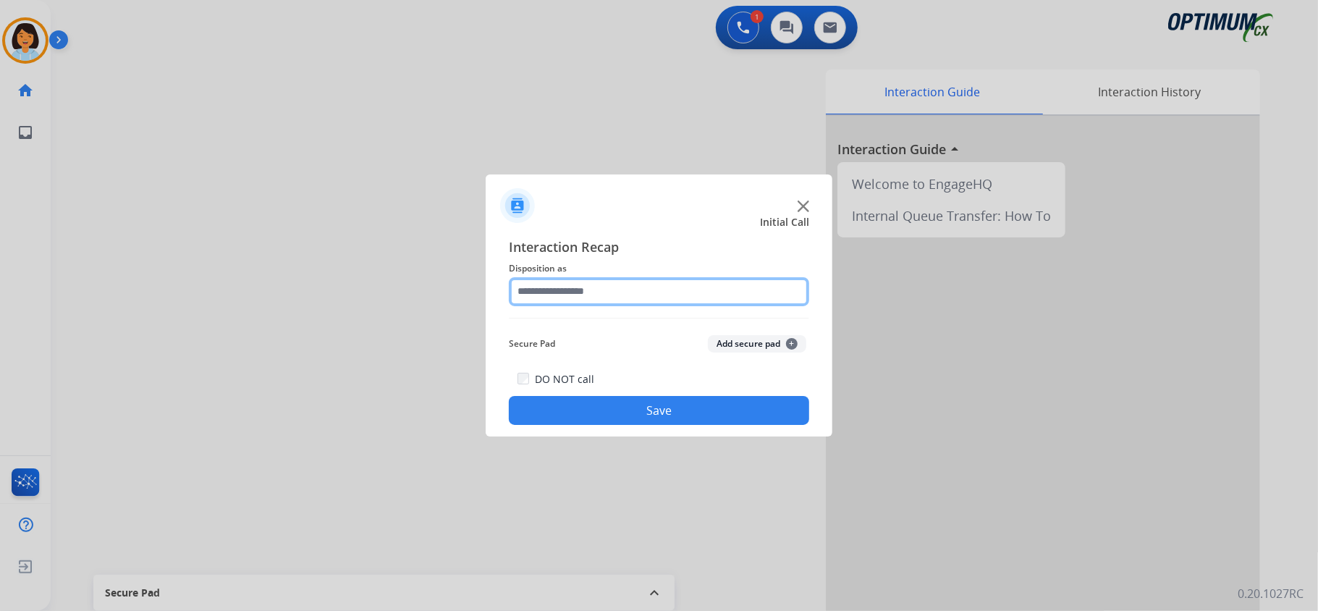
click at [737, 297] on input "text" at bounding box center [659, 291] width 300 height 29
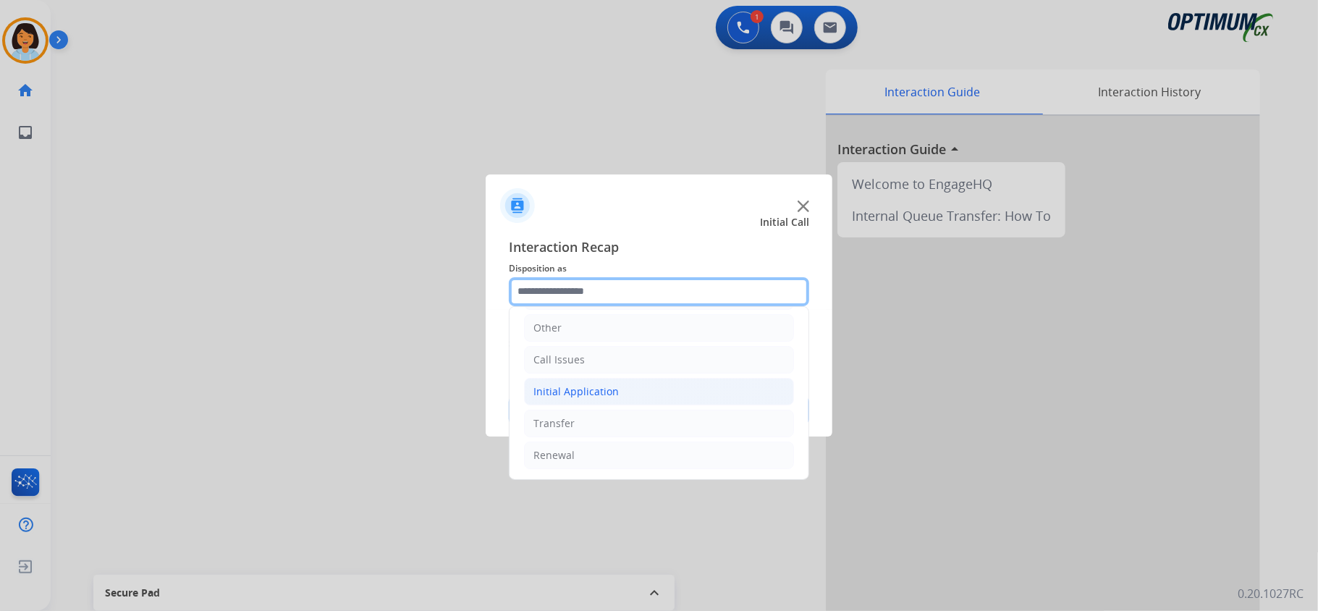
scroll to position [102, 0]
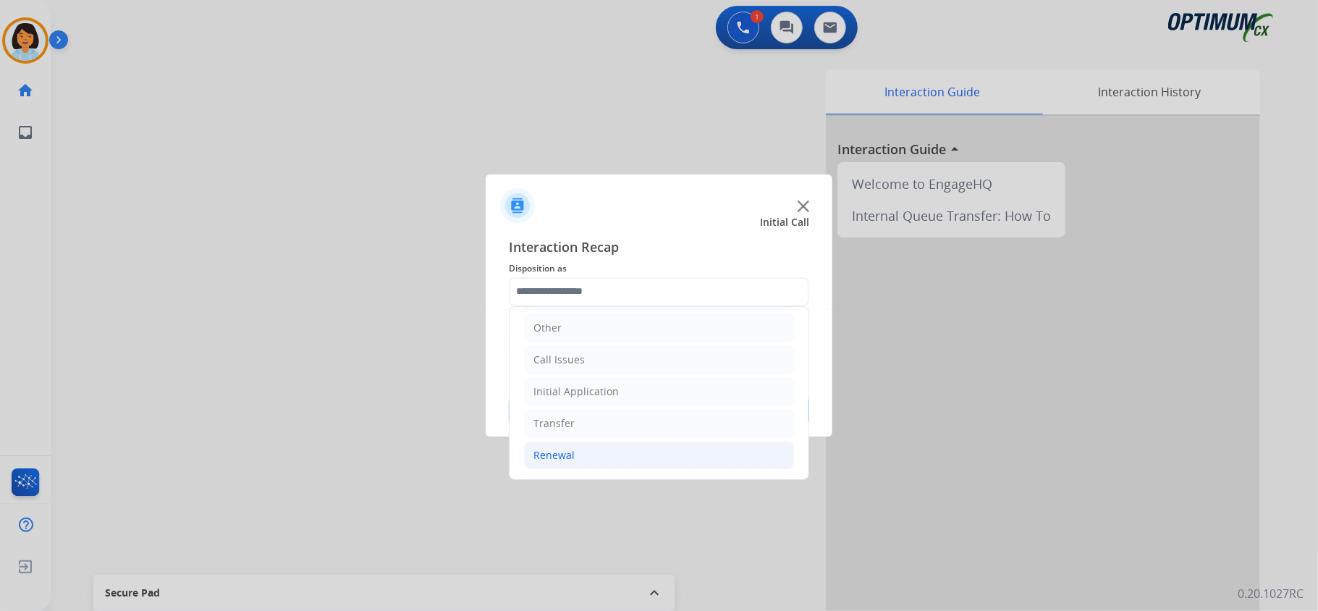
click at [611, 456] on li "Renewal" at bounding box center [659, 454] width 270 height 27
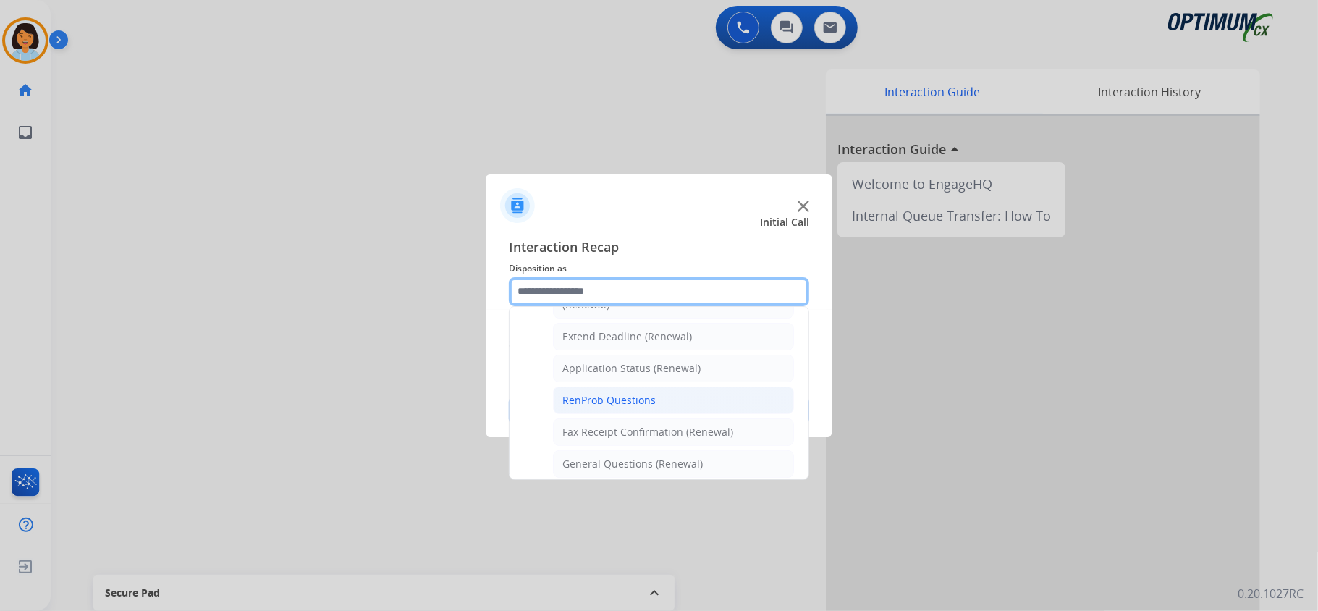
scroll to position [391, 0]
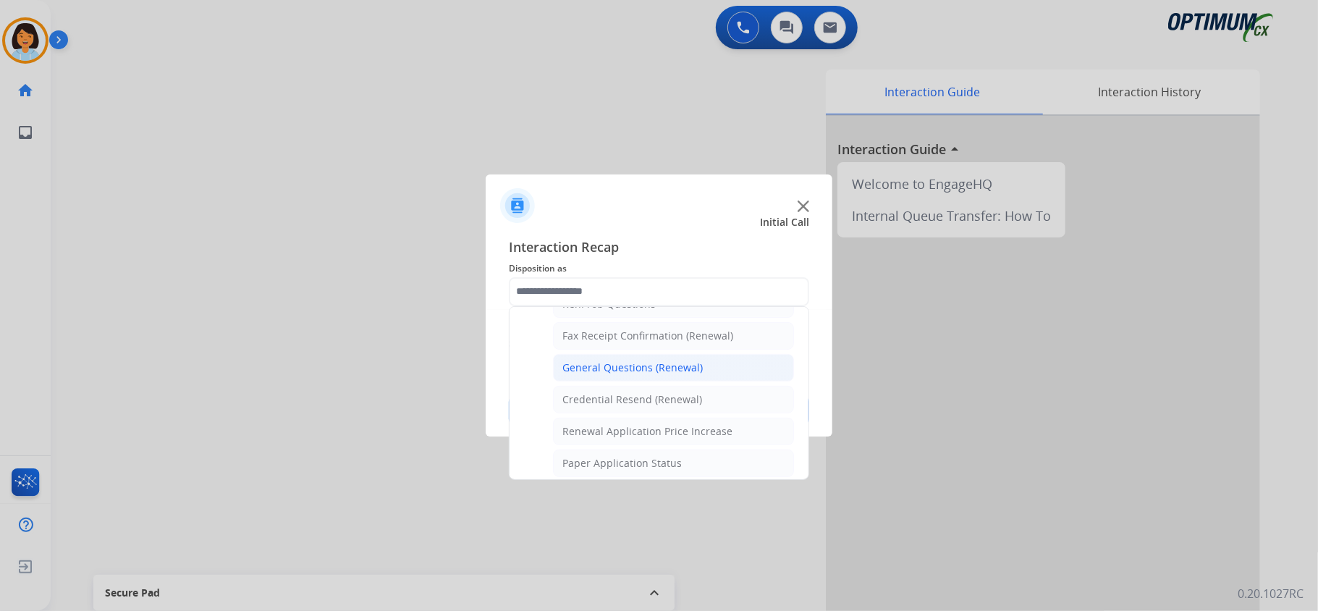
click at [619, 368] on div "General Questions (Renewal)" at bounding box center [632, 367] width 140 height 14
type input "**********"
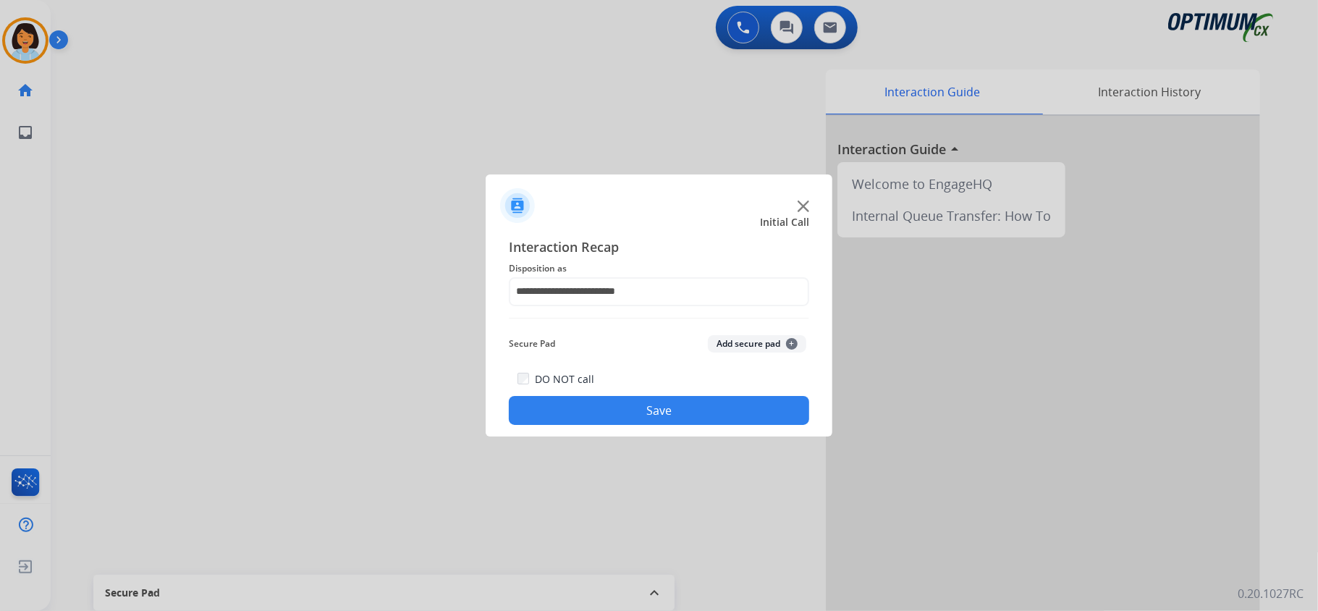
click at [585, 404] on button "Save" at bounding box center [659, 410] width 300 height 29
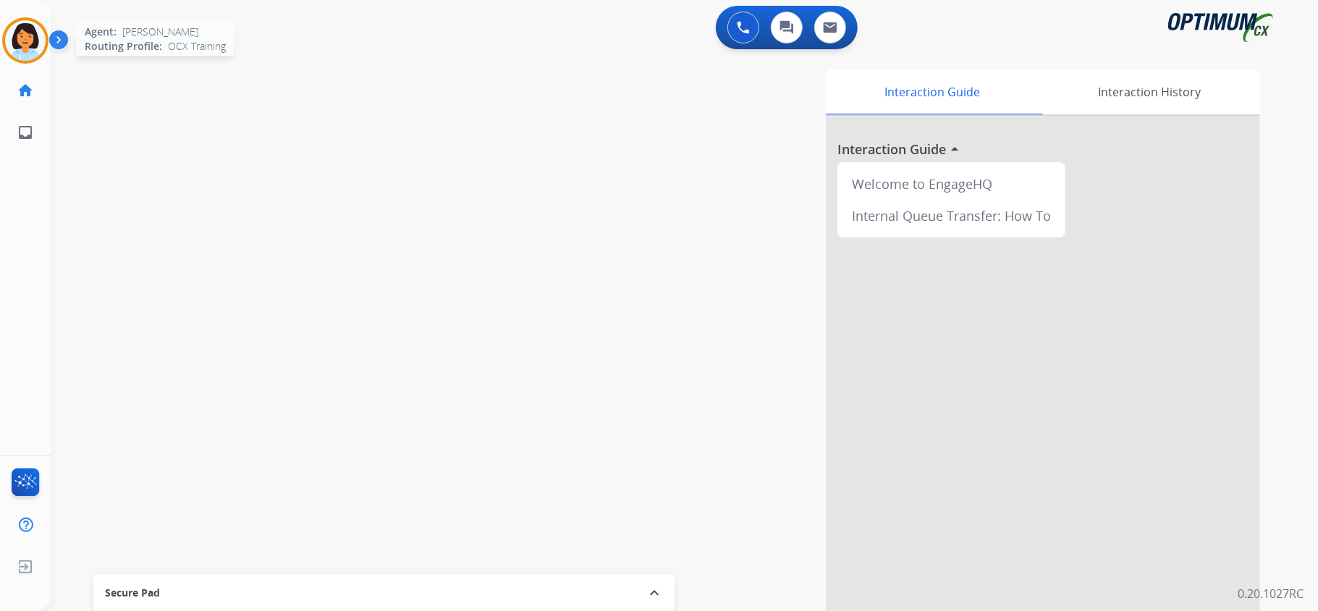
click at [16, 44] on img at bounding box center [25, 40] width 41 height 41
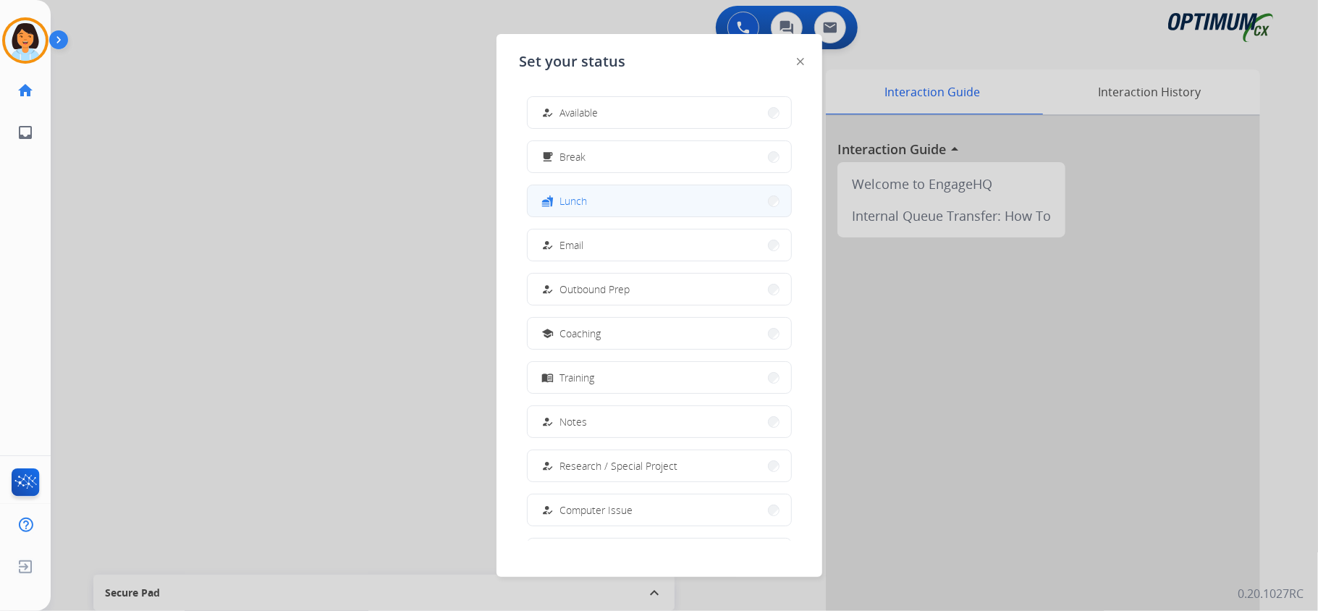
click at [635, 204] on button "fastfood Lunch" at bounding box center [658, 200] width 263 height 31
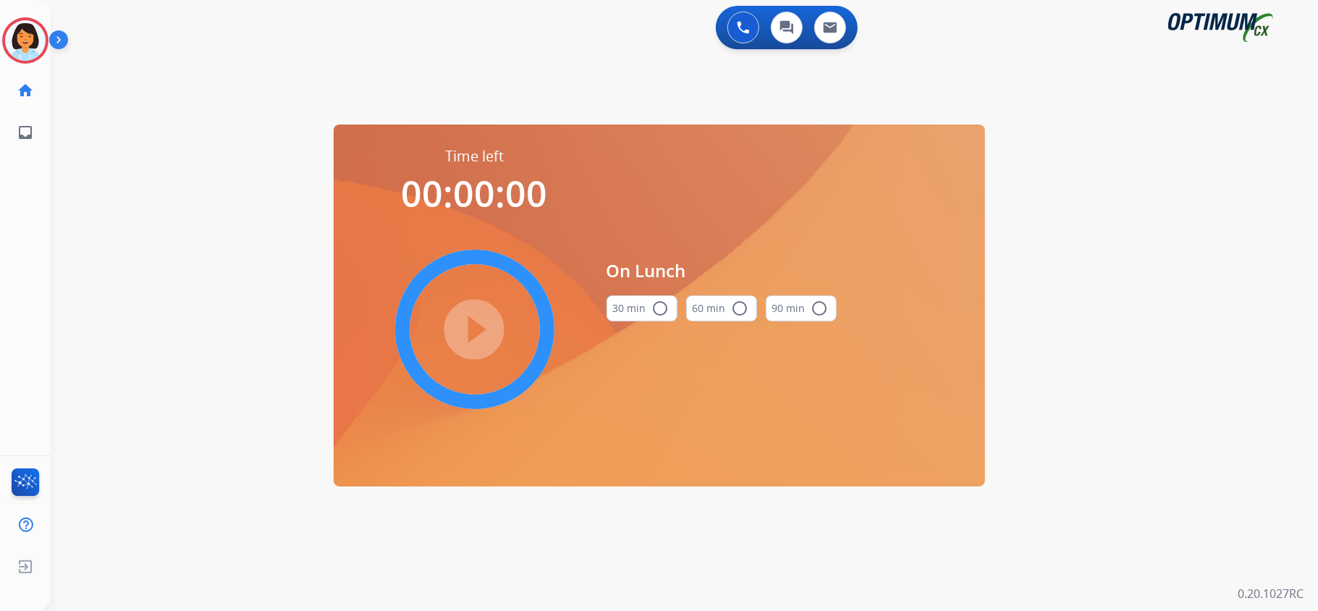
click at [623, 310] on button "30 min radio_button_unchecked" at bounding box center [641, 308] width 71 height 26
click at [483, 334] on mat-icon "play_circle_filled" at bounding box center [474, 329] width 17 height 17
